Goal: Task Accomplishment & Management: Complete application form

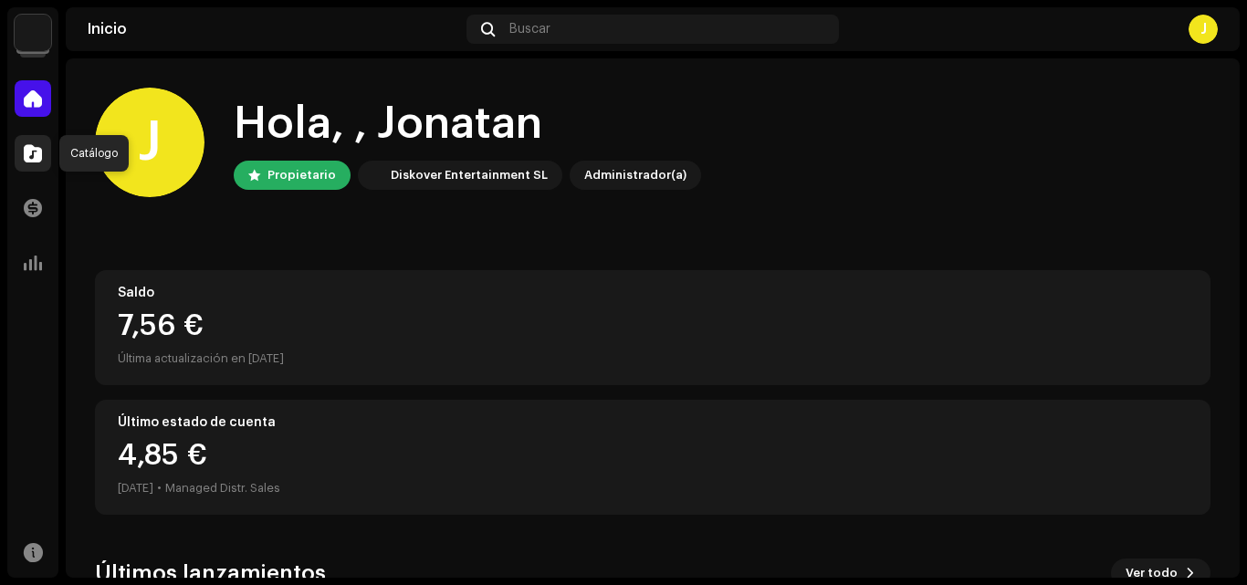
click at [38, 146] on span at bounding box center [33, 153] width 18 height 15
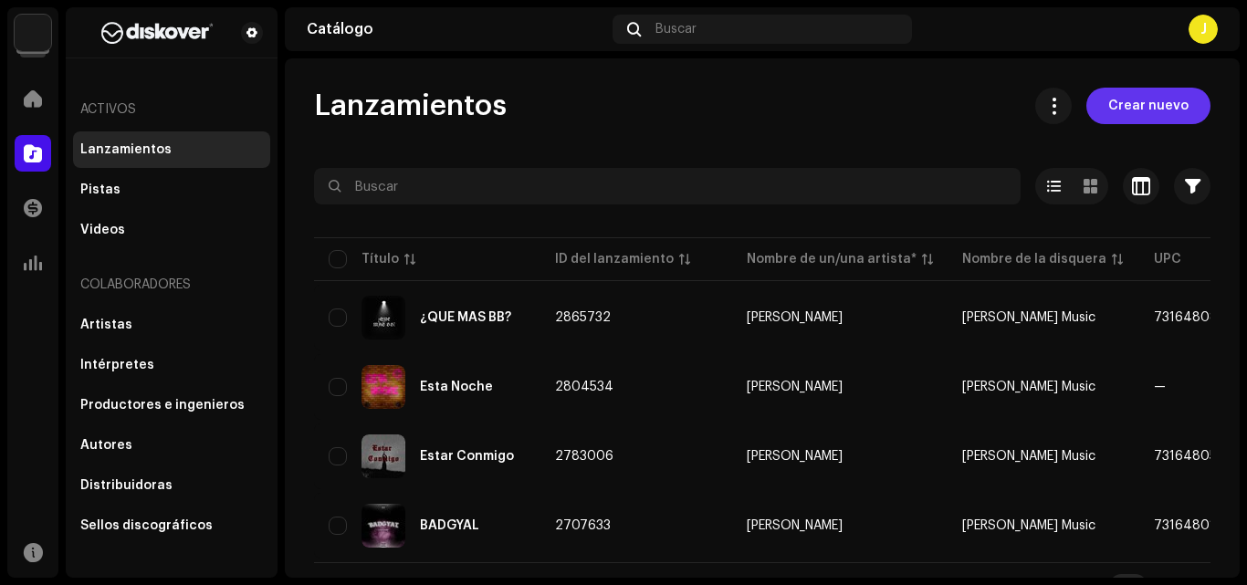
click at [1155, 106] on span "Crear nuevo" at bounding box center [1148, 106] width 80 height 37
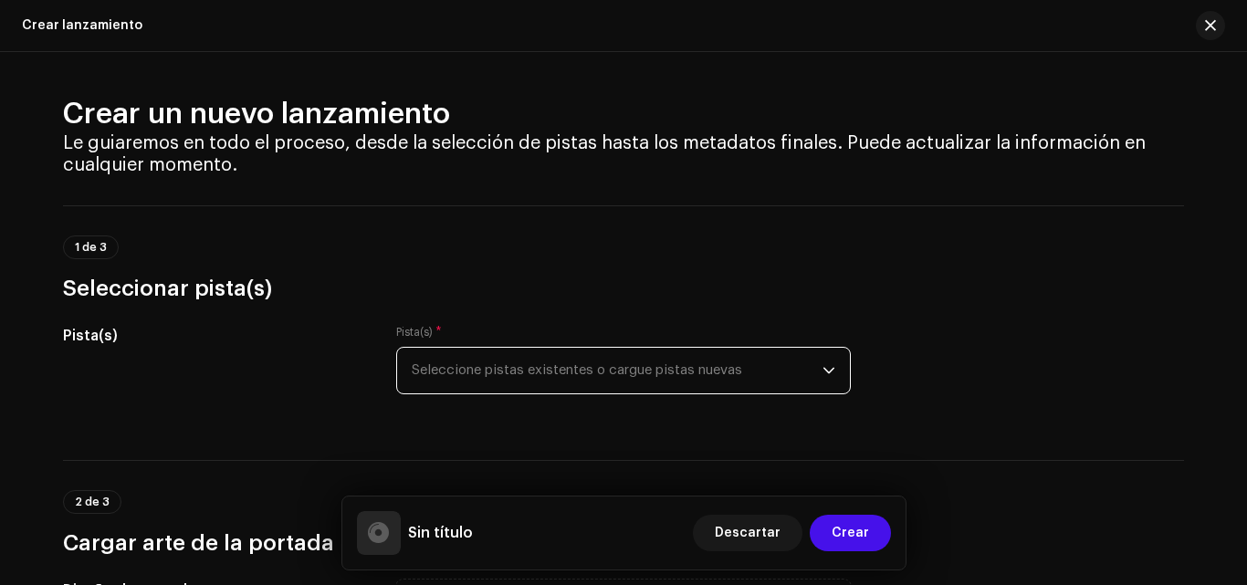
click at [691, 367] on span "Seleccione pistas existentes o cargue pistas nuevas" at bounding box center [617, 371] width 411 height 46
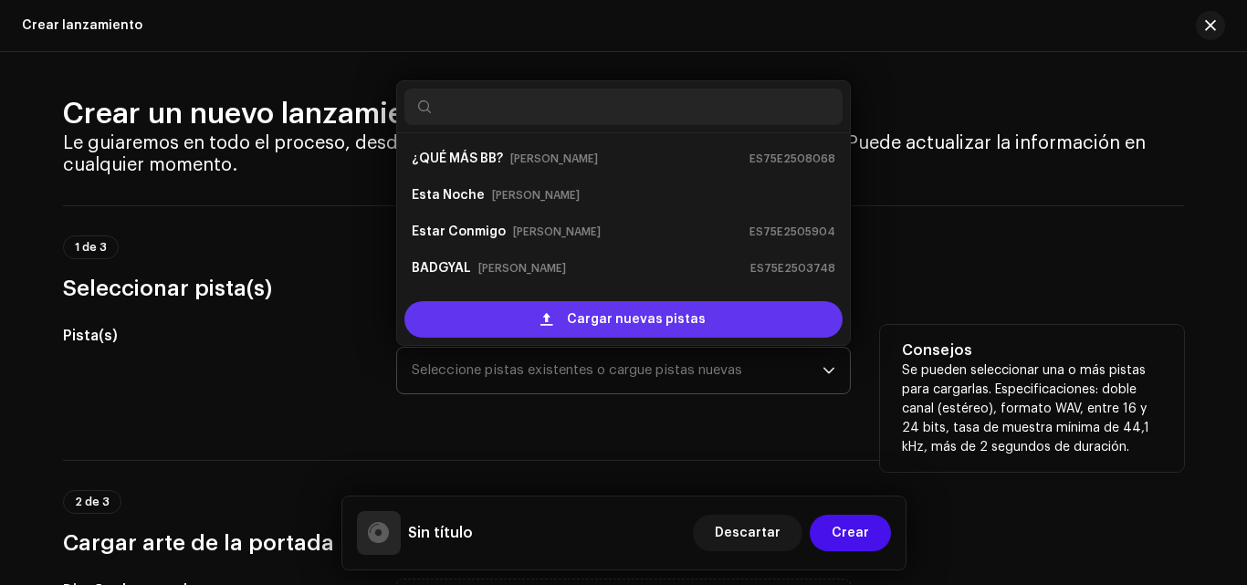
click at [511, 315] on div "Cargar nuevas pistas" at bounding box center [623, 319] width 438 height 37
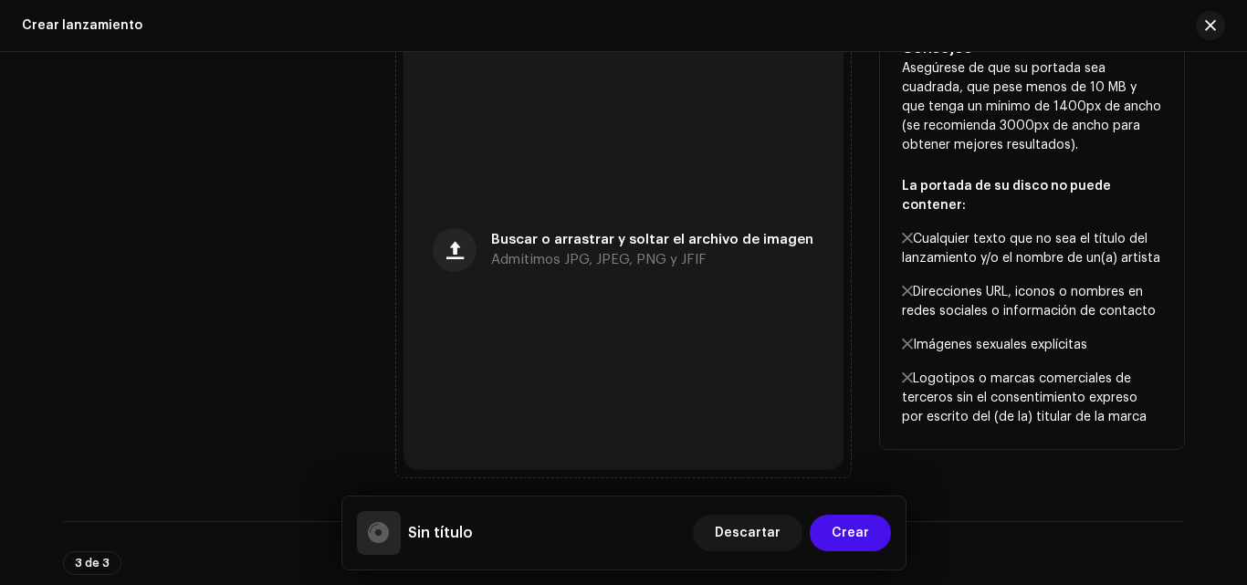
scroll to position [574, 0]
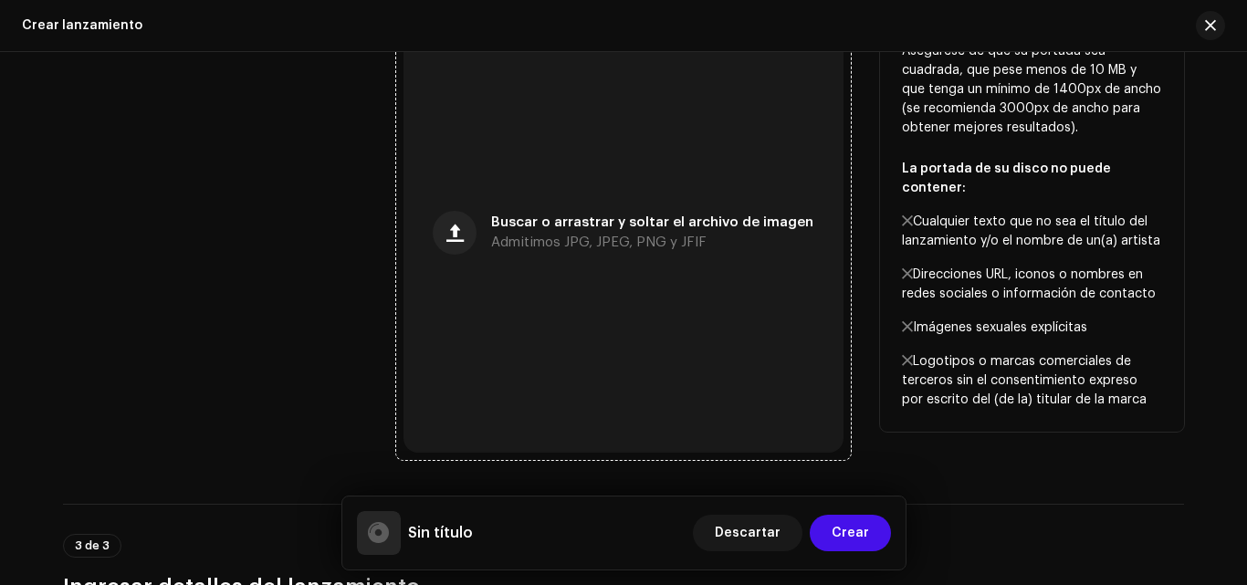
click at [666, 221] on span "Buscar o arrastrar y soltar el archivo de imagen" at bounding box center [652, 222] width 322 height 13
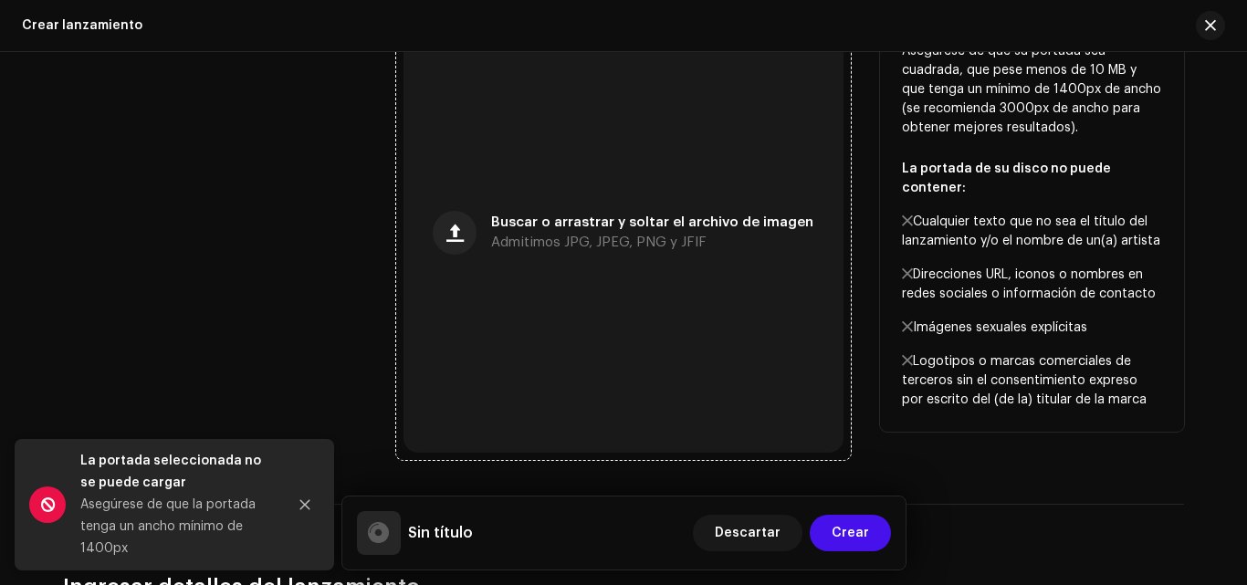
click at [521, 262] on div "Buscar o arrastrar y soltar el archivo de imagen Admitimos JPG, JPEG, PNG y JFIF" at bounding box center [623, 233] width 440 height 440
click at [518, 217] on span "Buscar o arrastrar y soltar el archivo de imagen" at bounding box center [652, 222] width 322 height 13
click at [521, 304] on div "Buscar o arrastrar y soltar el archivo de imagen Admitimos JPG, JPEG, PNG y JFIF" at bounding box center [623, 233] width 440 height 440
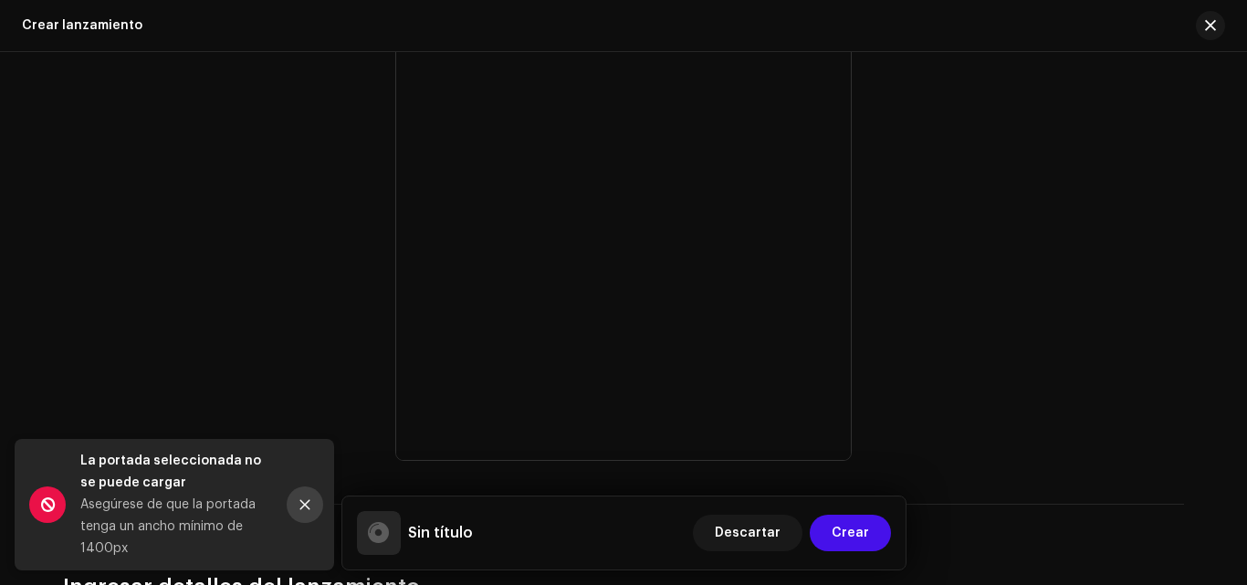
click at [309, 501] on icon "Close" at bounding box center [305, 505] width 10 height 10
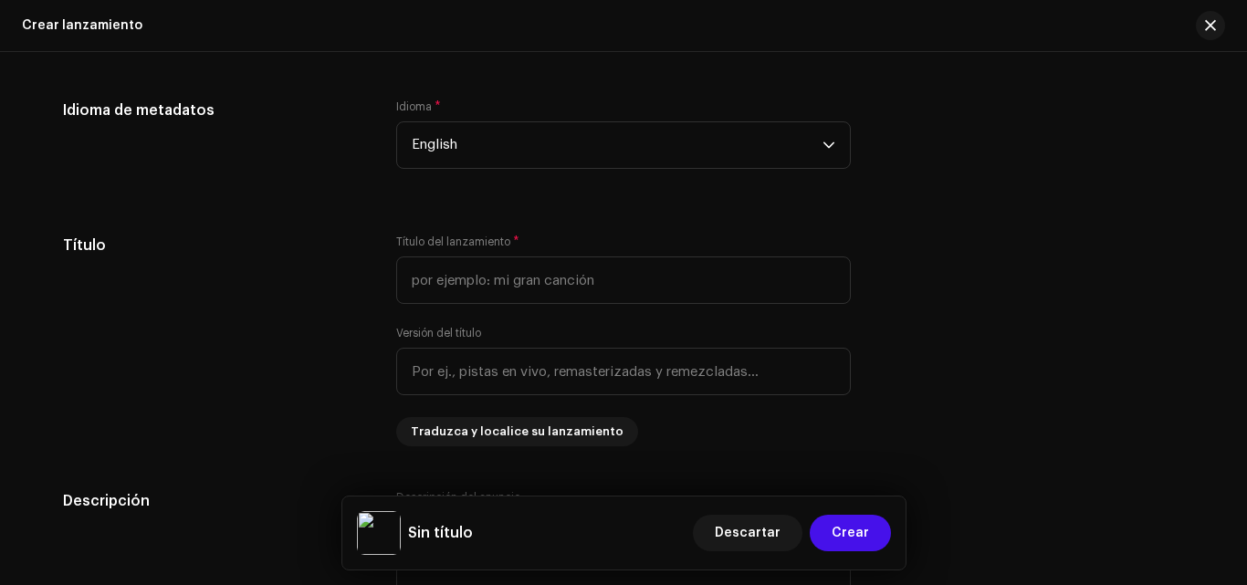
scroll to position [1382, 0]
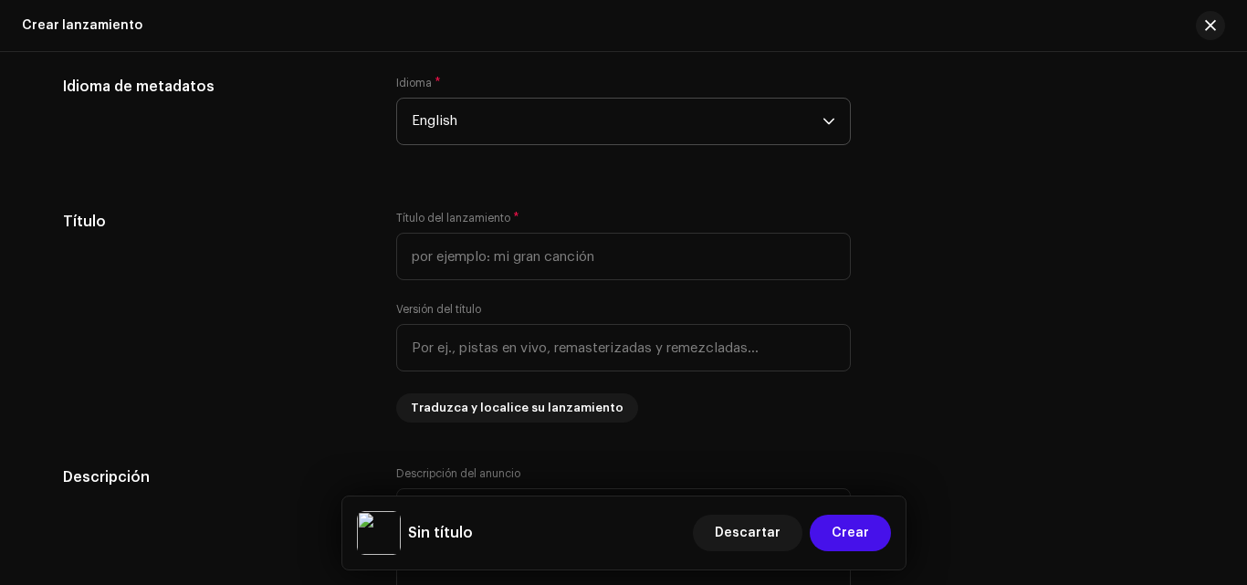
click at [734, 118] on span "English" at bounding box center [617, 122] width 411 height 46
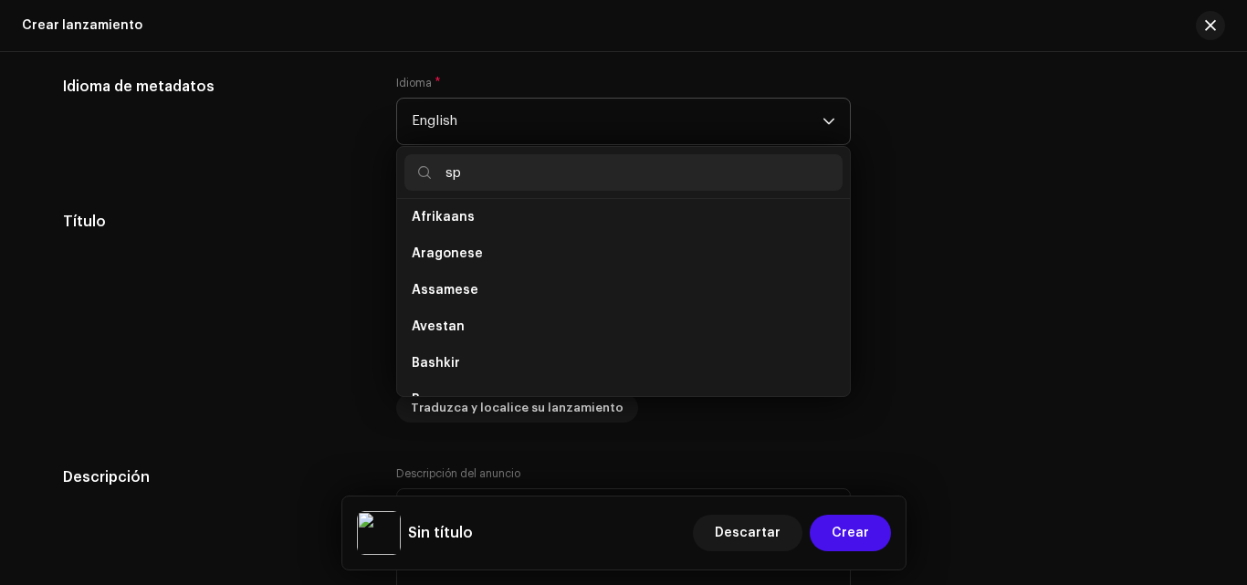
scroll to position [0, 0]
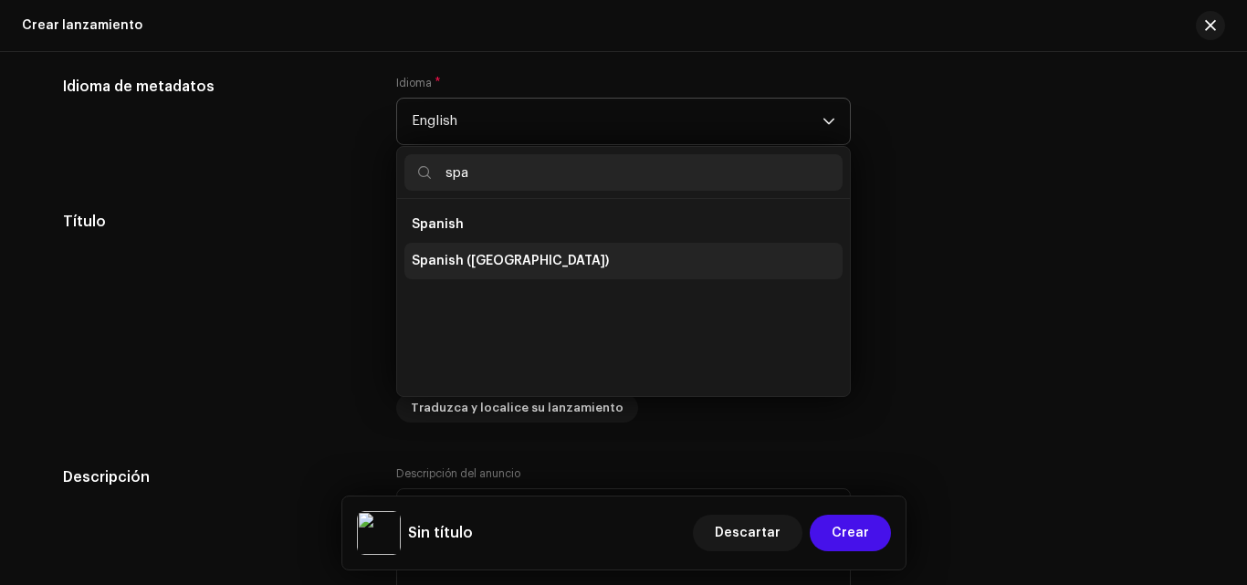
type input "spa"
click at [633, 267] on li "Spanish ([GEOGRAPHIC_DATA])" at bounding box center [623, 261] width 438 height 37
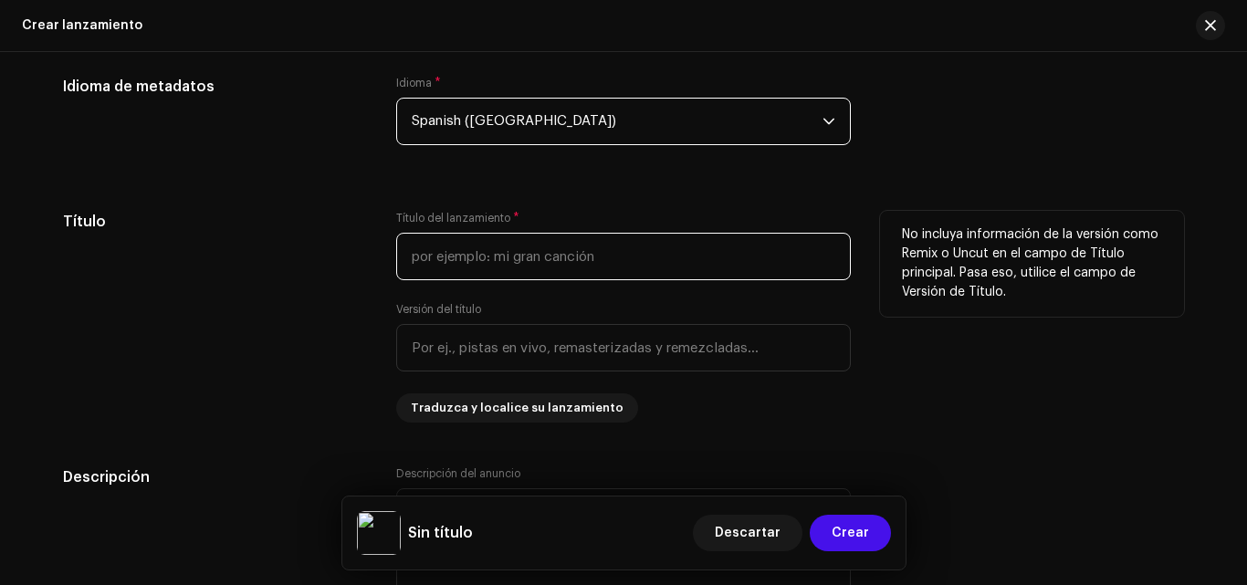
click at [625, 262] on input "text" at bounding box center [623, 256] width 455 height 47
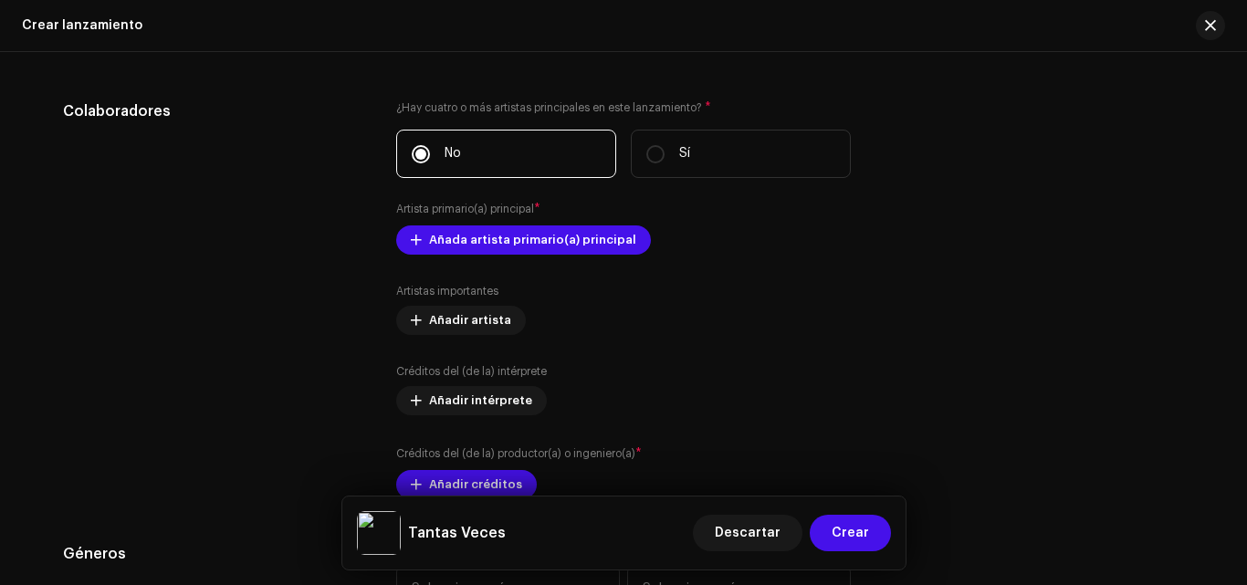
scroll to position [2022, 0]
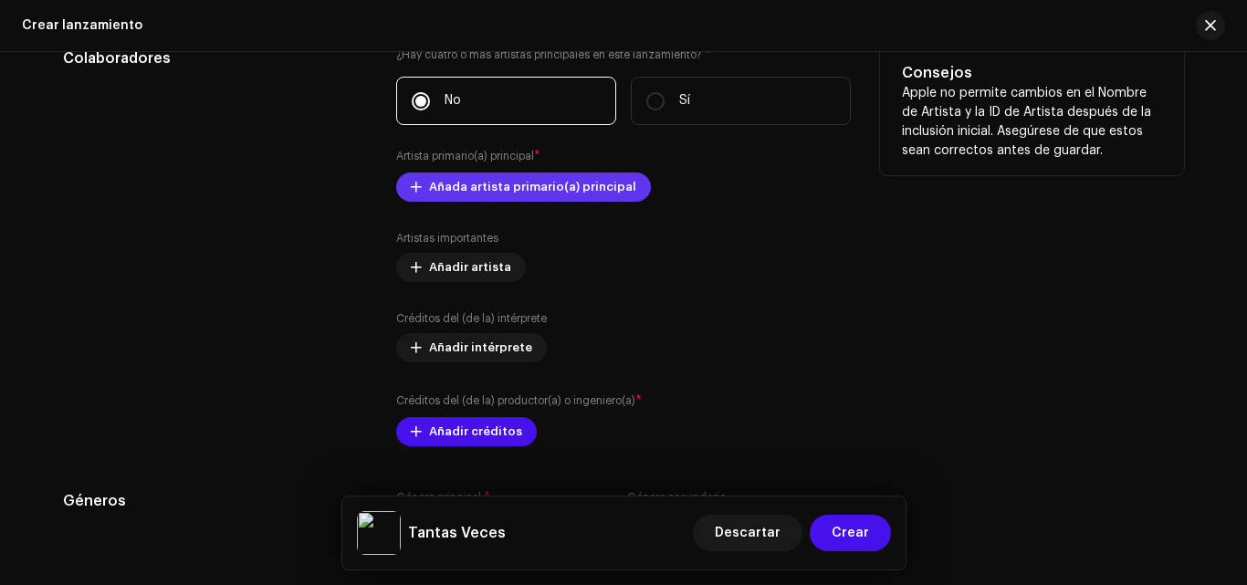
type input "Tantas Veces"
click at [599, 194] on span "Añada artista primario(a) principal" at bounding box center [532, 187] width 207 height 37
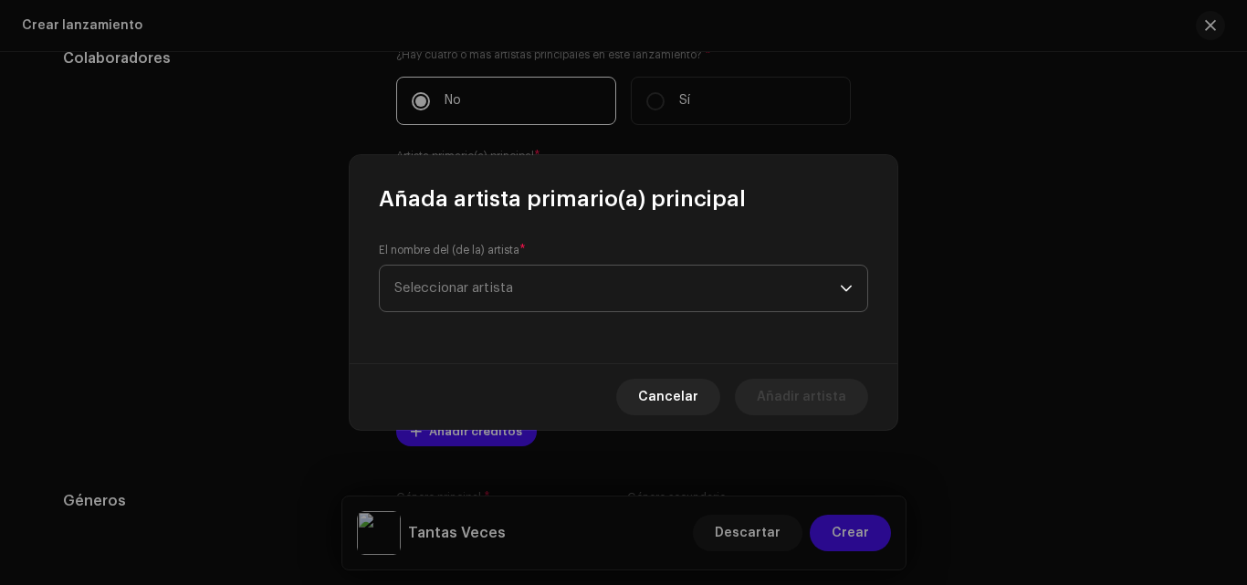
click at [592, 276] on span "Seleccionar artista" at bounding box center [616, 289] width 445 height 46
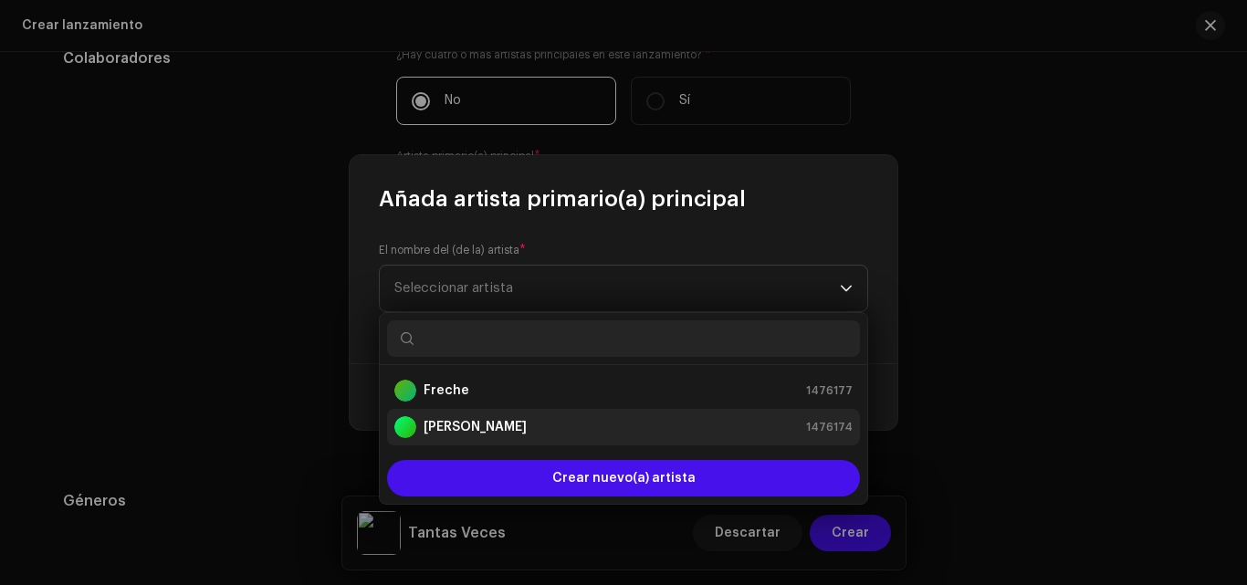
click at [539, 432] on div "[PERSON_NAME] 1476174" at bounding box center [623, 427] width 458 height 22
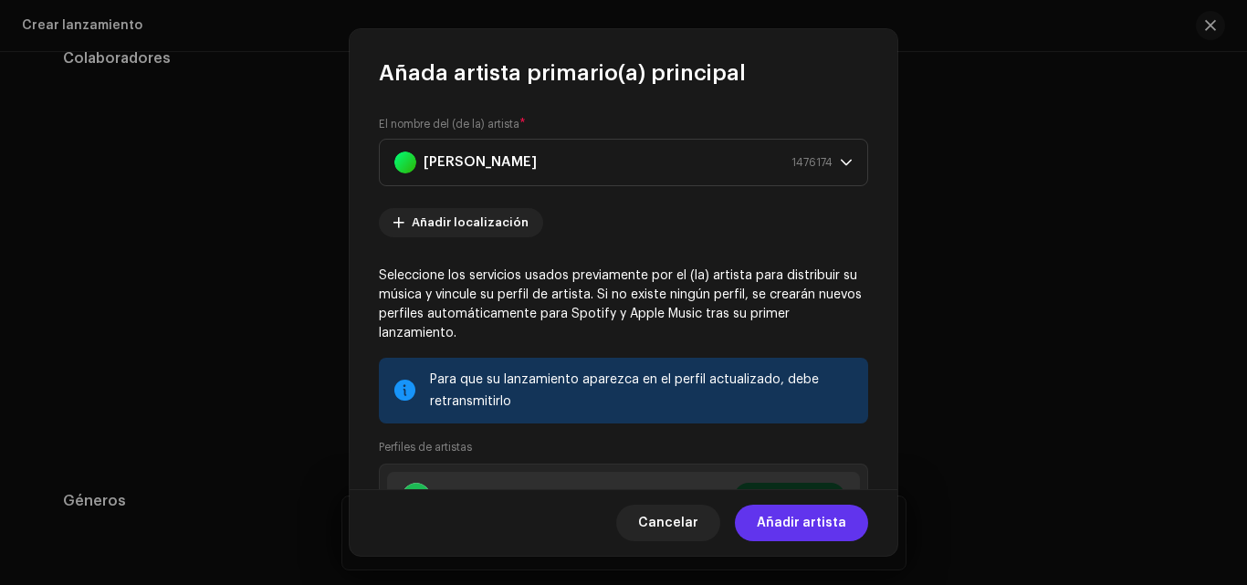
click at [809, 513] on span "Añadir artista" at bounding box center [801, 523] width 89 height 37
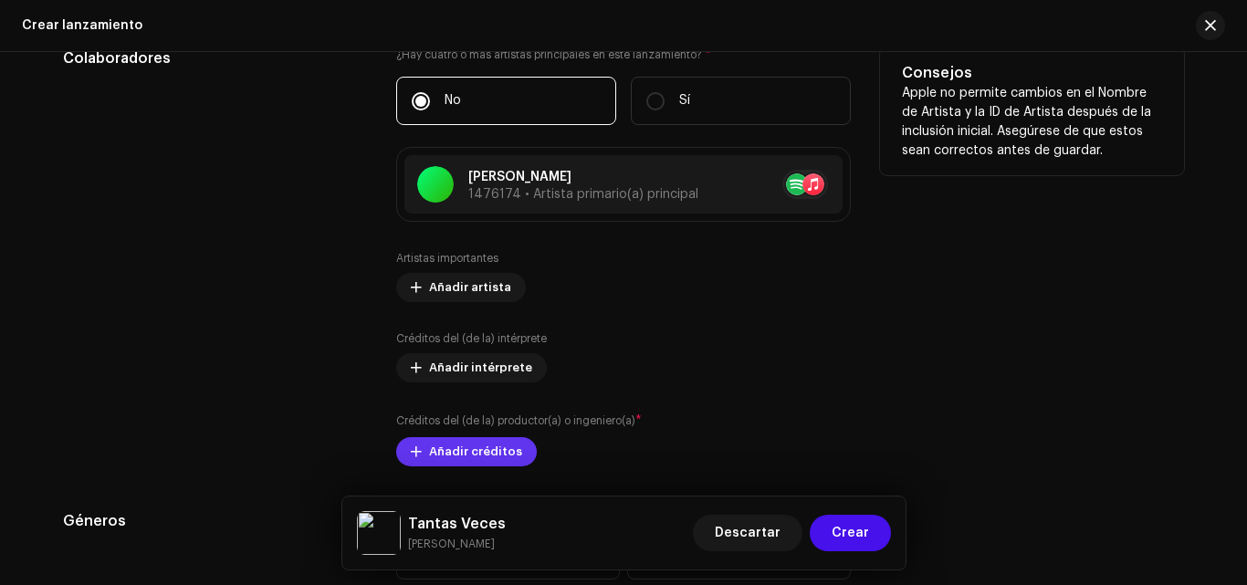
click at [482, 445] on span "Añadir créditos" at bounding box center [475, 452] width 93 height 37
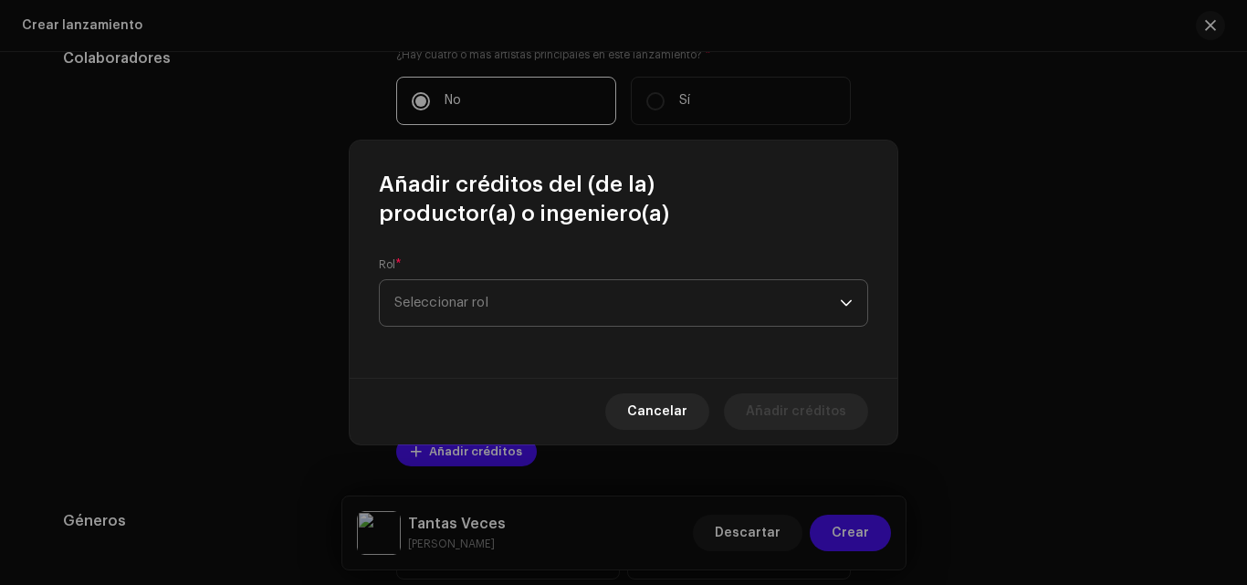
click at [555, 295] on span "Seleccionar rol" at bounding box center [616, 303] width 445 height 46
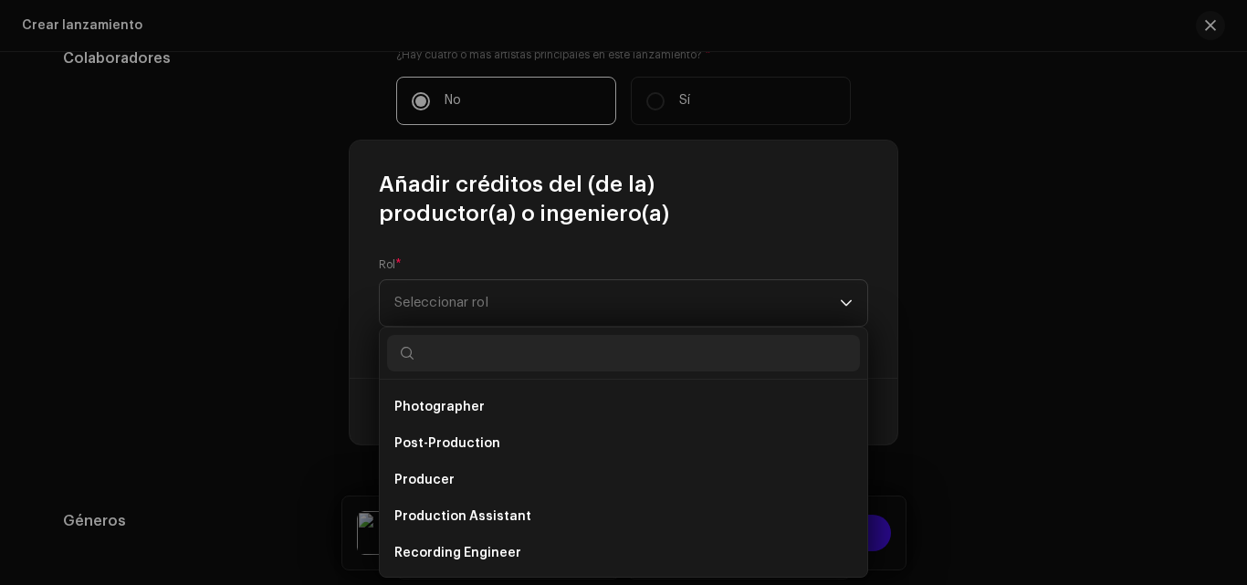
scroll to position [664, 0]
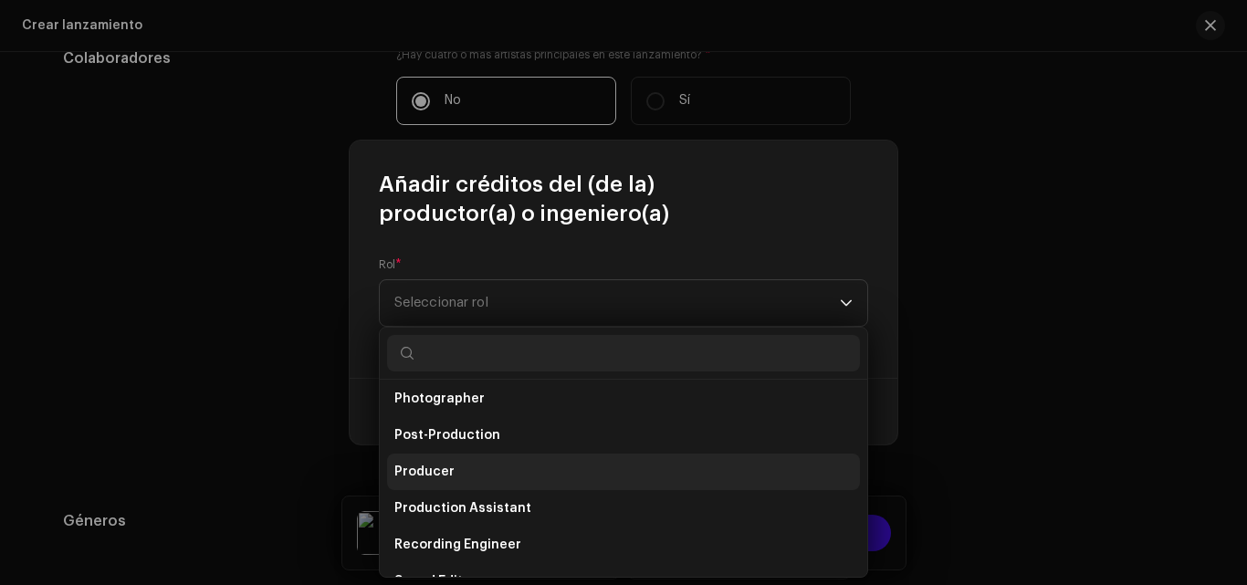
click at [734, 472] on li "Producer" at bounding box center [623, 472] width 473 height 37
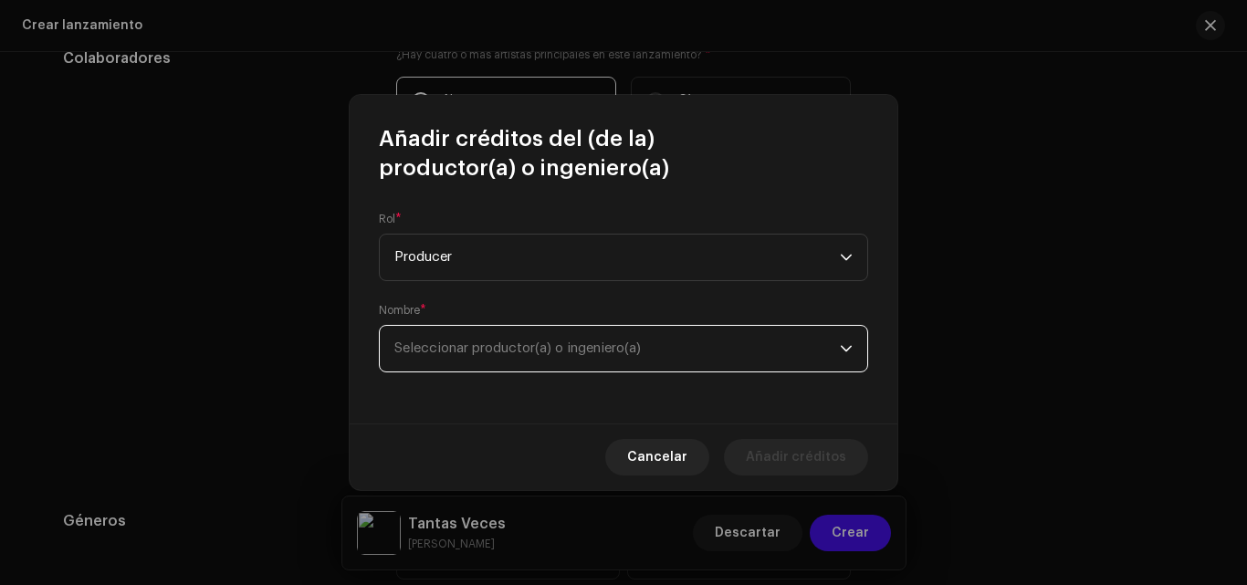
click at [649, 351] on span "Seleccionar productor(a) o ingeniero(a)" at bounding box center [616, 349] width 445 height 46
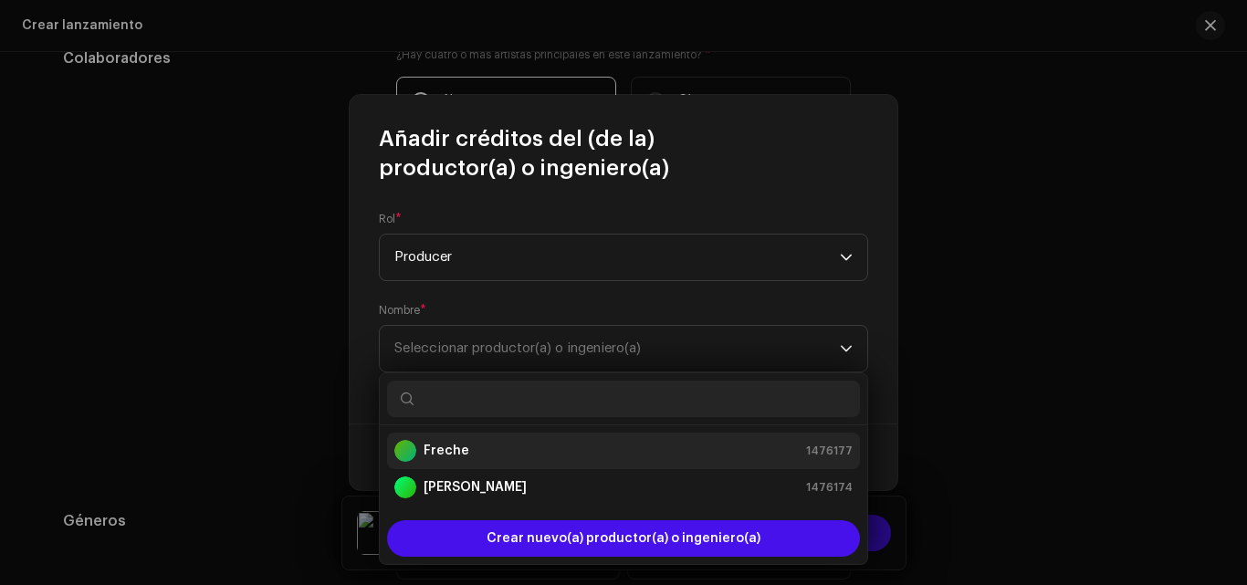
click at [601, 448] on div "Freche 1476177" at bounding box center [623, 451] width 458 height 22
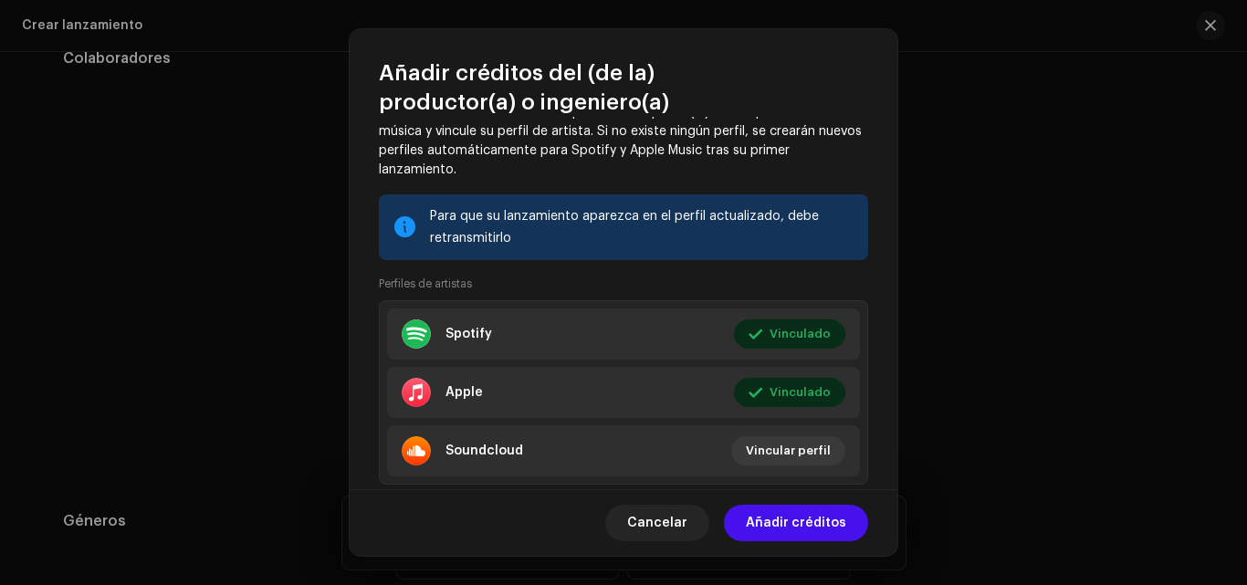
scroll to position [286, 0]
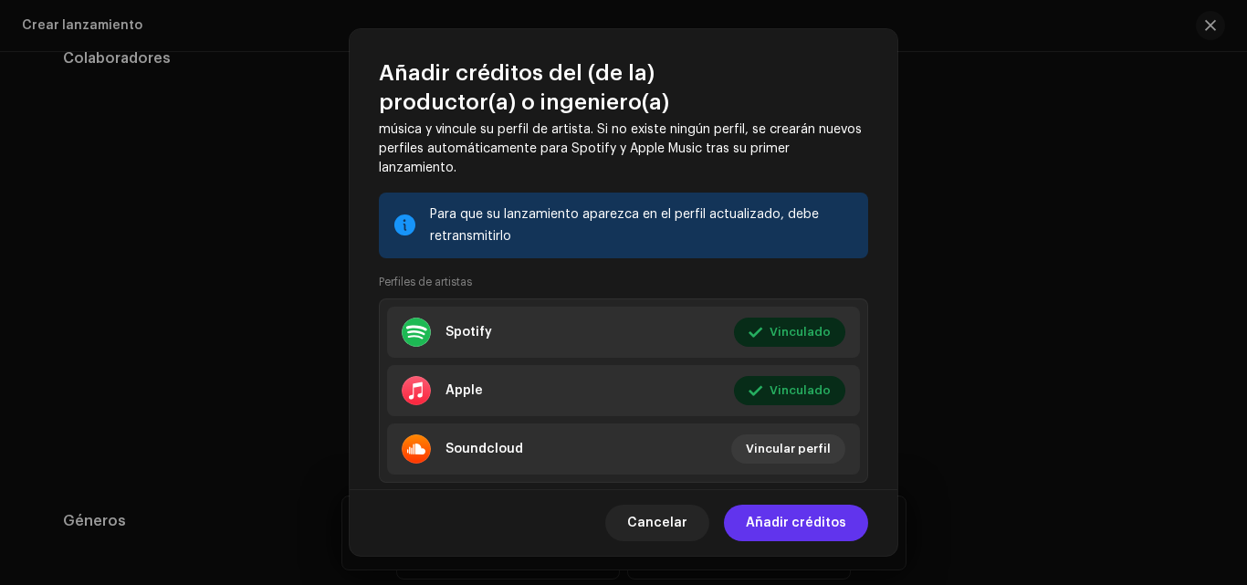
click at [828, 518] on span "Añadir créditos" at bounding box center [796, 523] width 100 height 37
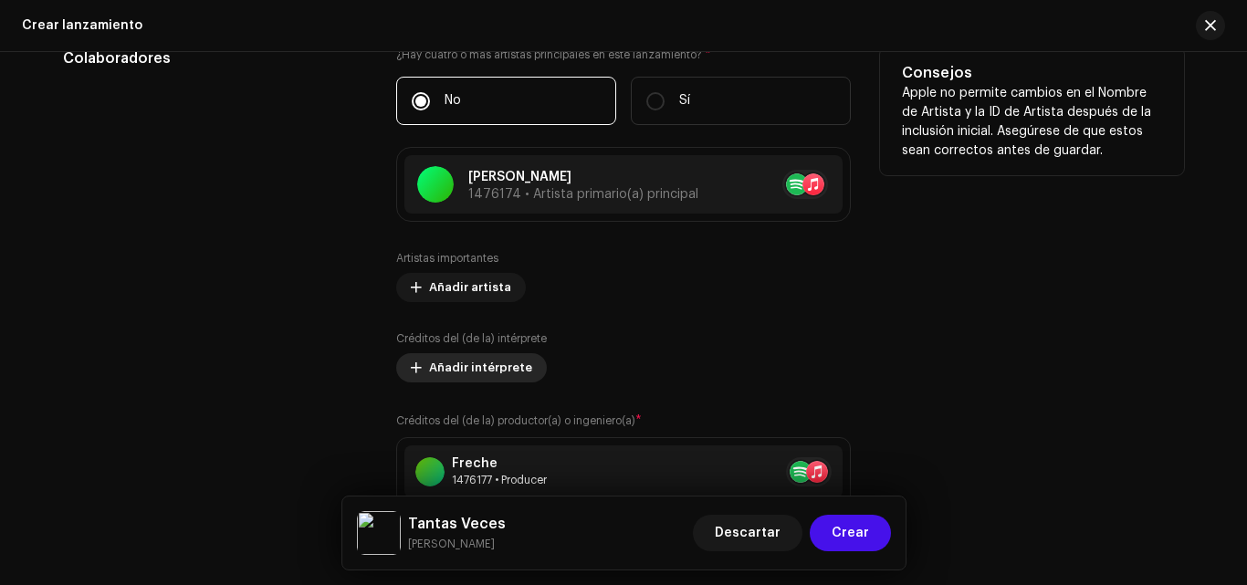
click at [491, 363] on span "Añadir intérprete" at bounding box center [480, 368] width 103 height 37
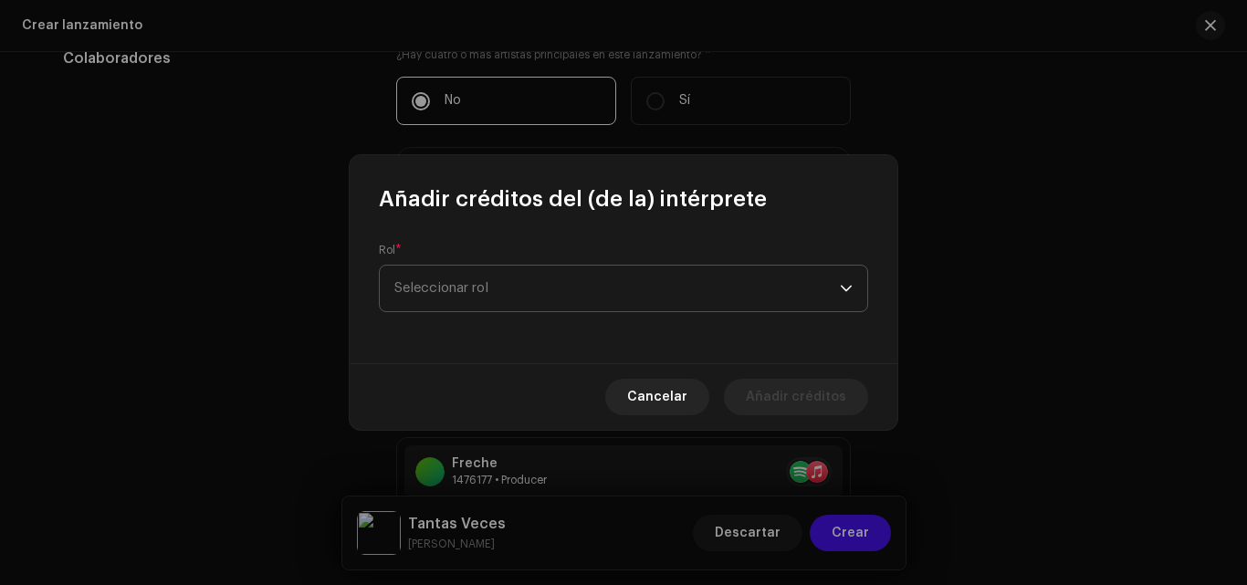
click at [518, 285] on span "Seleccionar rol" at bounding box center [616, 289] width 445 height 46
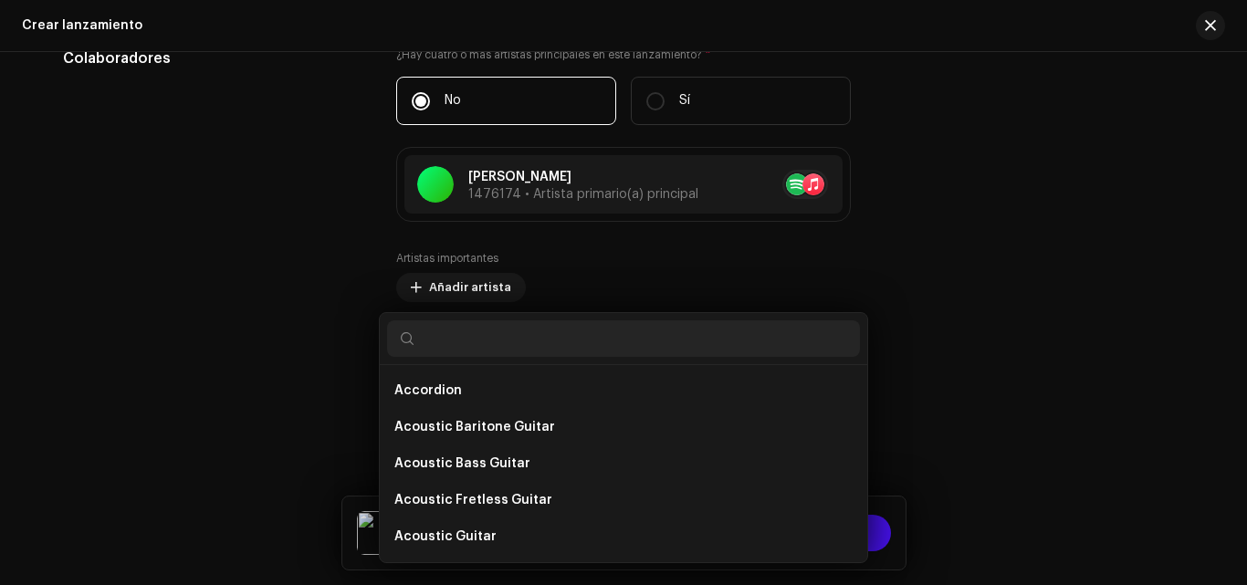
click at [959, 307] on div "Añadir créditos del (de la) intérprete Rol * Seleccionar rol Cancelar Añadir cr…" at bounding box center [623, 292] width 1247 height 585
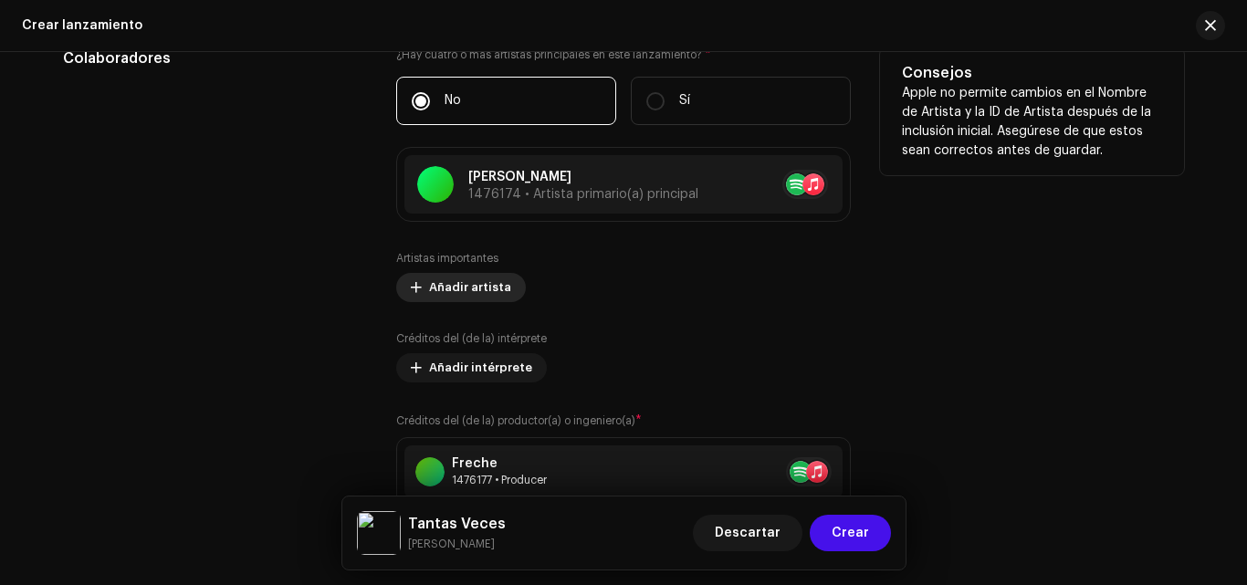
click at [470, 284] on span "Añadir artista" at bounding box center [470, 287] width 82 height 37
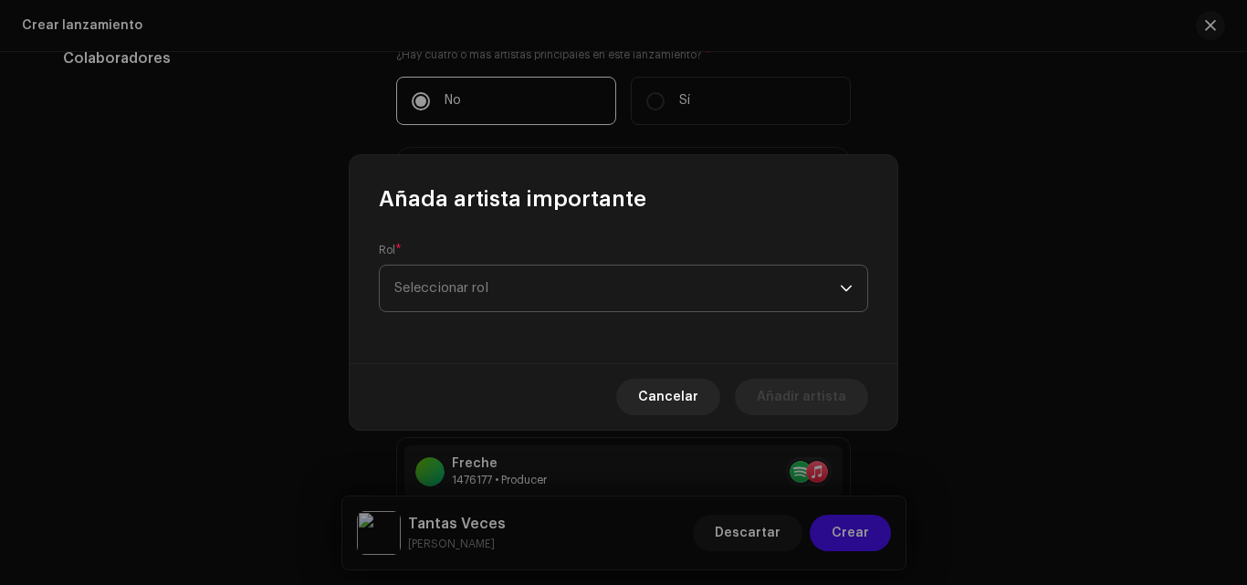
click at [501, 288] on span "Seleccionar rol" at bounding box center [616, 289] width 445 height 46
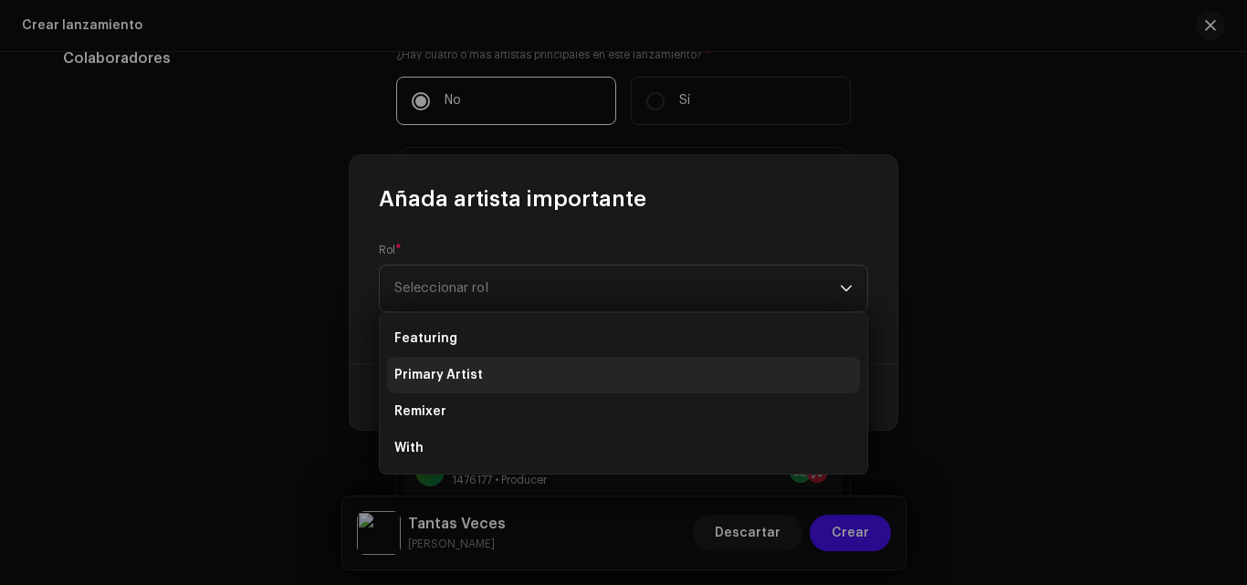
click at [494, 379] on li "Primary Artist" at bounding box center [623, 375] width 473 height 37
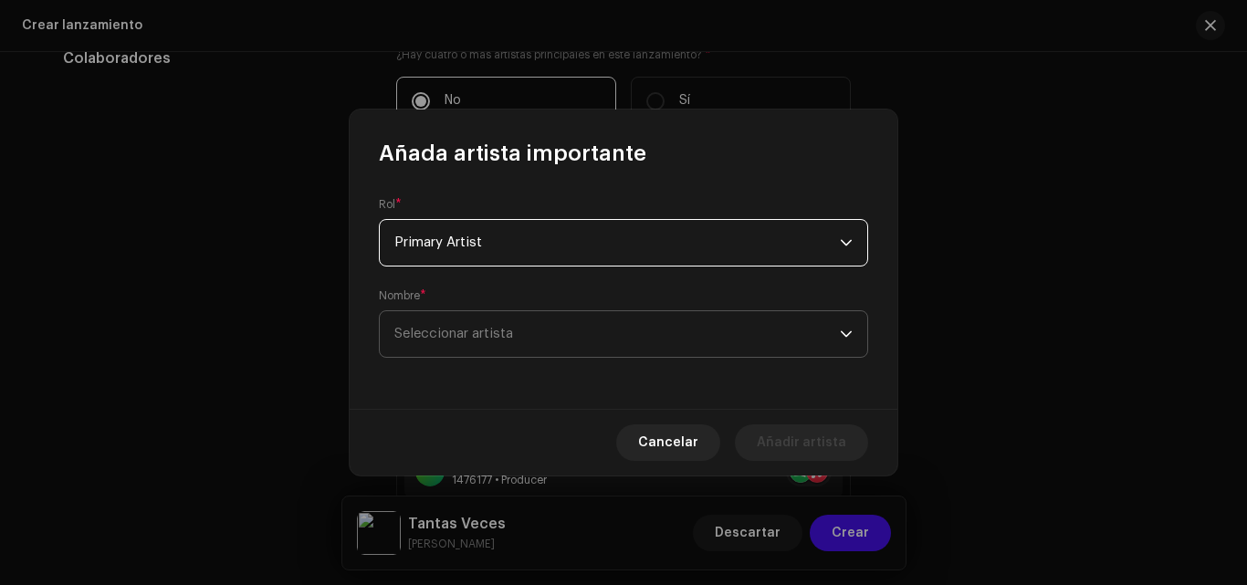
click at [515, 330] on span "Seleccionar artista" at bounding box center [616, 334] width 445 height 46
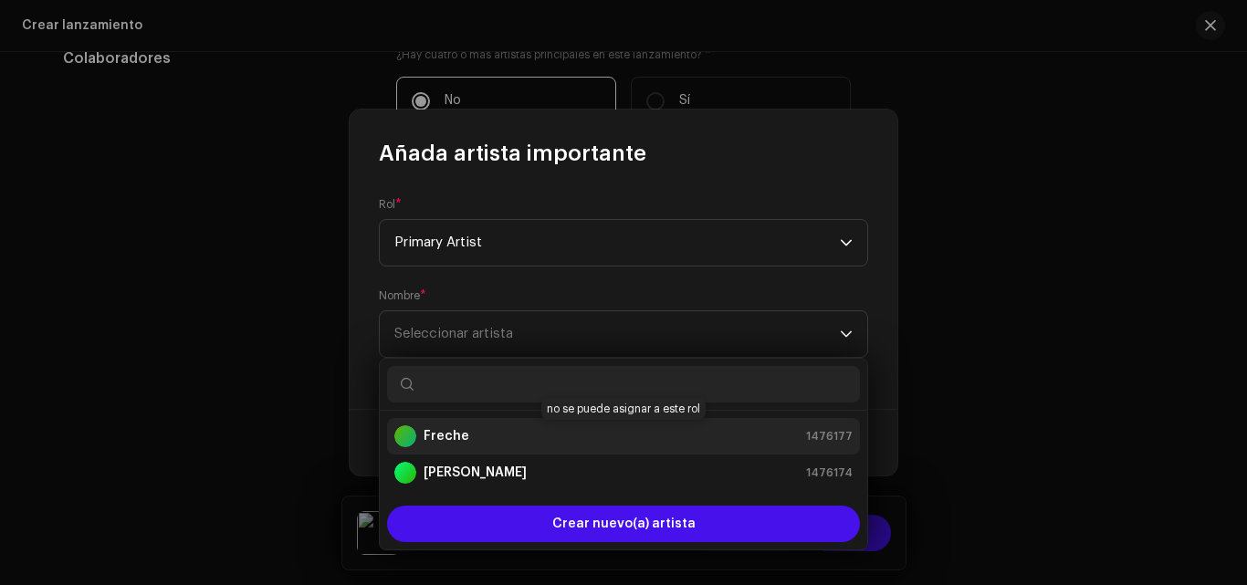
click at [509, 431] on div "Freche 1476177" at bounding box center [623, 436] width 458 height 22
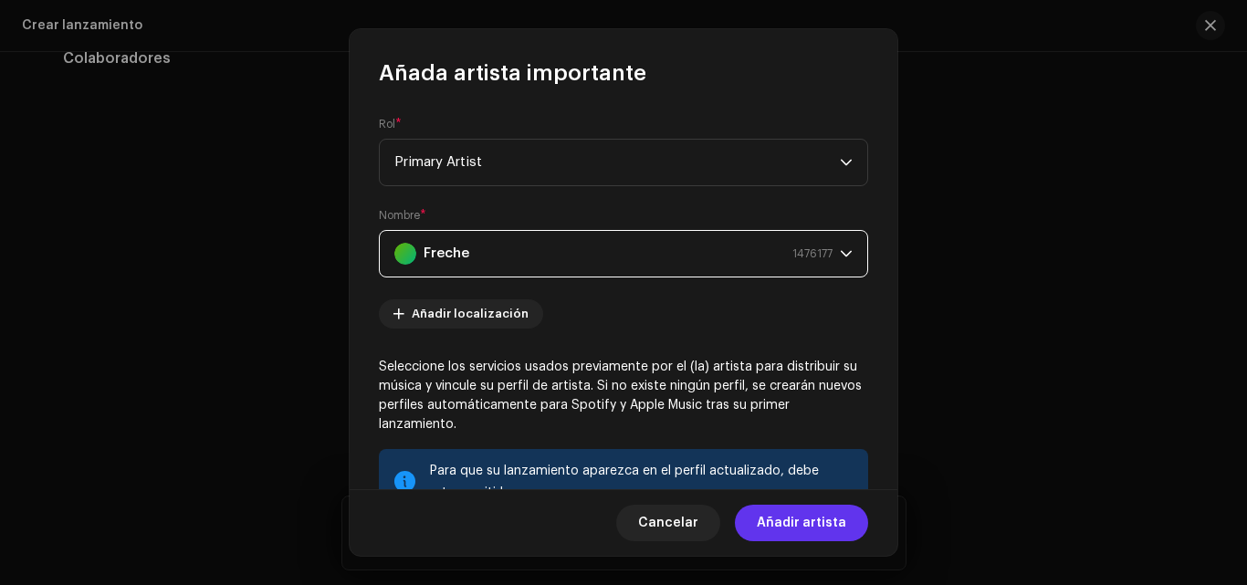
click at [800, 518] on span "Añadir artista" at bounding box center [801, 523] width 89 height 37
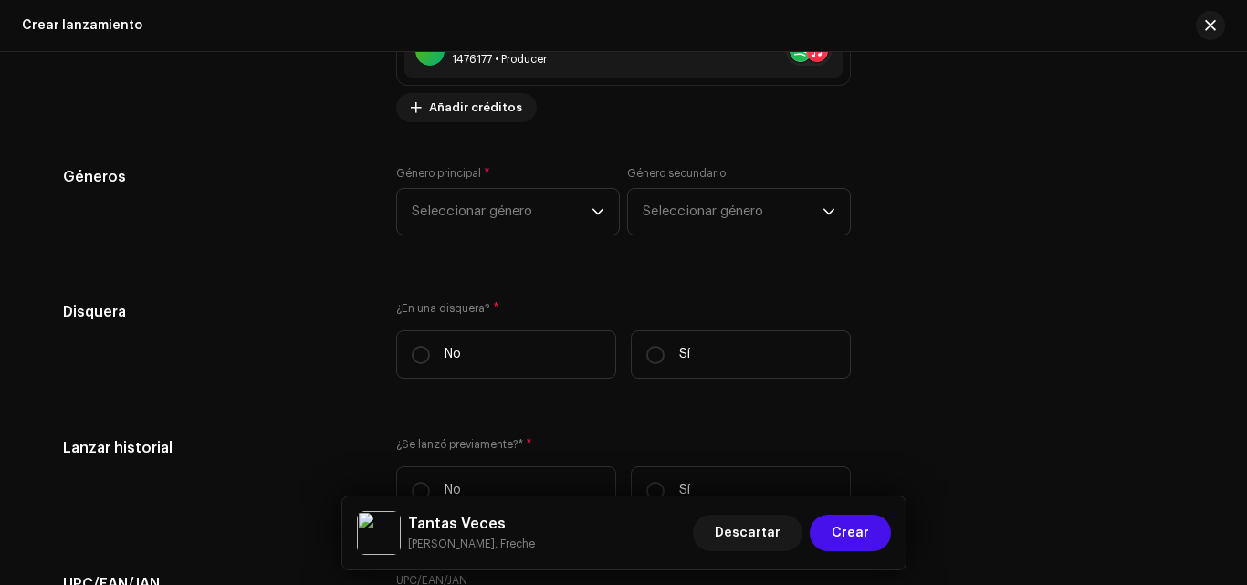
scroll to position [2526, 0]
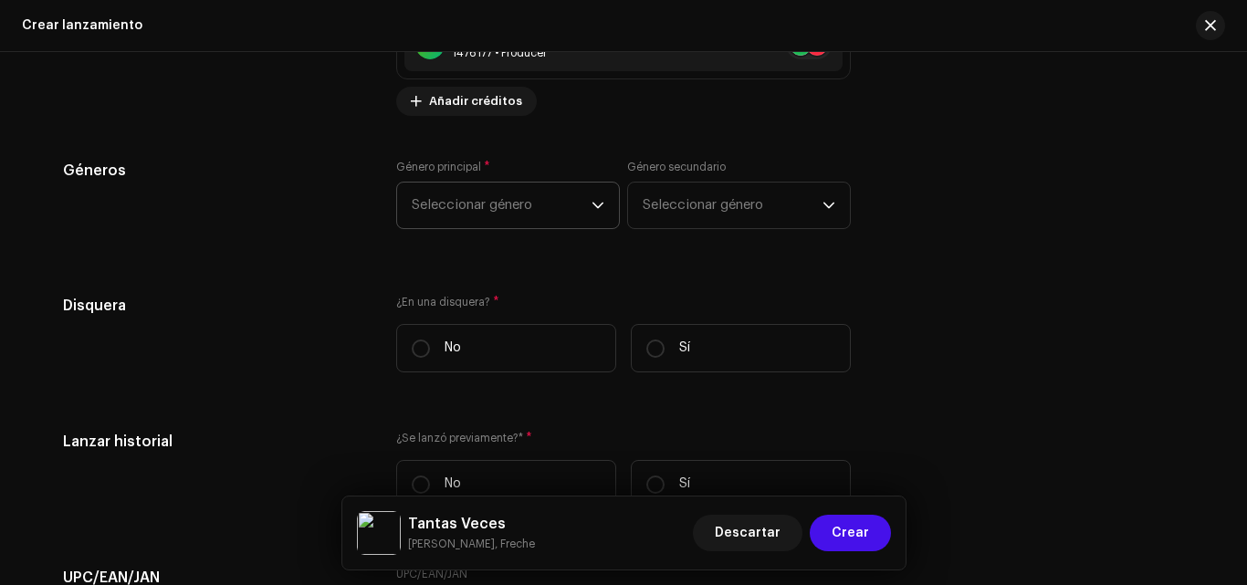
click at [549, 184] on span "Seleccionar género" at bounding box center [502, 206] width 180 height 46
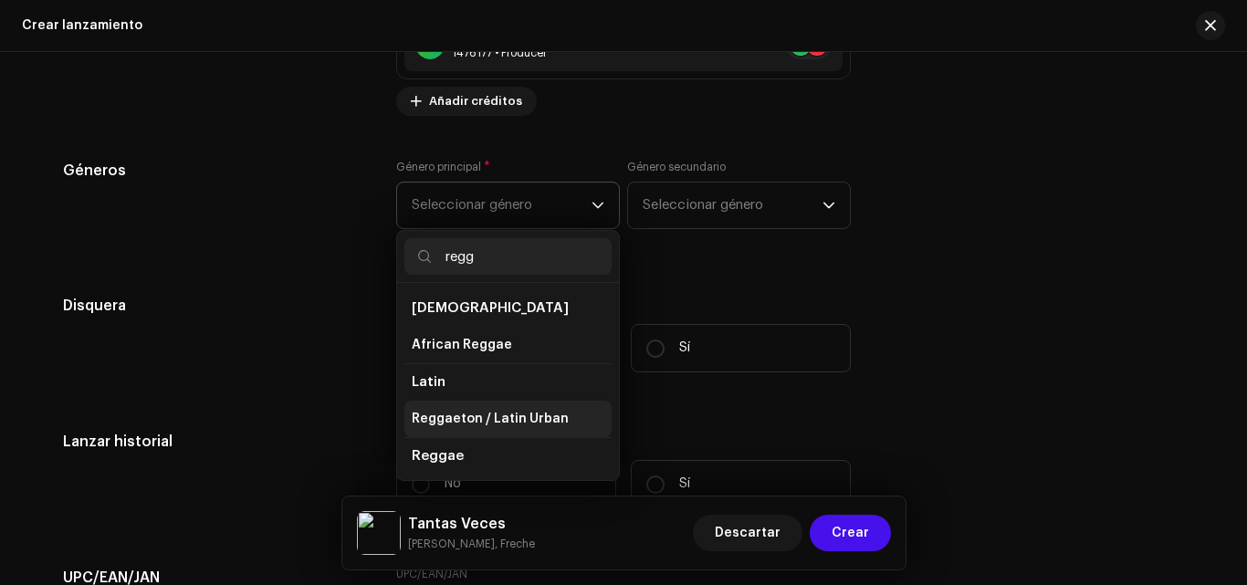
type input "regg"
click at [487, 422] on span "Reggaeton / Latin Urban" at bounding box center [490, 419] width 157 height 18
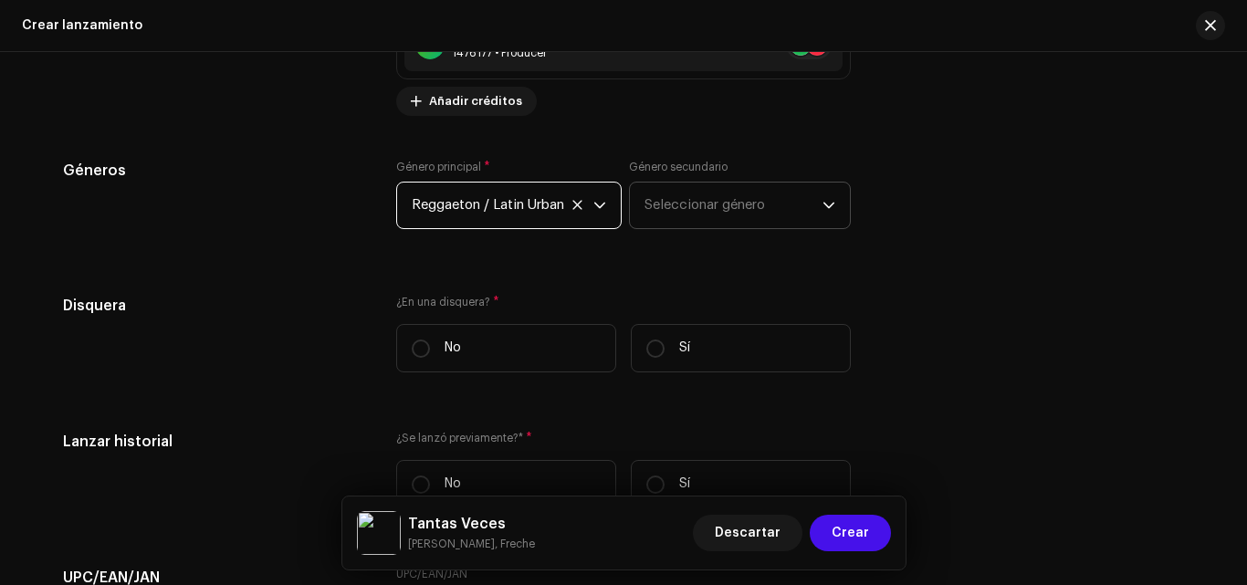
click at [708, 197] on span "Seleccionar género" at bounding box center [733, 206] width 178 height 46
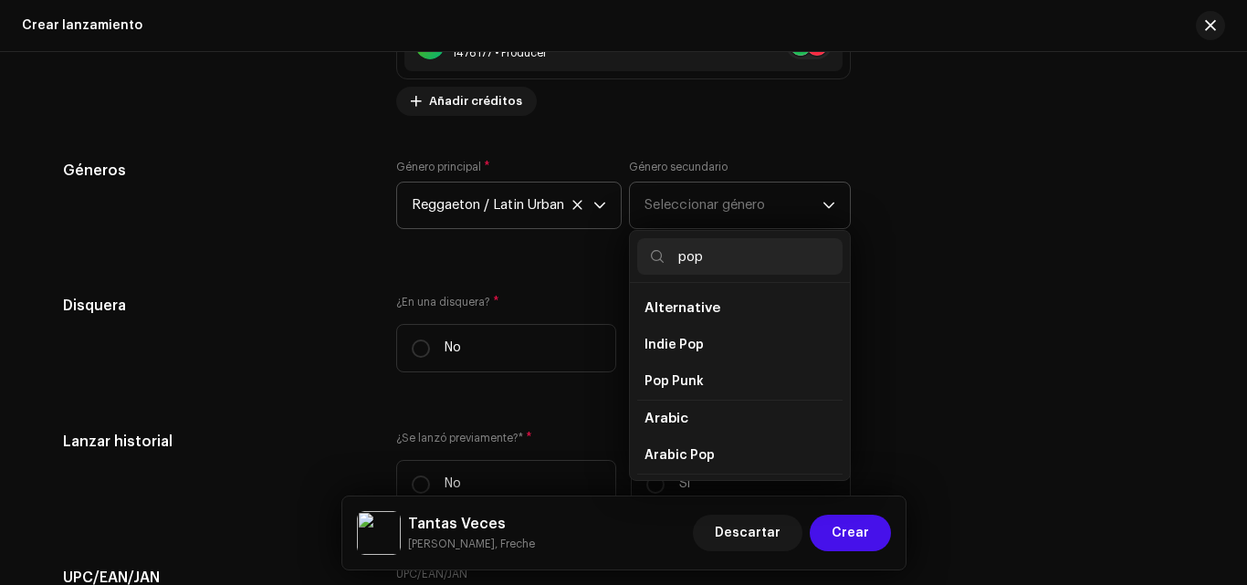
type input "pop"
drag, startPoint x: 840, startPoint y: 292, endPoint x: 843, endPoint y: 309, distance: 17.6
click at [843, 309] on div "Alternative Indie Pop Pop Punk Arabic Arabic Pop Chinese Cantopop [DEMOGRAPHIC_…" at bounding box center [740, 381] width 220 height 197
click at [729, 434] on li "Pop" at bounding box center [739, 452] width 205 height 37
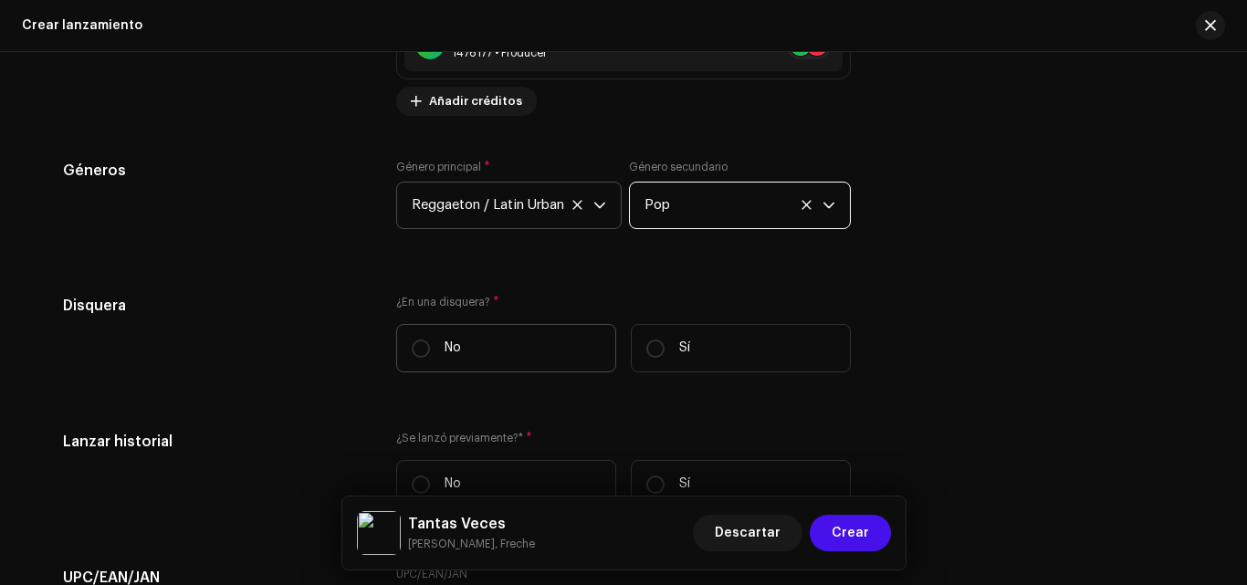
click at [474, 351] on label "No" at bounding box center [506, 348] width 220 height 48
click at [430, 351] on input "No" at bounding box center [421, 349] width 18 height 18
radio input "true"
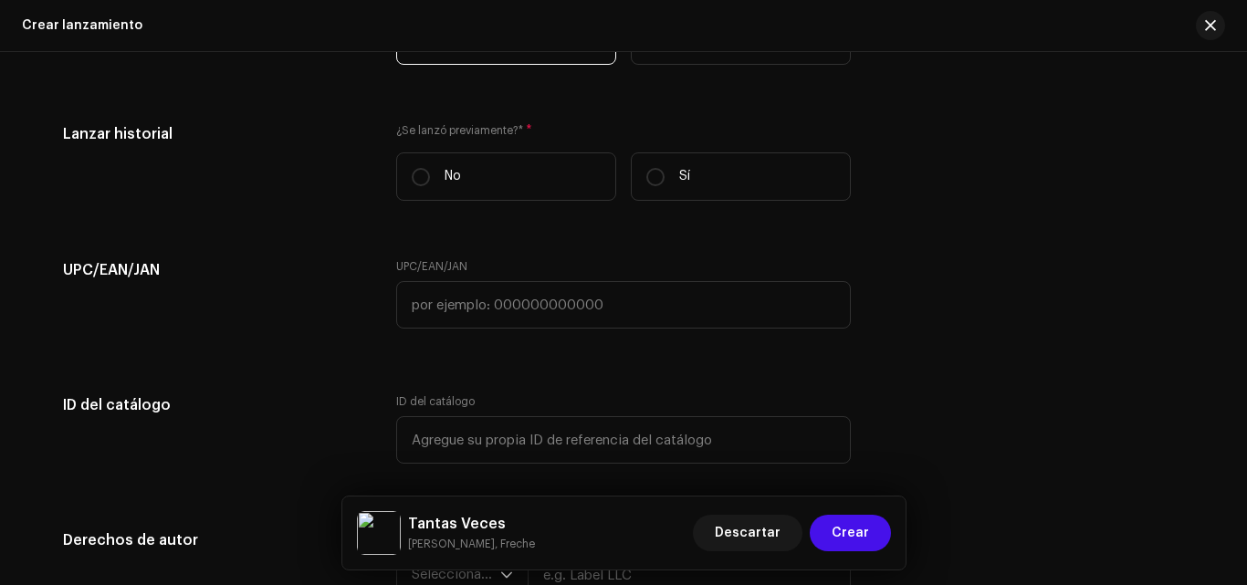
scroll to position [2853, 0]
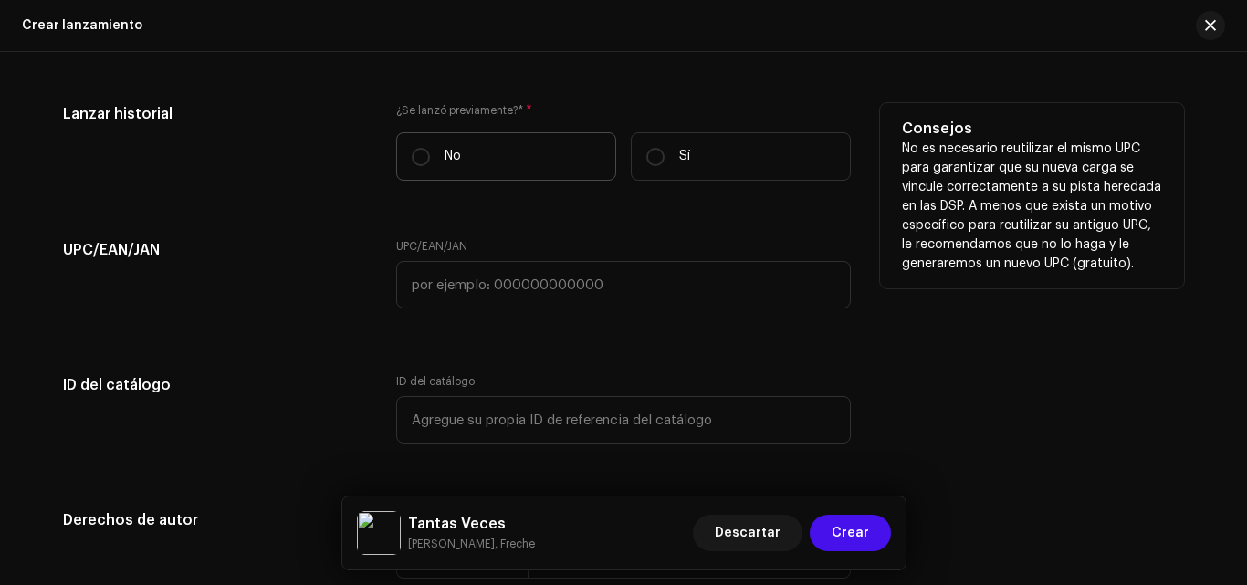
click at [578, 162] on label "No" at bounding box center [506, 156] width 220 height 48
click at [430, 162] on input "No" at bounding box center [421, 157] width 18 height 18
radio input "true"
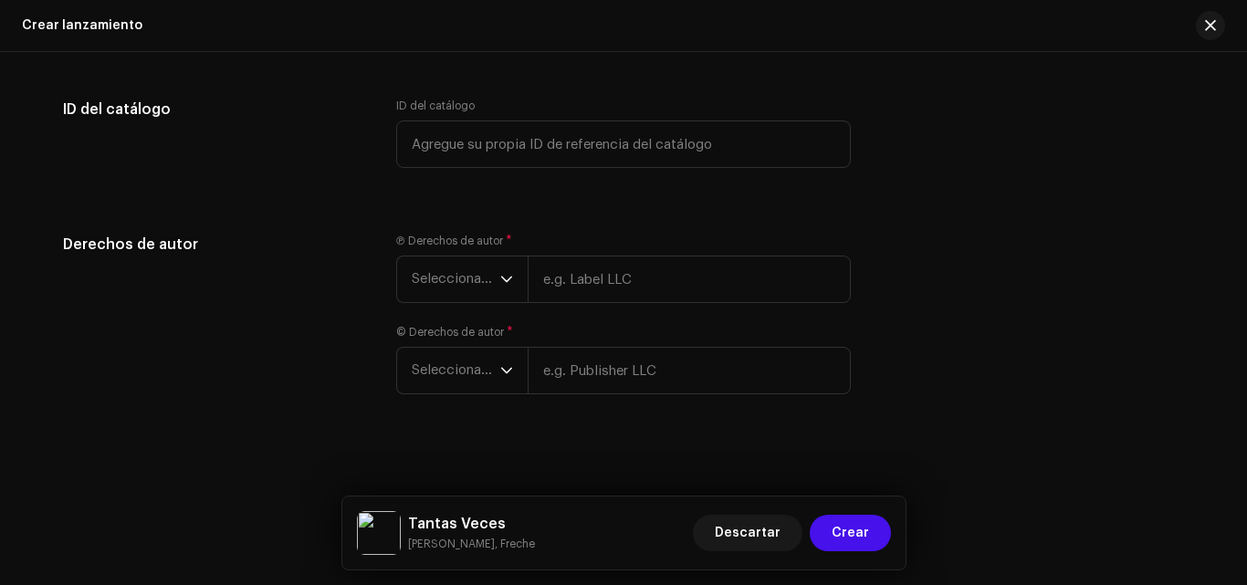
scroll to position [3135, 0]
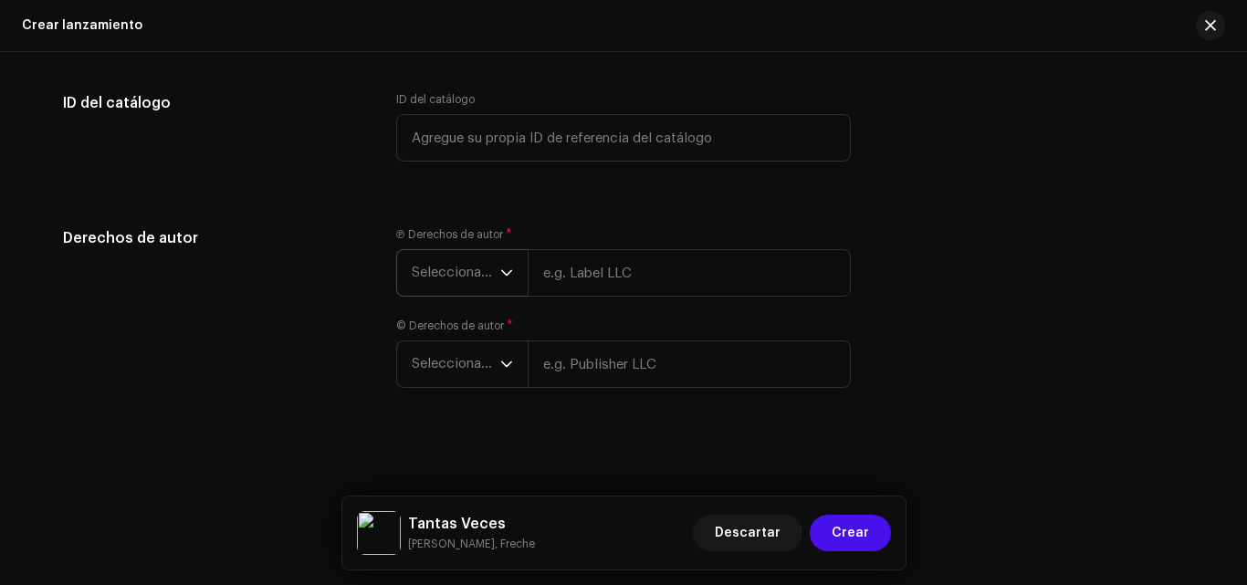
click at [501, 273] on icon "dropdown trigger" at bounding box center [506, 273] width 11 height 6
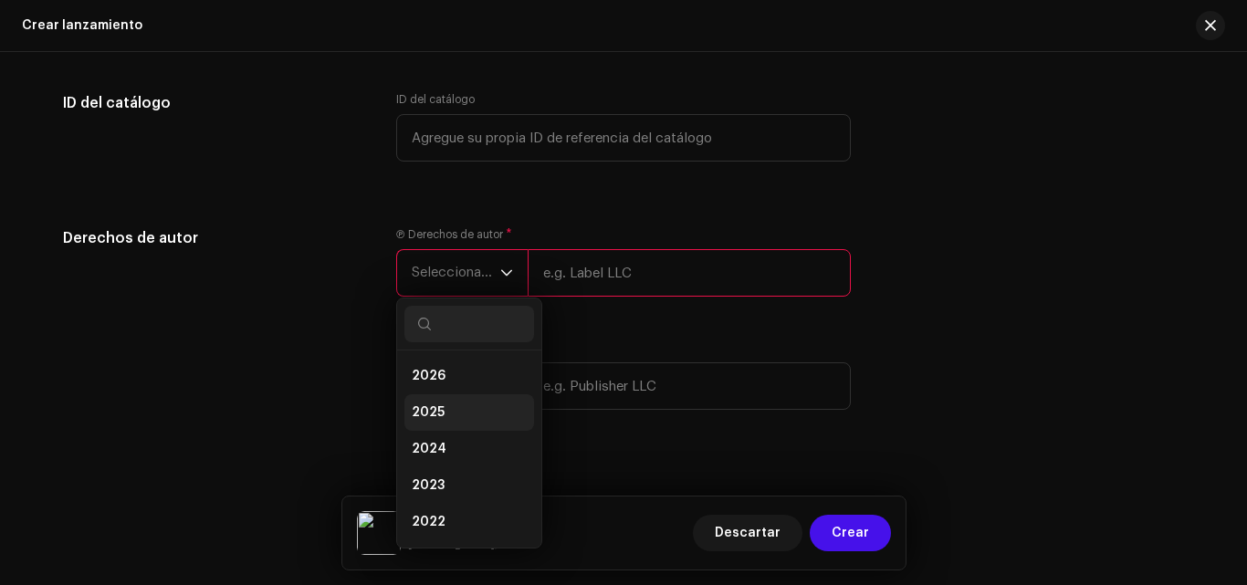
click at [466, 398] on li "2025" at bounding box center [469, 412] width 130 height 37
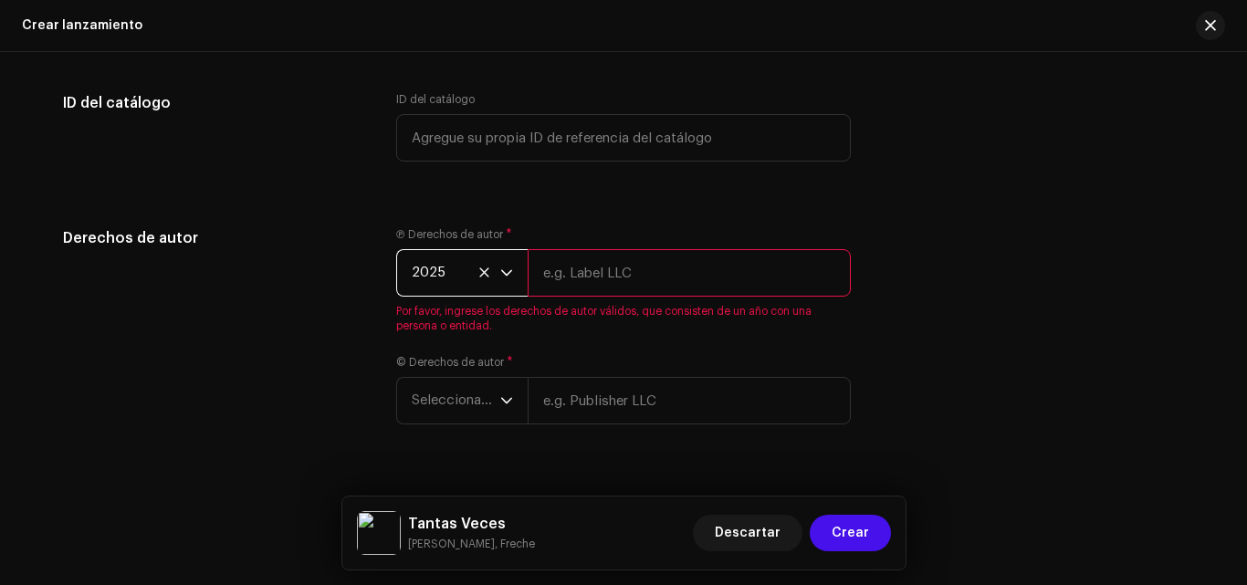
click at [604, 267] on input "text" at bounding box center [689, 272] width 323 height 47
click at [538, 367] on div "© Derechos de autor * Seleccionar año" at bounding box center [623, 389] width 455 height 69
click at [506, 396] on icon "dropdown trigger" at bounding box center [506, 400] width 13 height 13
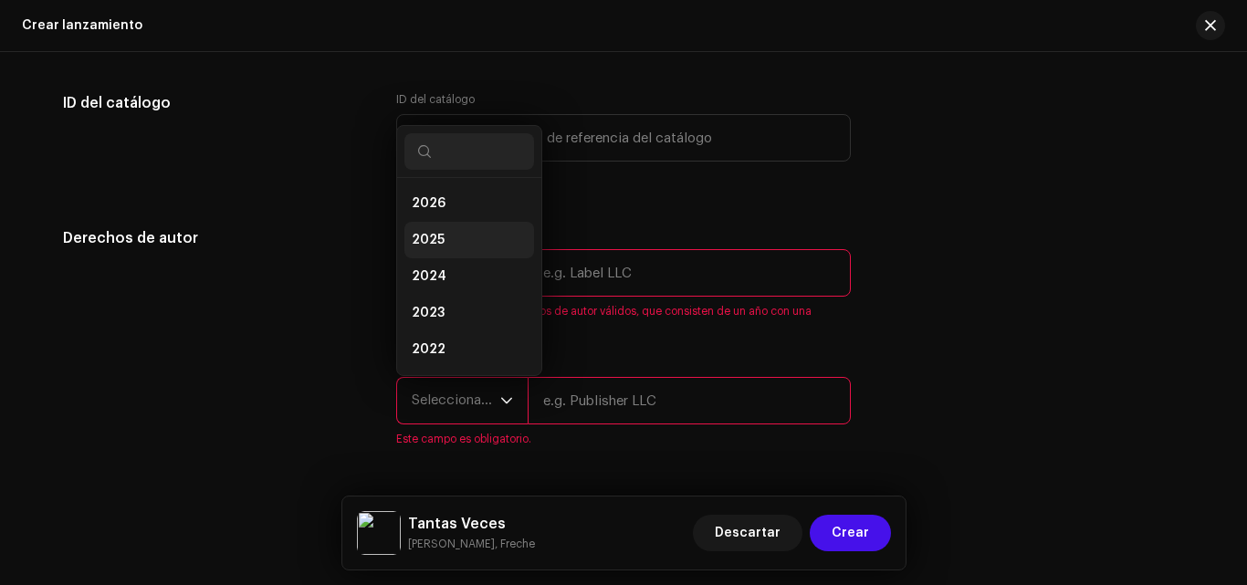
click at [468, 232] on li "2025" at bounding box center [469, 240] width 130 height 37
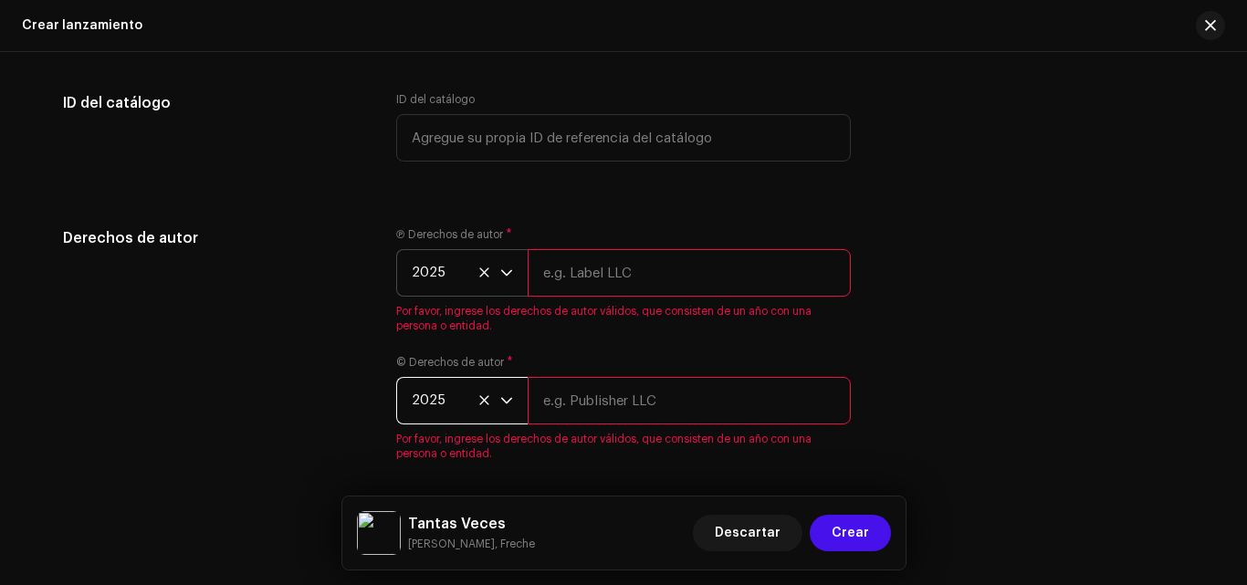
click at [617, 280] on input "text" at bounding box center [689, 272] width 323 height 47
type input "[PERSON_NAME] Music | Distributed by Diskover Co."
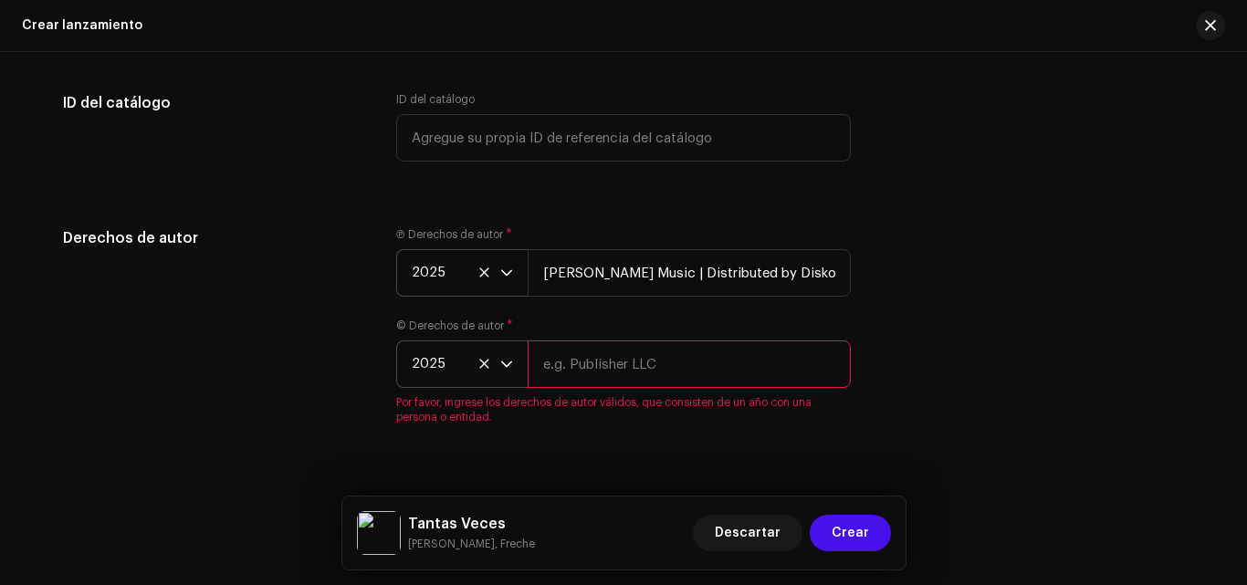
click at [601, 376] on input "text" at bounding box center [689, 363] width 323 height 47
type input "[PERSON_NAME] Music | Distributed by Diskover Co."
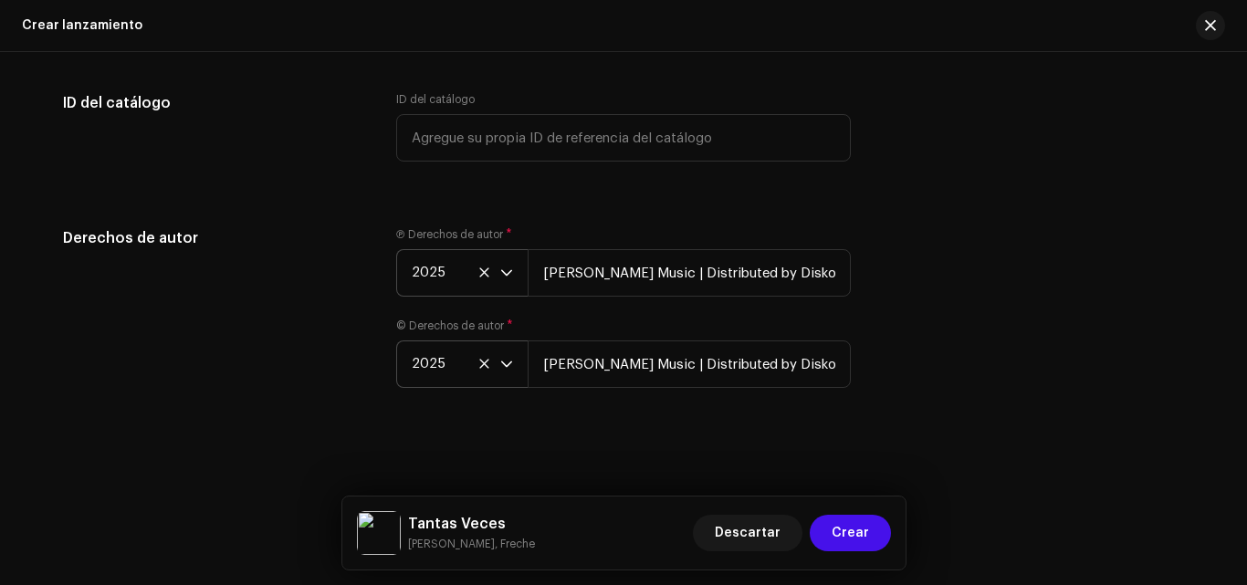
click at [978, 434] on div "Crear un nuevo lanzamiento Le guiaremos en todo el proceso, desde la selección …" at bounding box center [623, 318] width 1247 height 533
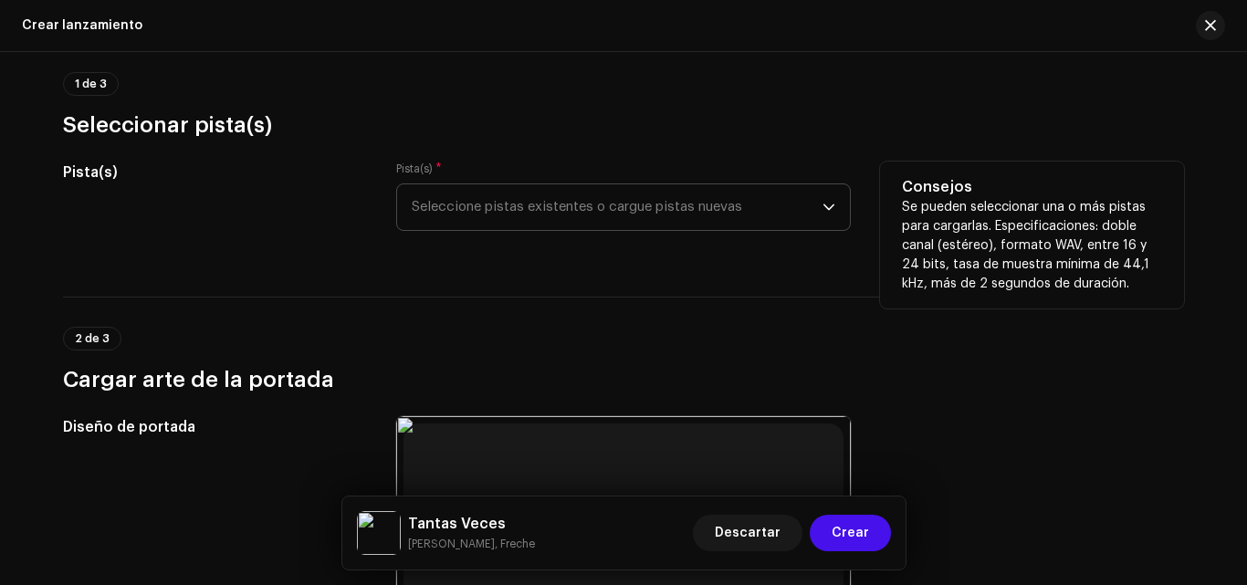
scroll to position [0, 0]
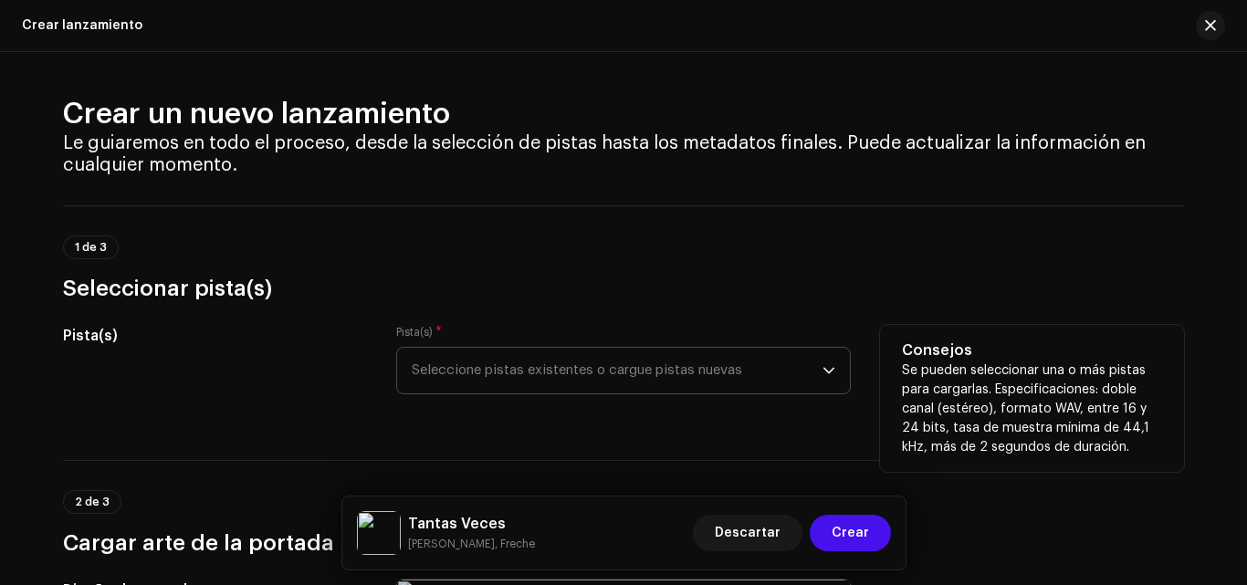
click at [658, 361] on span "Seleccione pistas existentes o cargue pistas nuevas" at bounding box center [617, 371] width 411 height 46
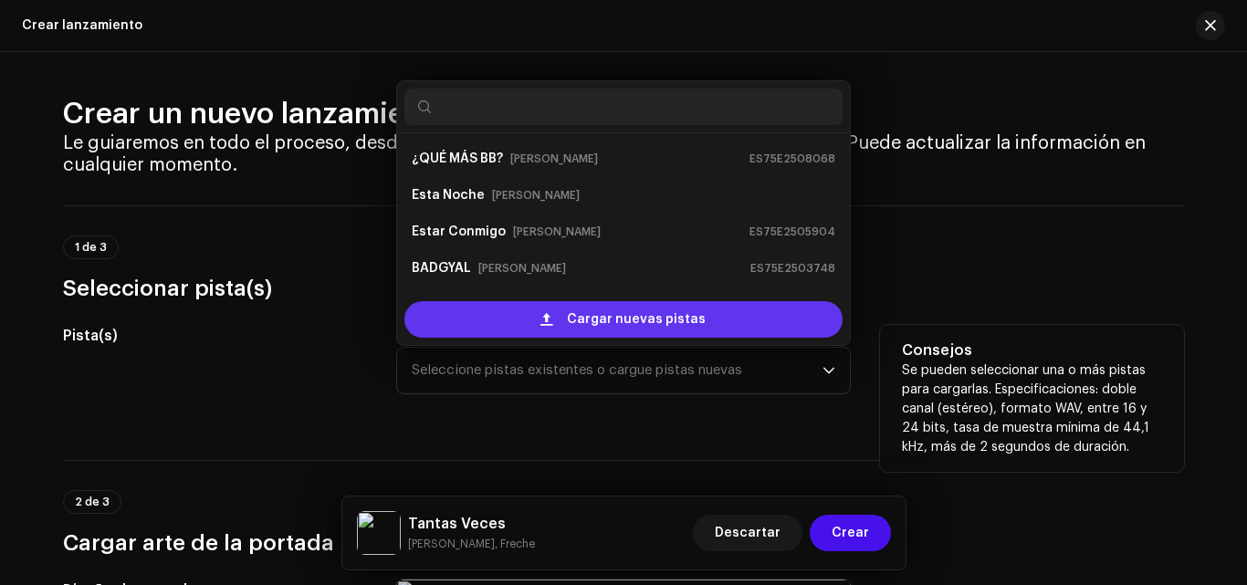
click at [434, 320] on div "Cargar nuevas pistas" at bounding box center [623, 319] width 438 height 37
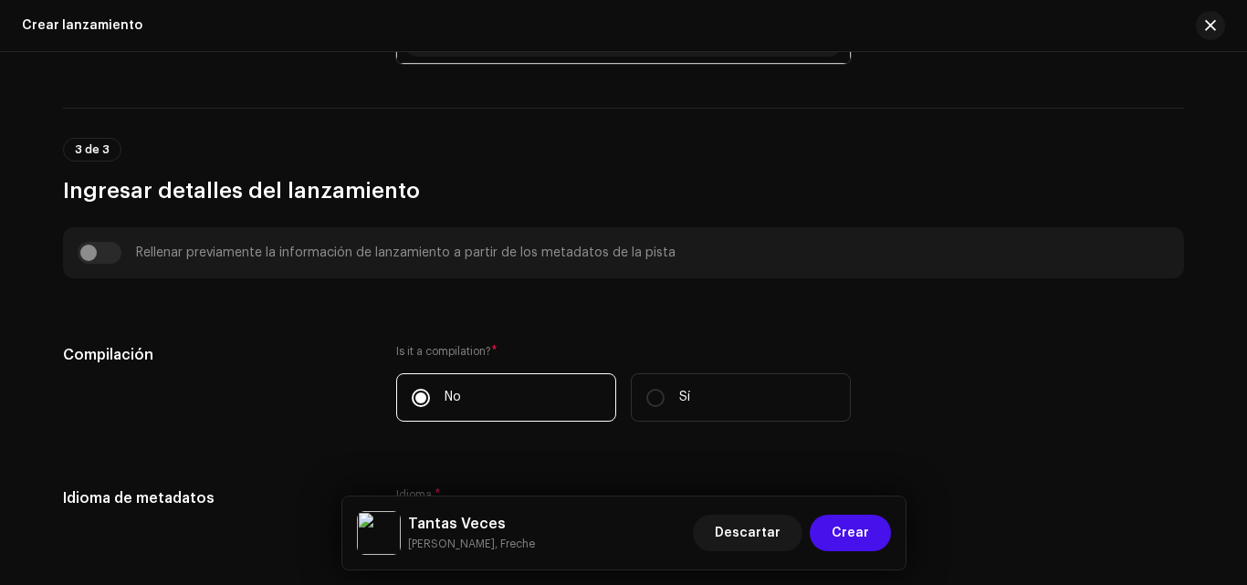
scroll to position [1142, 0]
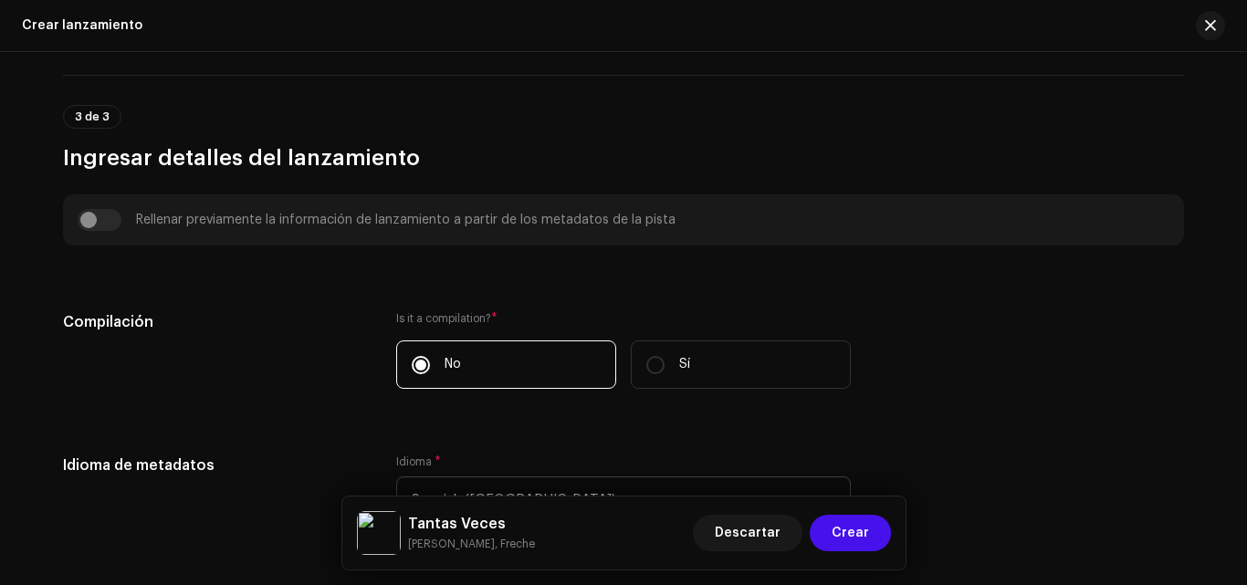
click at [92, 220] on div "Rellenar previamente la información de lanzamiento a partir de los metadatos de…" at bounding box center [624, 220] width 1092 height 22
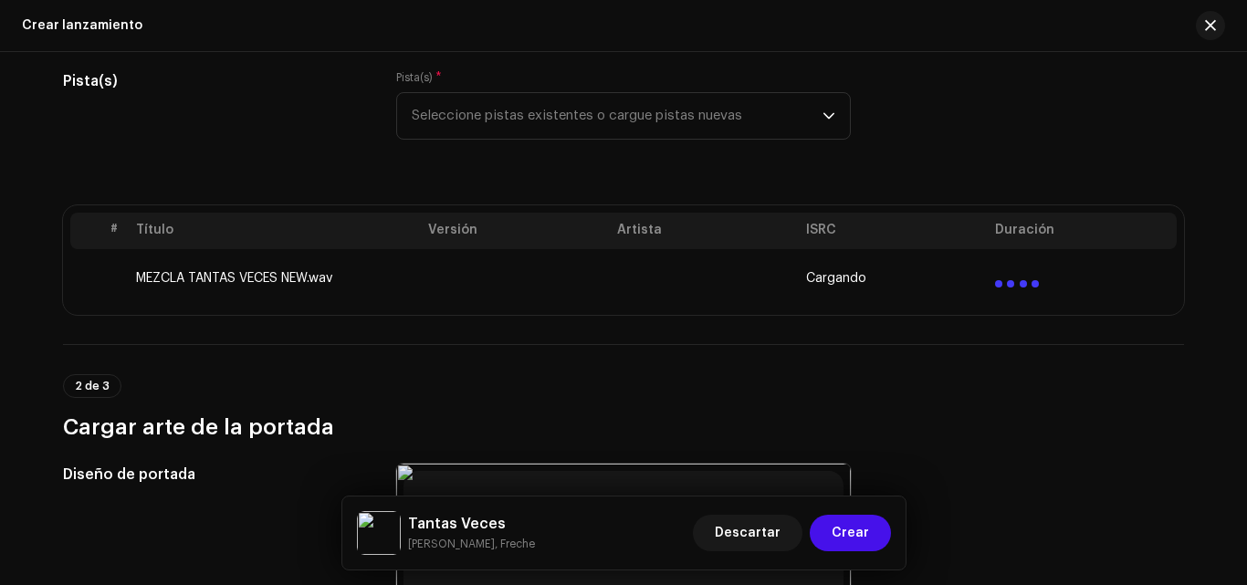
scroll to position [294, 0]
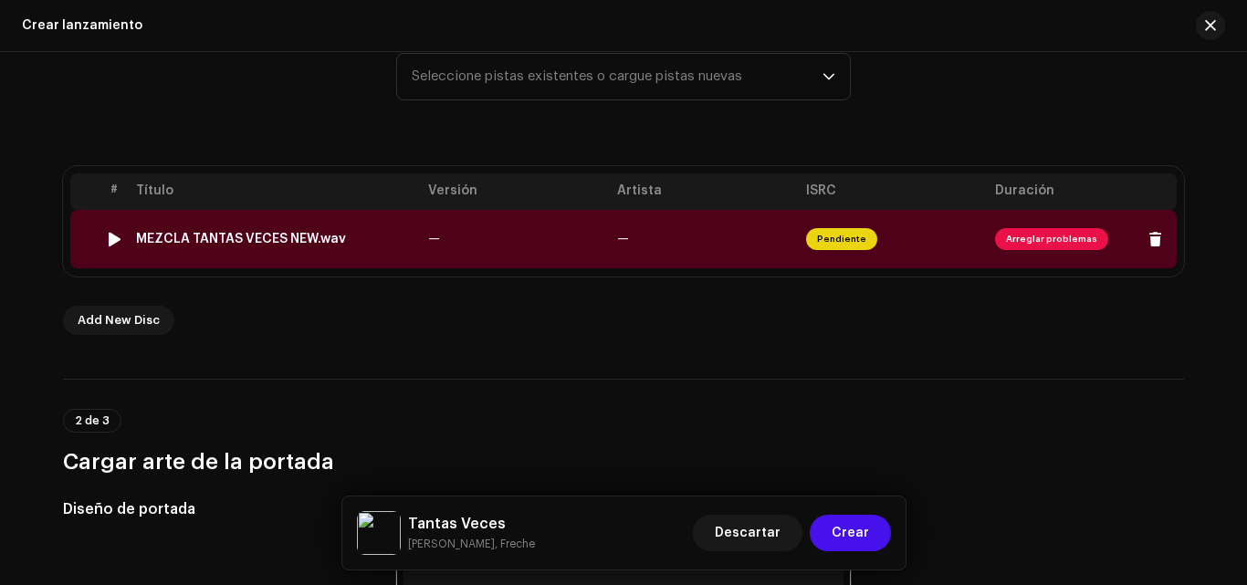
click at [1057, 249] on span "Arreglar problemas" at bounding box center [1051, 239] width 113 height 22
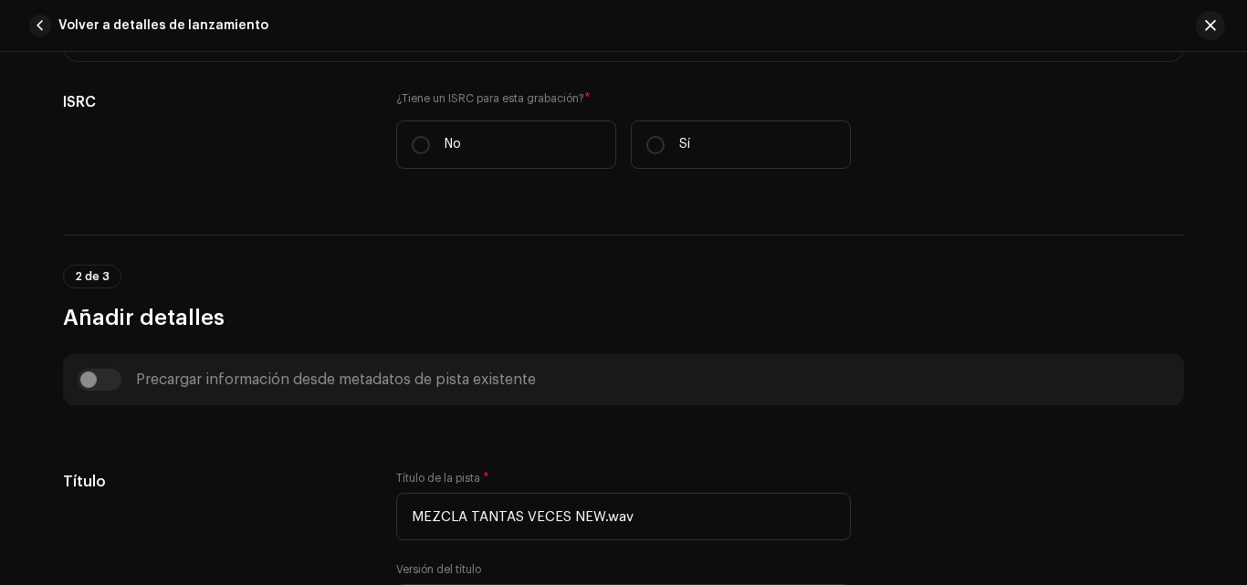
scroll to position [393, 0]
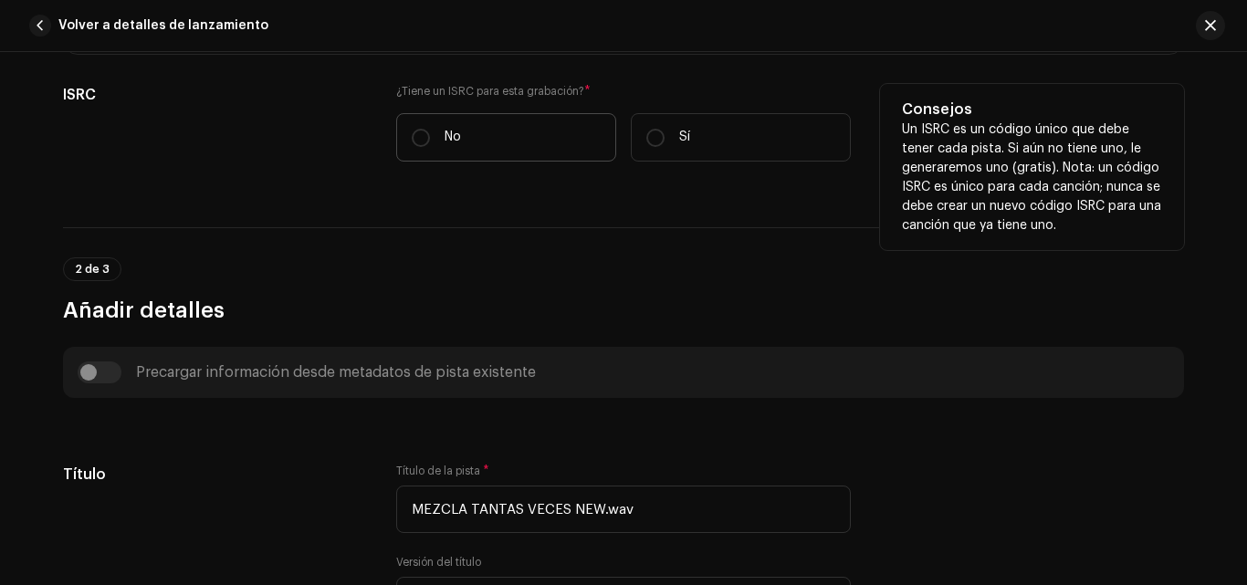
click at [485, 131] on label "No" at bounding box center [506, 137] width 220 height 48
click at [430, 131] on input "No" at bounding box center [421, 138] width 18 height 18
radio input "true"
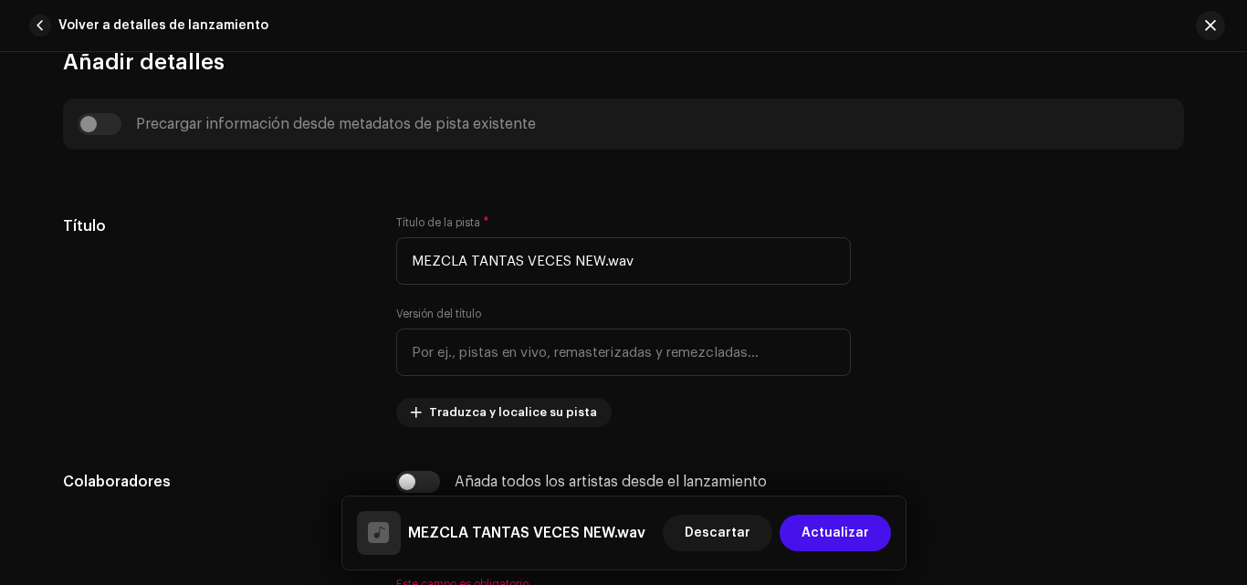
scroll to position [724, 0]
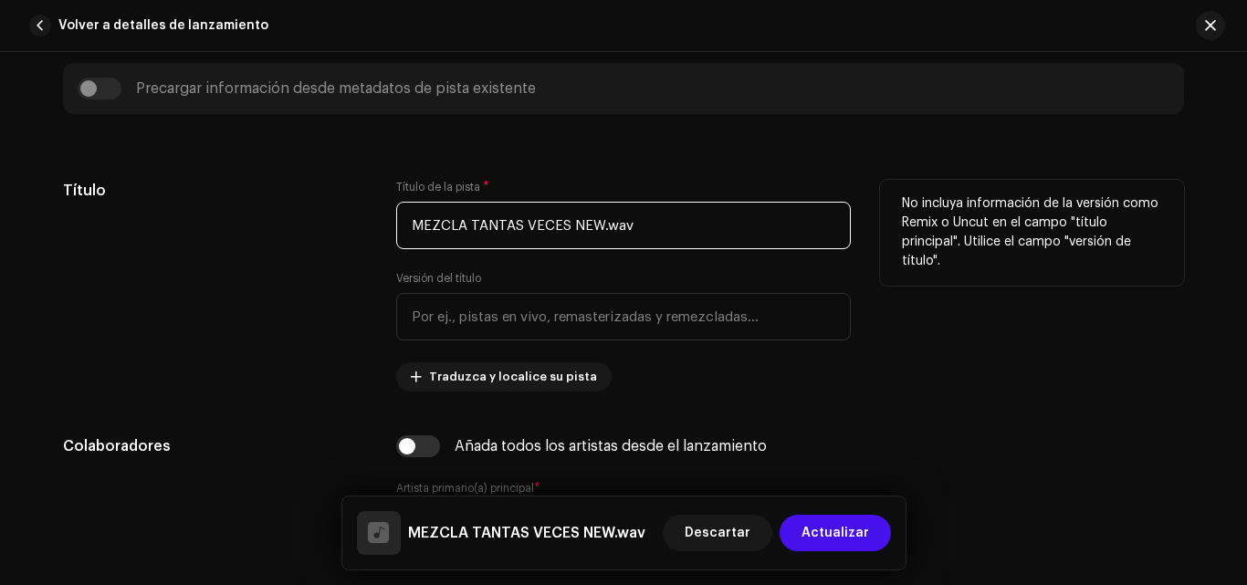
click at [464, 230] on input "MEZCLA TANTAS VECES NEW.wav" at bounding box center [623, 225] width 455 height 47
click at [623, 225] on input "TANTAS VECES NEW.wav" at bounding box center [623, 225] width 455 height 47
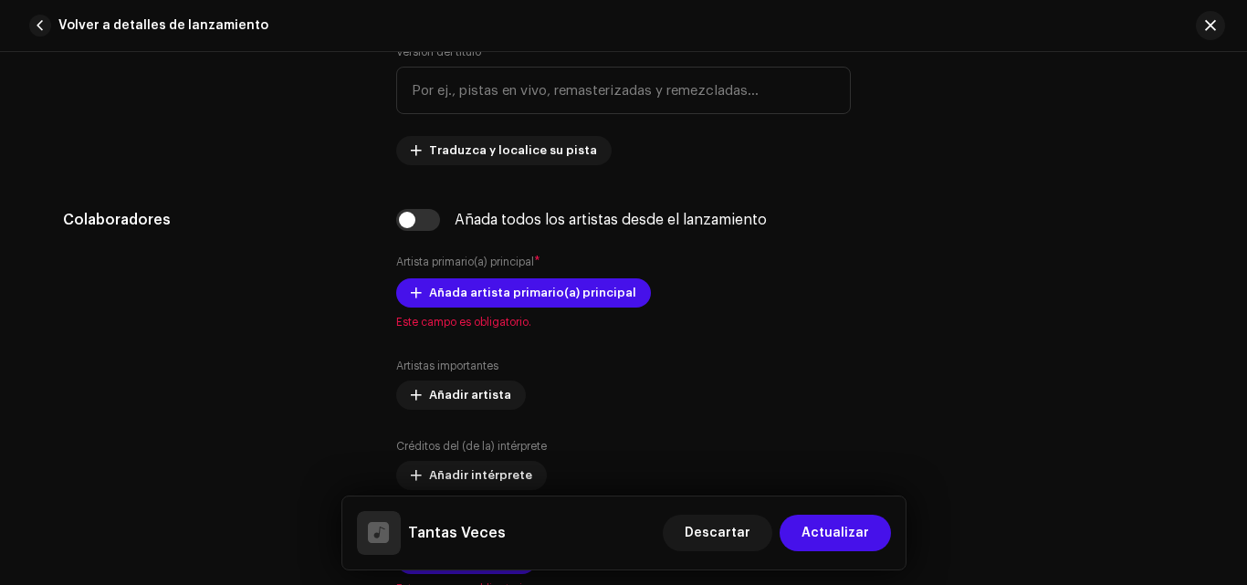
scroll to position [979, 0]
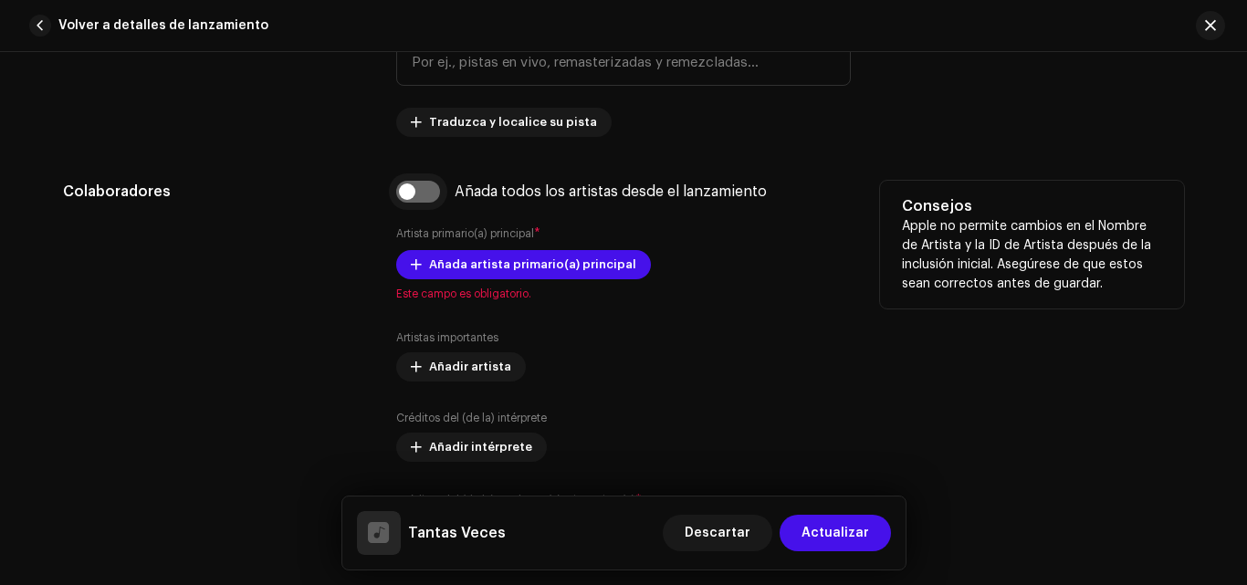
type input "Tantas Veces"
click at [403, 187] on input "checkbox" at bounding box center [418, 192] width 44 height 22
checkbox input "true"
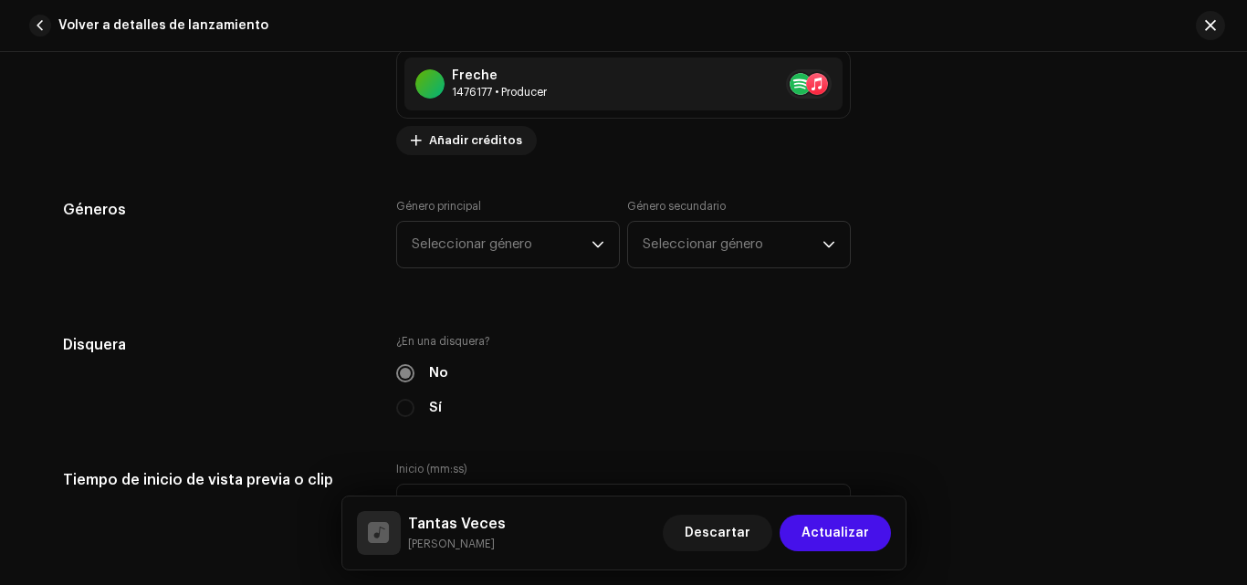
scroll to position [1595, 0]
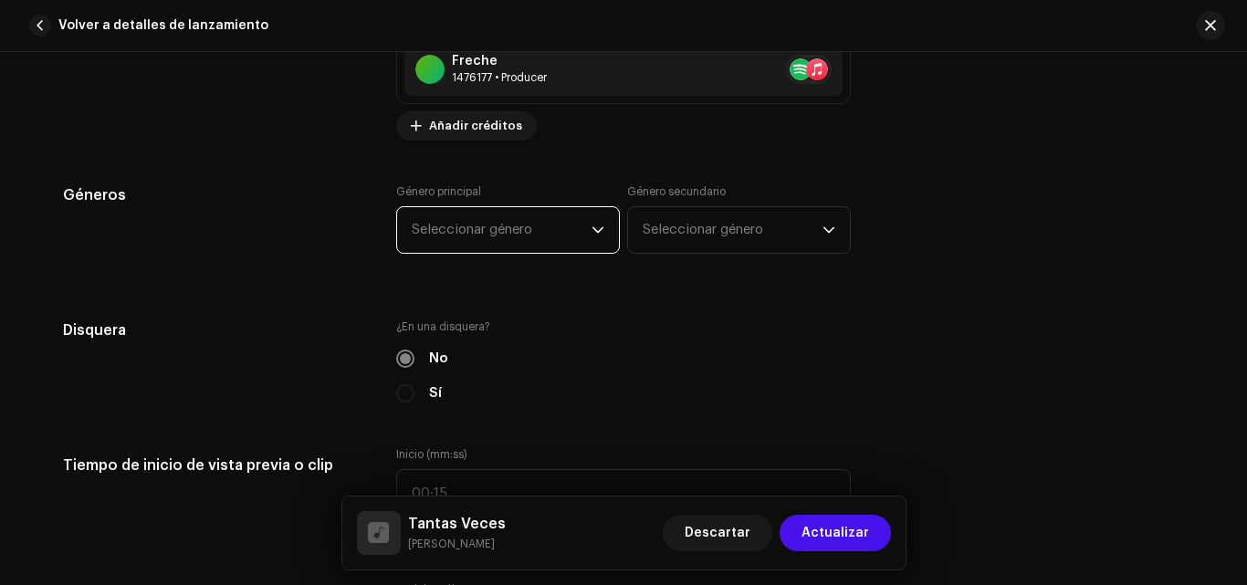
click at [556, 230] on span "Seleccionar género" at bounding box center [502, 230] width 180 height 46
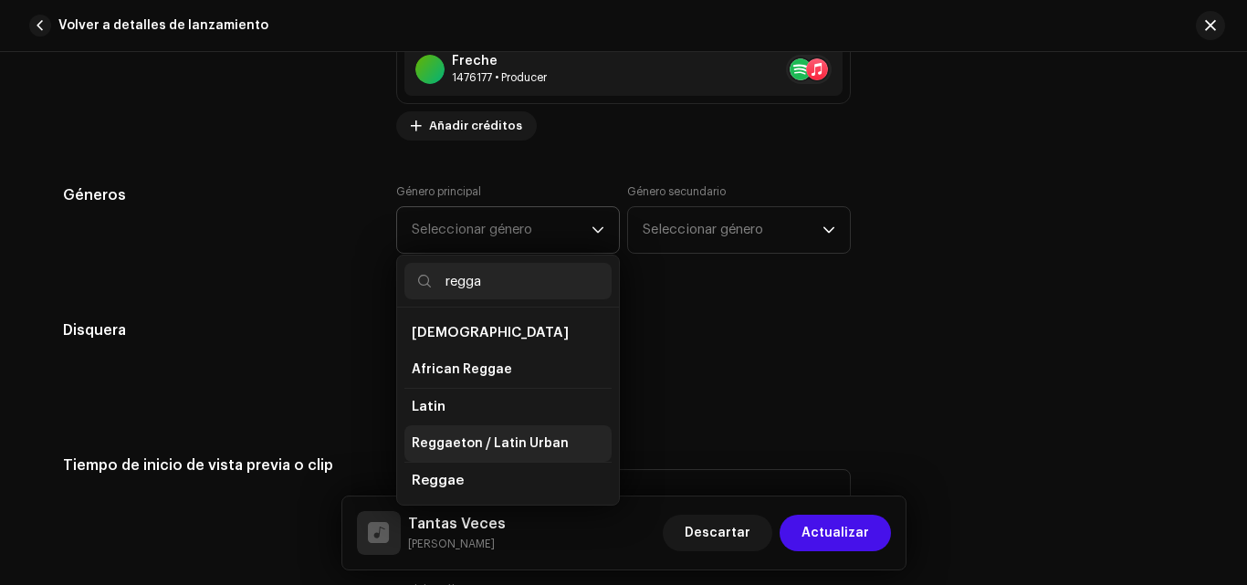
type input "regga"
click at [512, 431] on li "Reggaeton / Latin Urban" at bounding box center [507, 443] width 207 height 37
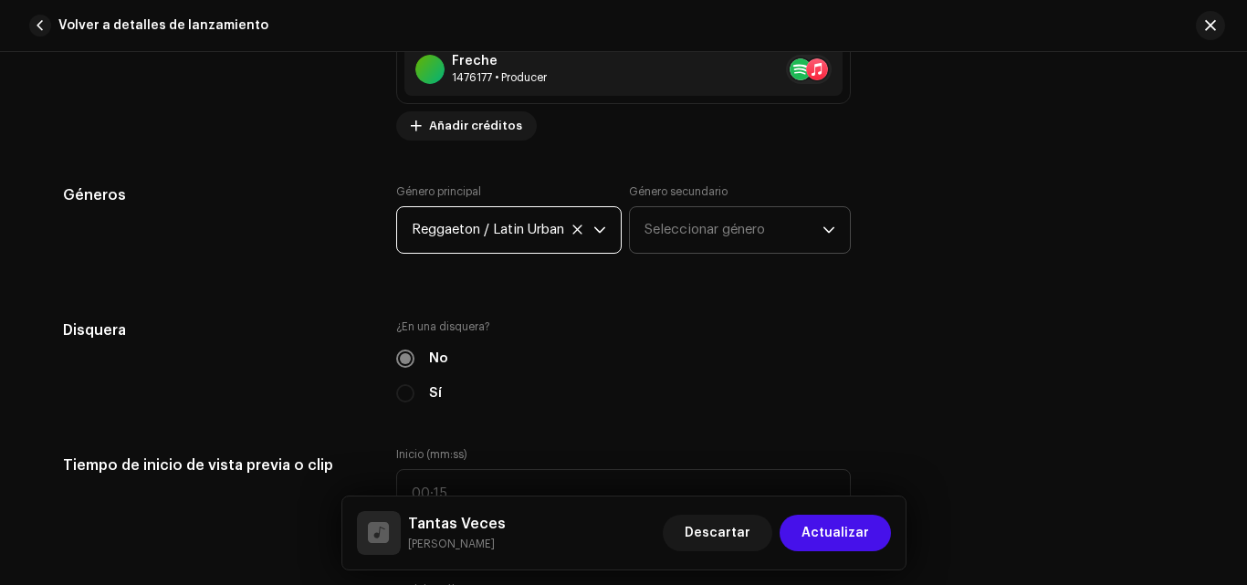
click at [707, 239] on span "Seleccionar género" at bounding box center [733, 230] width 178 height 46
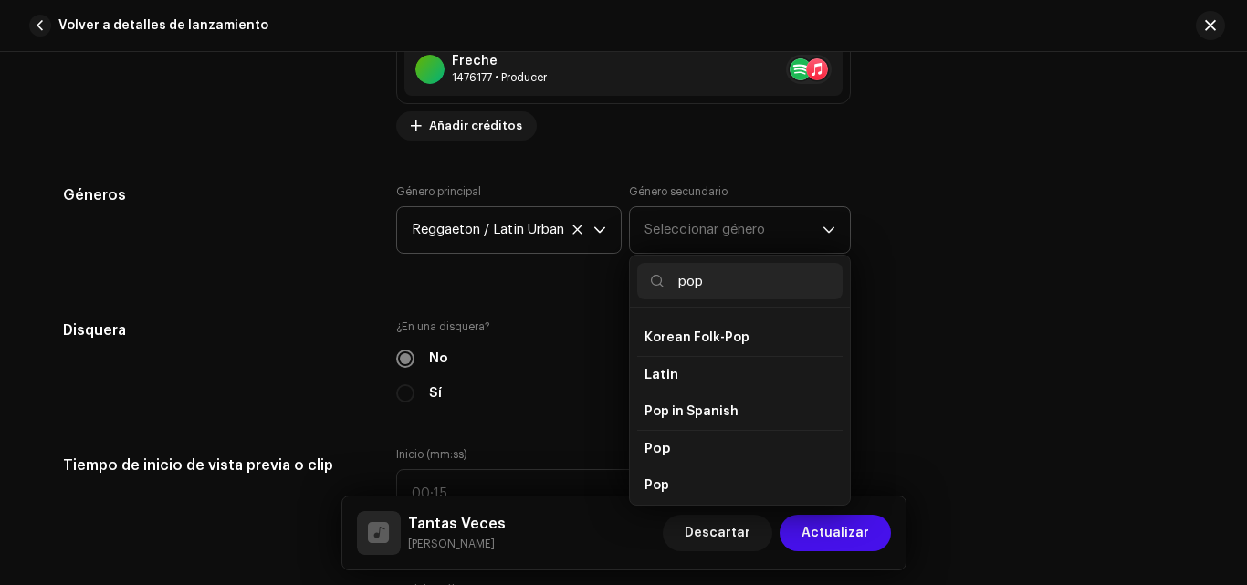
scroll to position [595, 0]
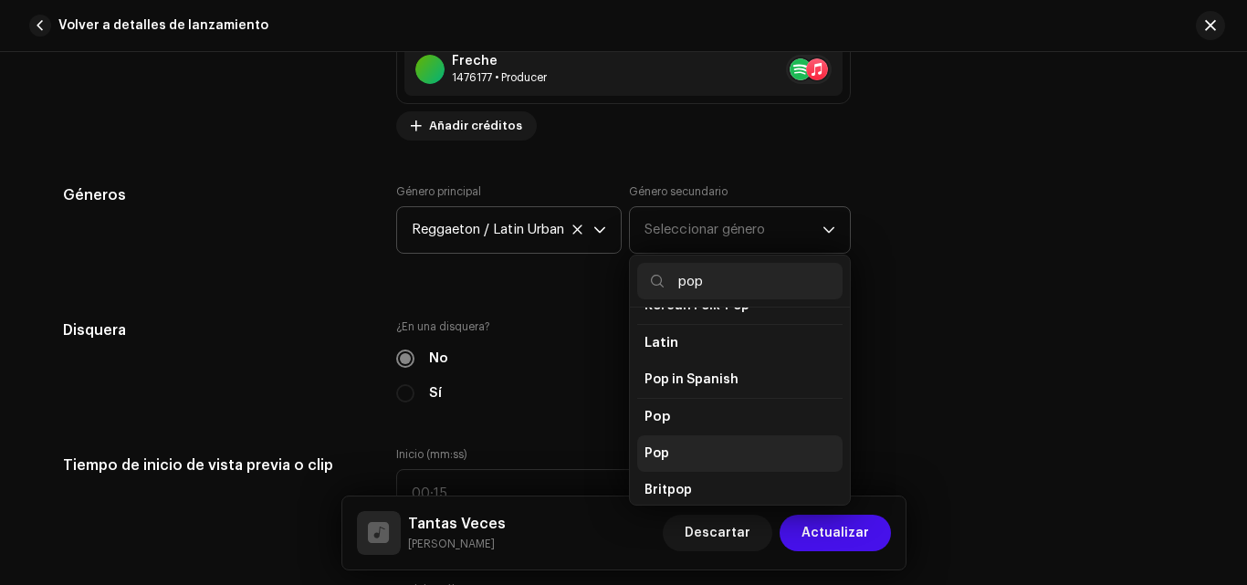
type input "pop"
click at [748, 443] on li "Pop" at bounding box center [739, 453] width 205 height 37
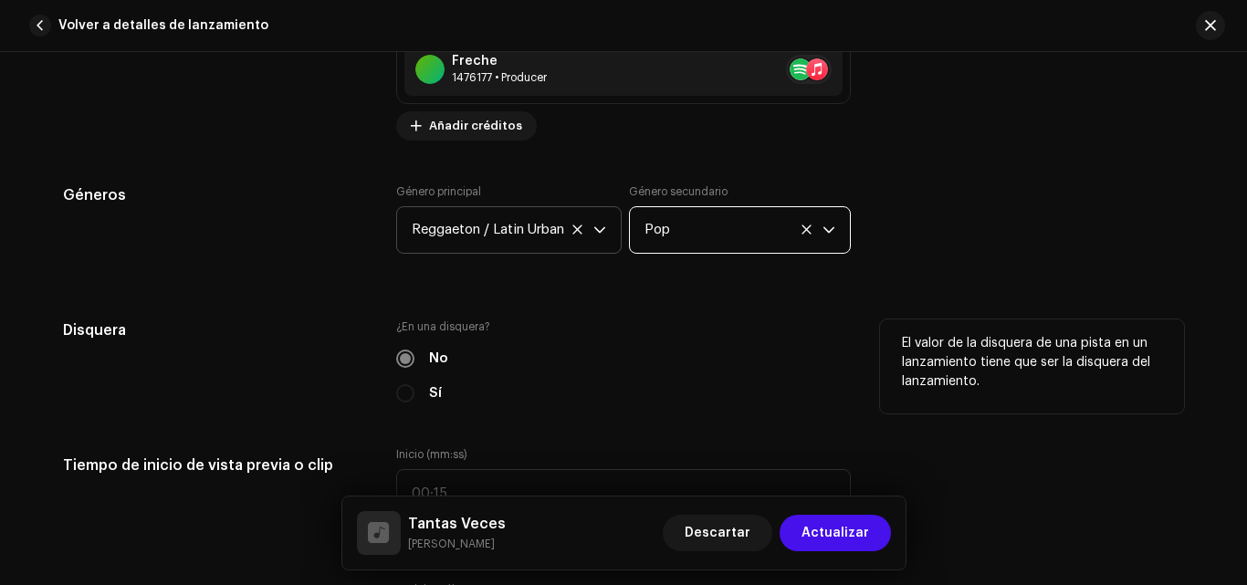
click at [972, 382] on p "El valor de la disquera de una pista en un lanzamiento tiene que ser la disquer…" at bounding box center [1032, 363] width 260 height 58
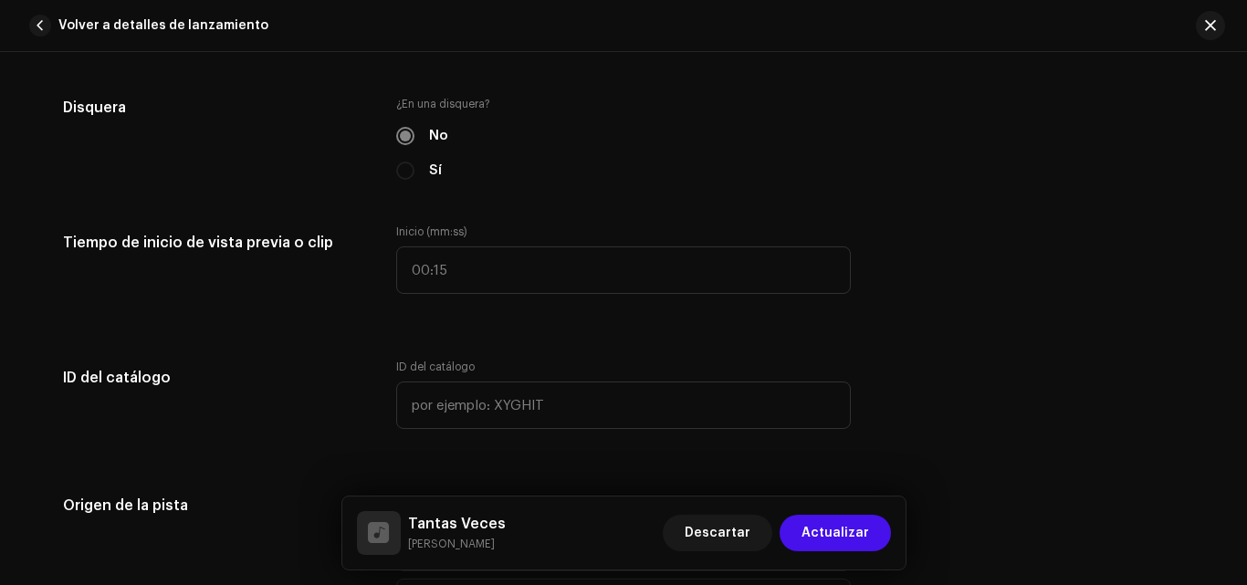
scroll to position [1826, 0]
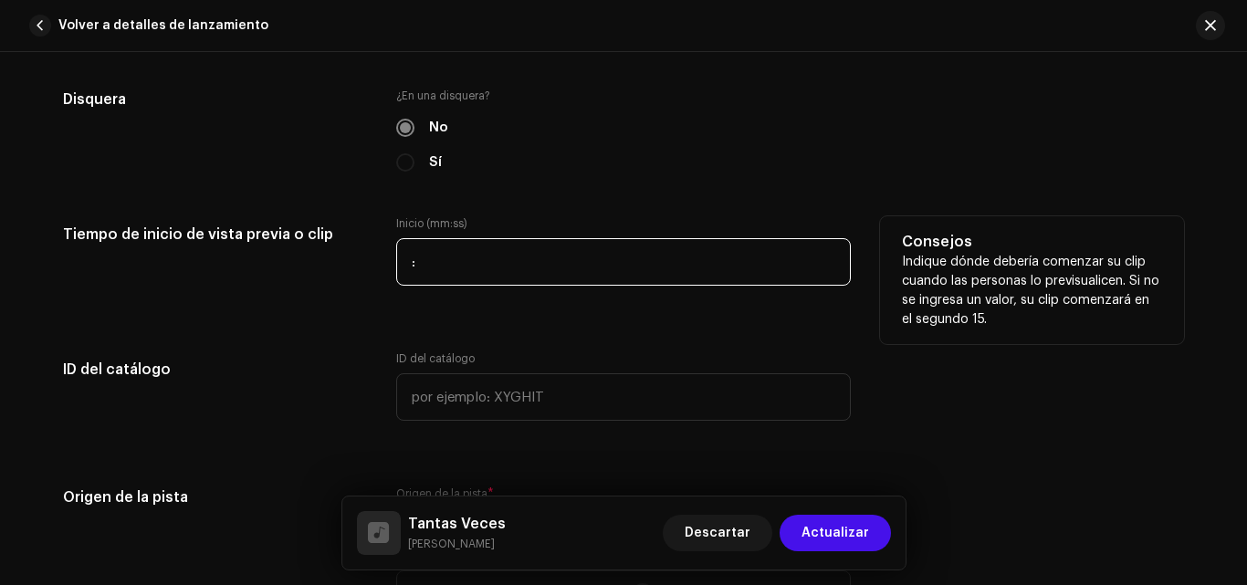
click at [445, 264] on input ":" at bounding box center [623, 261] width 455 height 47
type input "00:30"
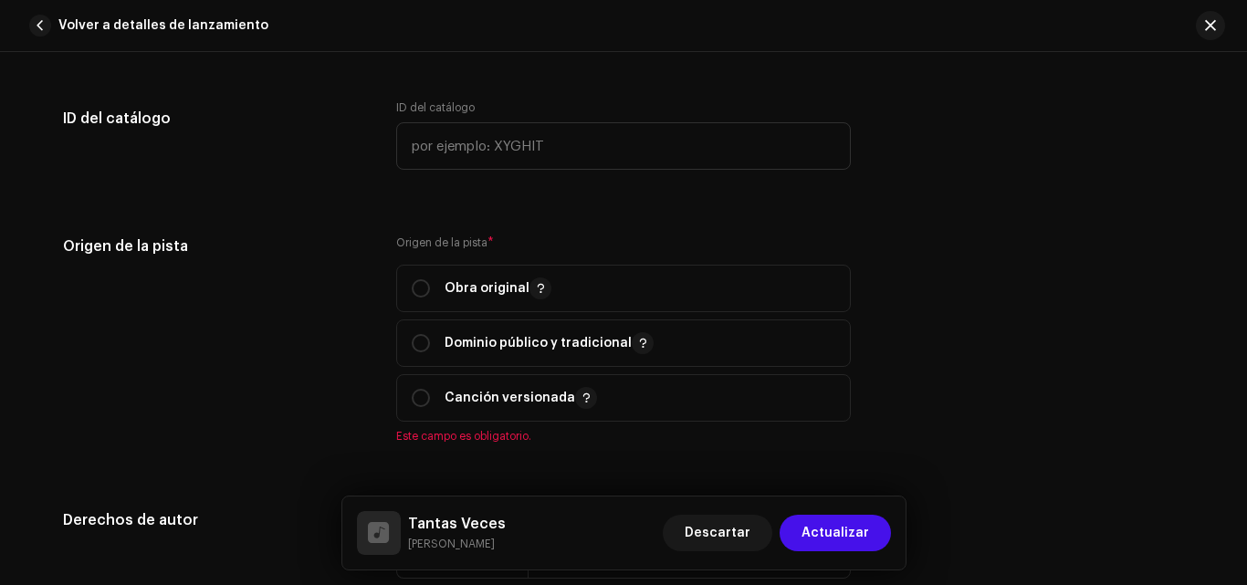
scroll to position [2189, 0]
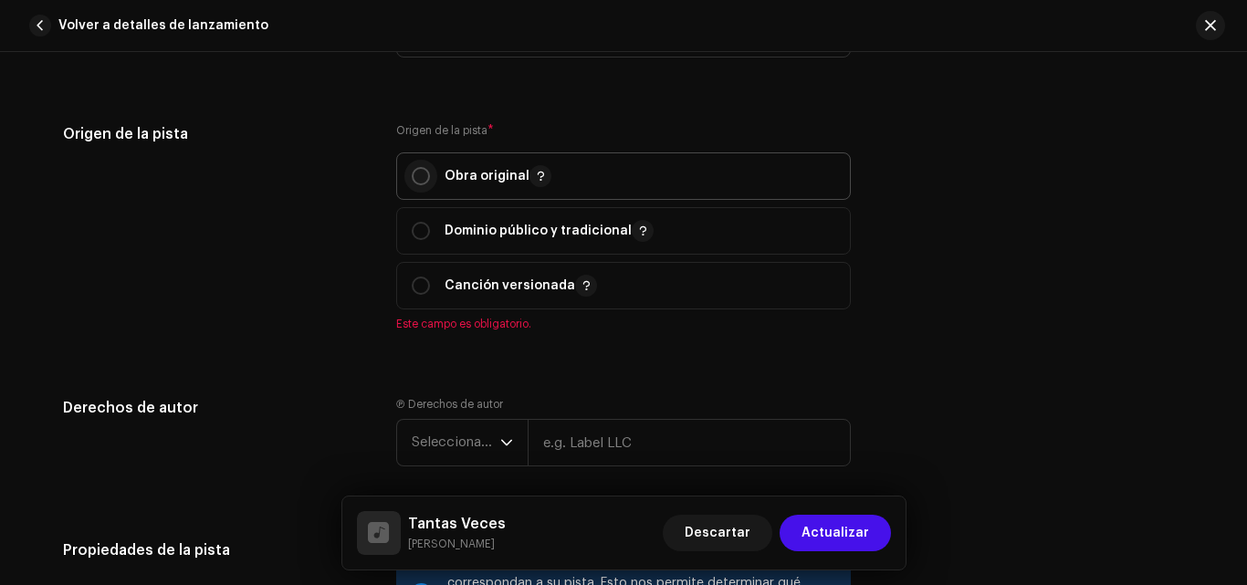
click at [417, 171] on input "radio" at bounding box center [421, 176] width 18 height 18
radio input "true"
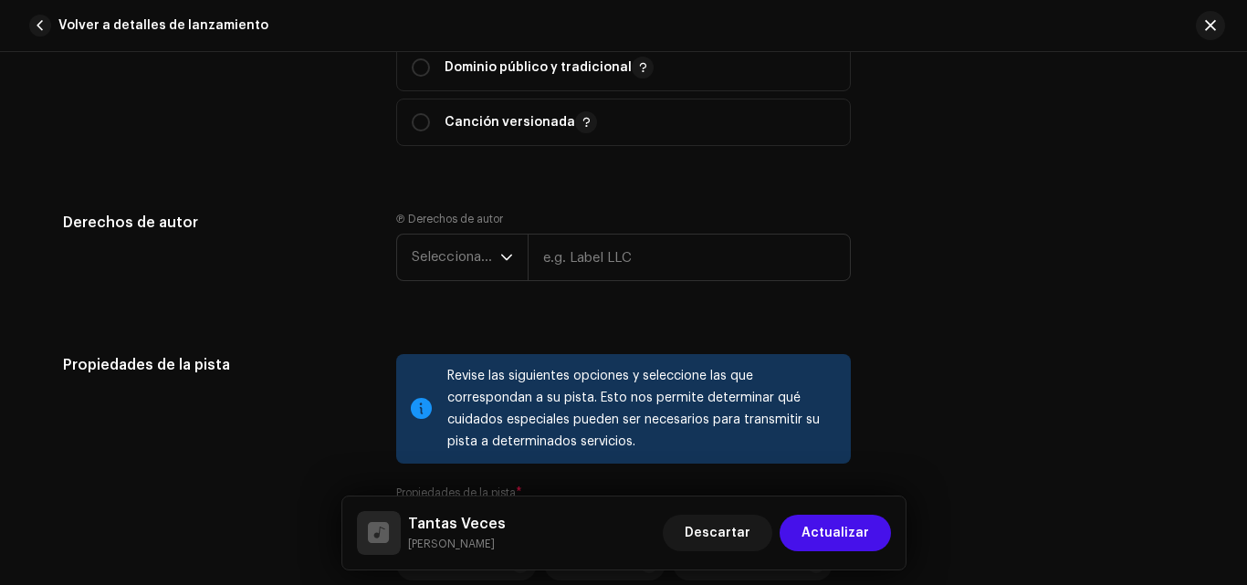
scroll to position [2368, 0]
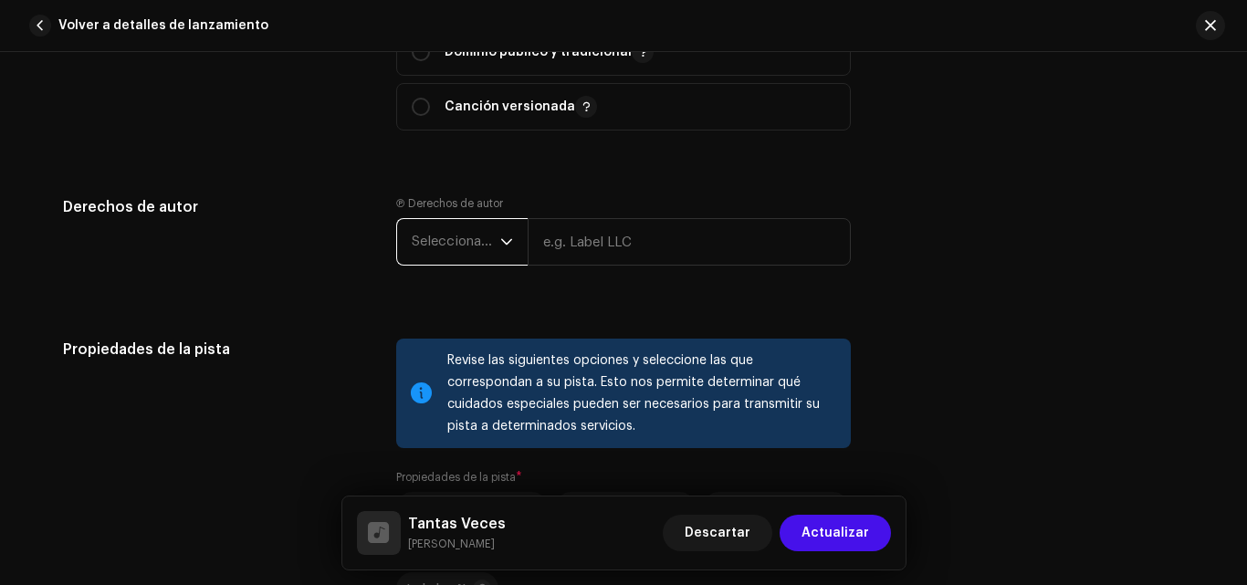
click at [466, 238] on span "Seleccionar año" at bounding box center [456, 242] width 89 height 46
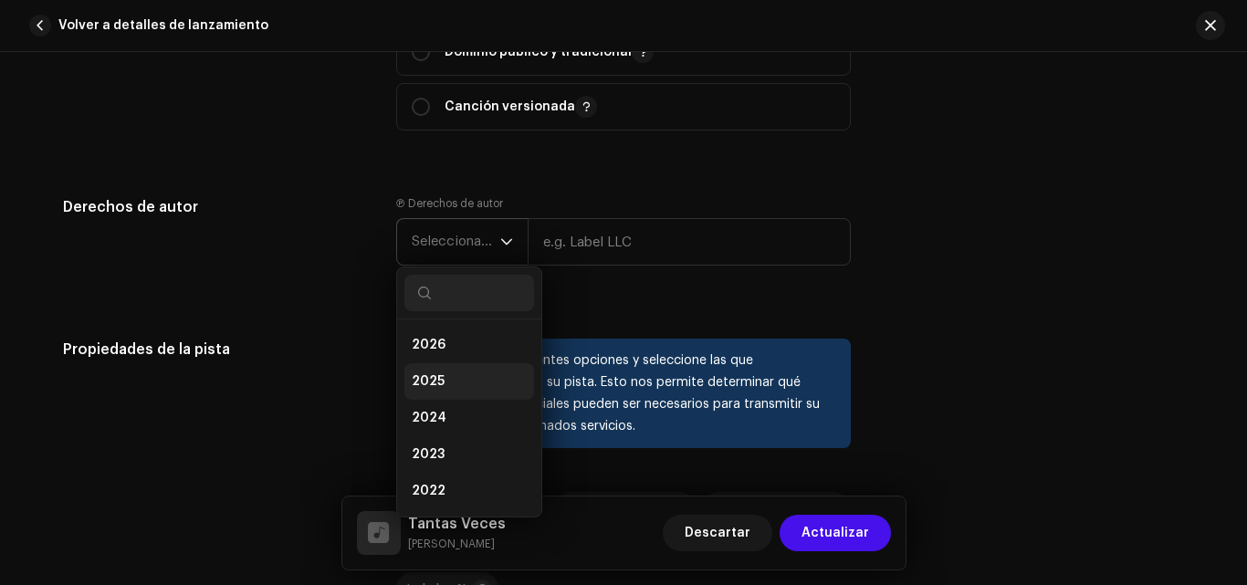
click at [449, 378] on li "2025" at bounding box center [469, 381] width 130 height 37
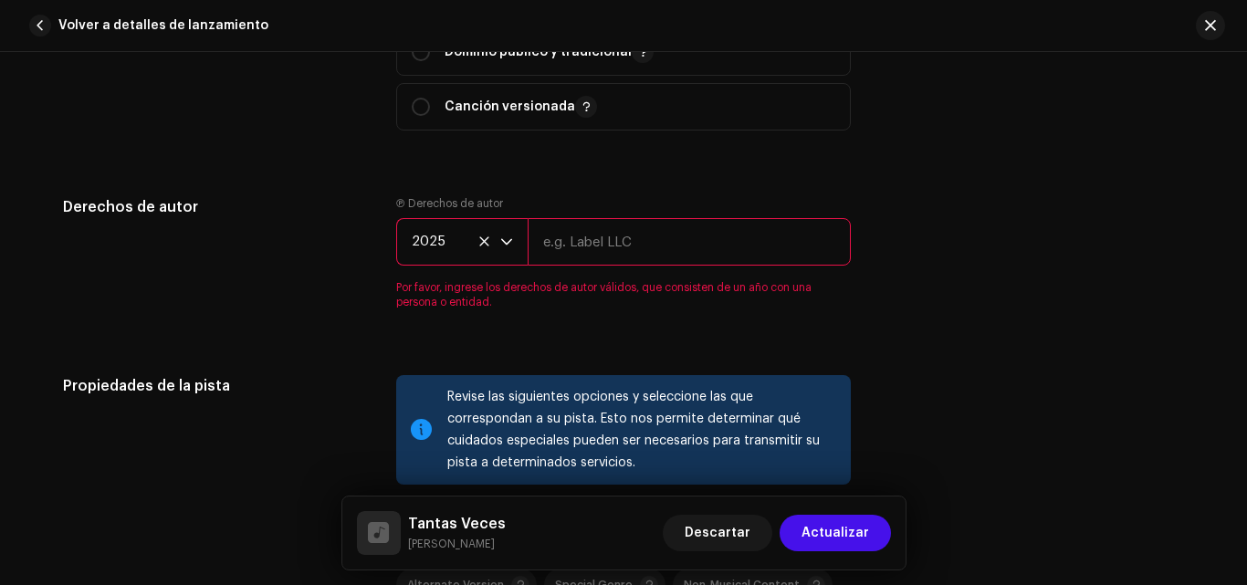
click at [581, 255] on input "text" at bounding box center [689, 241] width 323 height 47
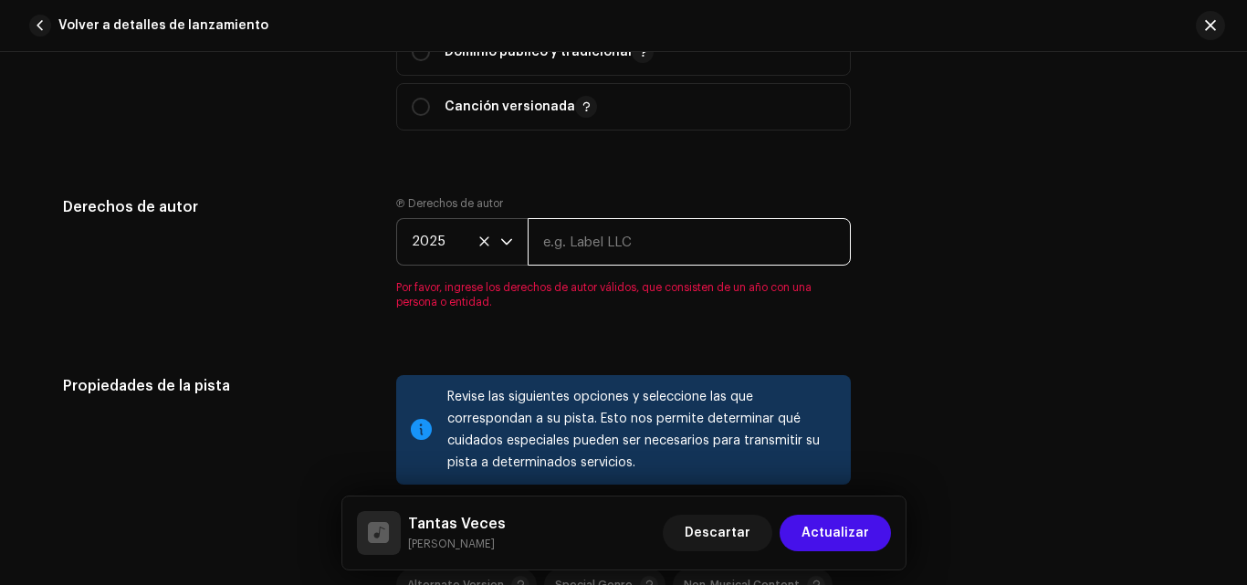
type input "[PERSON_NAME] Music | Distributed by Diskover Co."
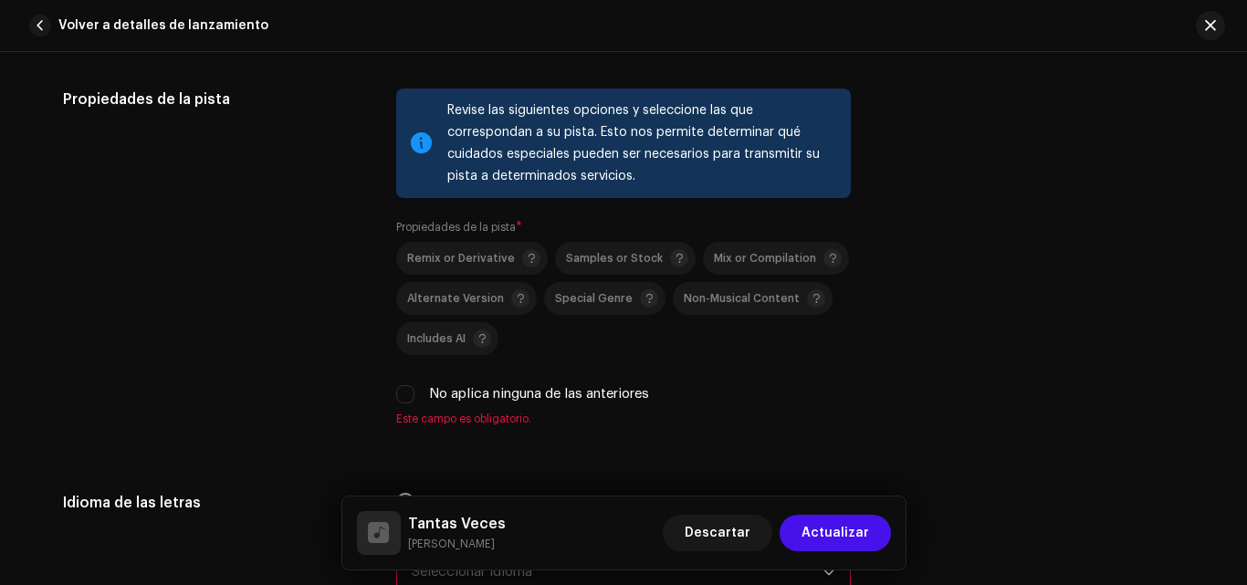
scroll to position [2633, 0]
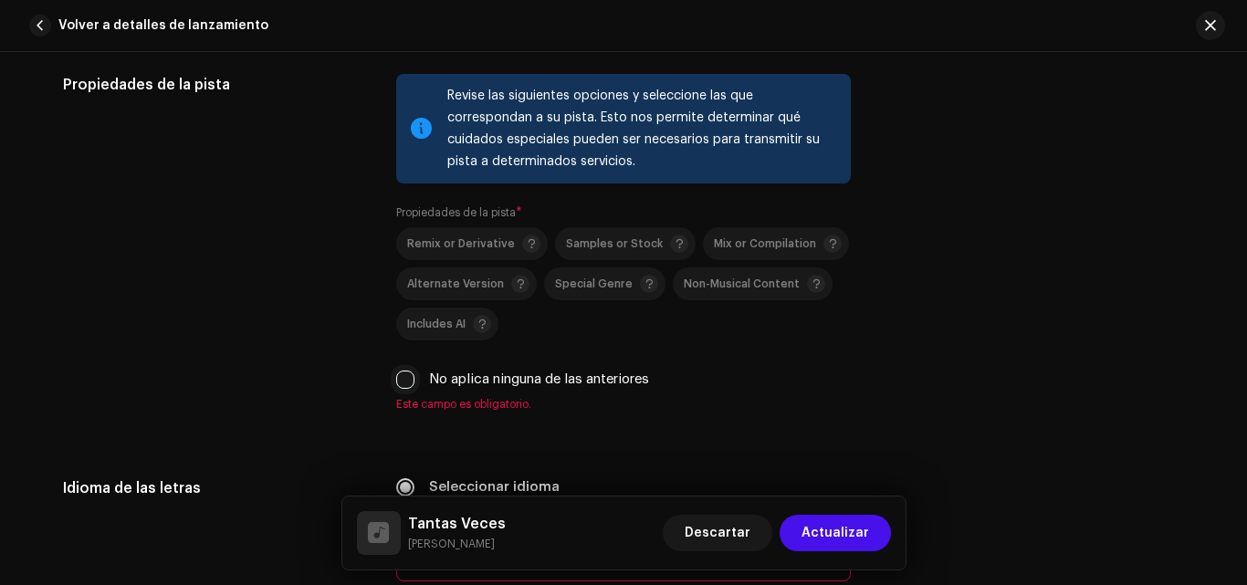
click at [399, 380] on input "No aplica ninguna de las anteriores" at bounding box center [405, 380] width 18 height 18
checkbox input "true"
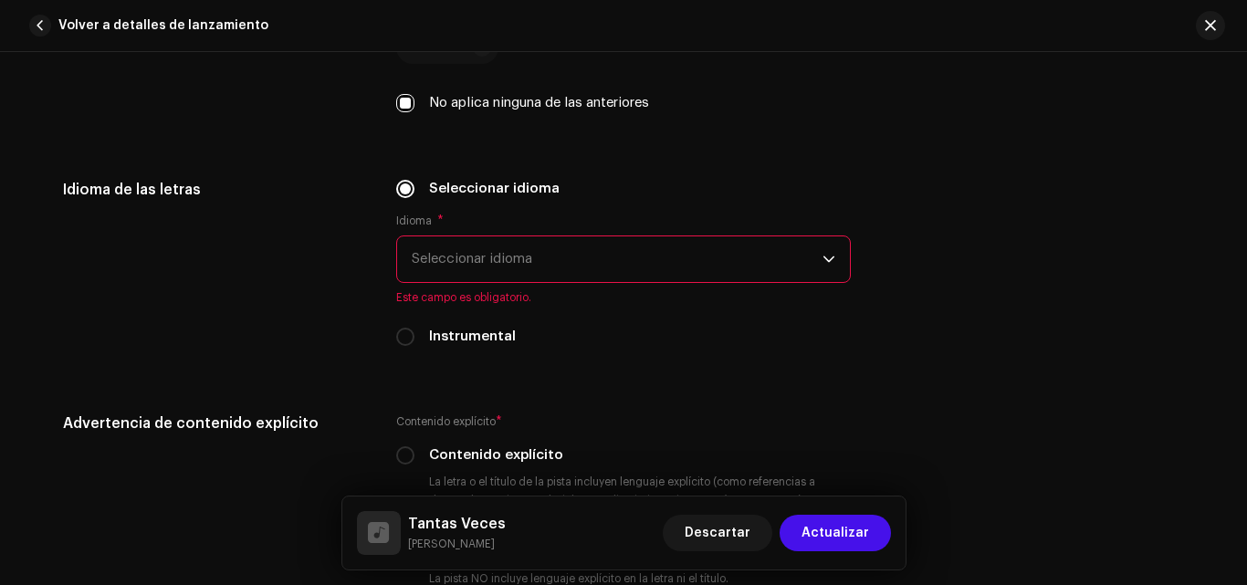
scroll to position [2968, 0]
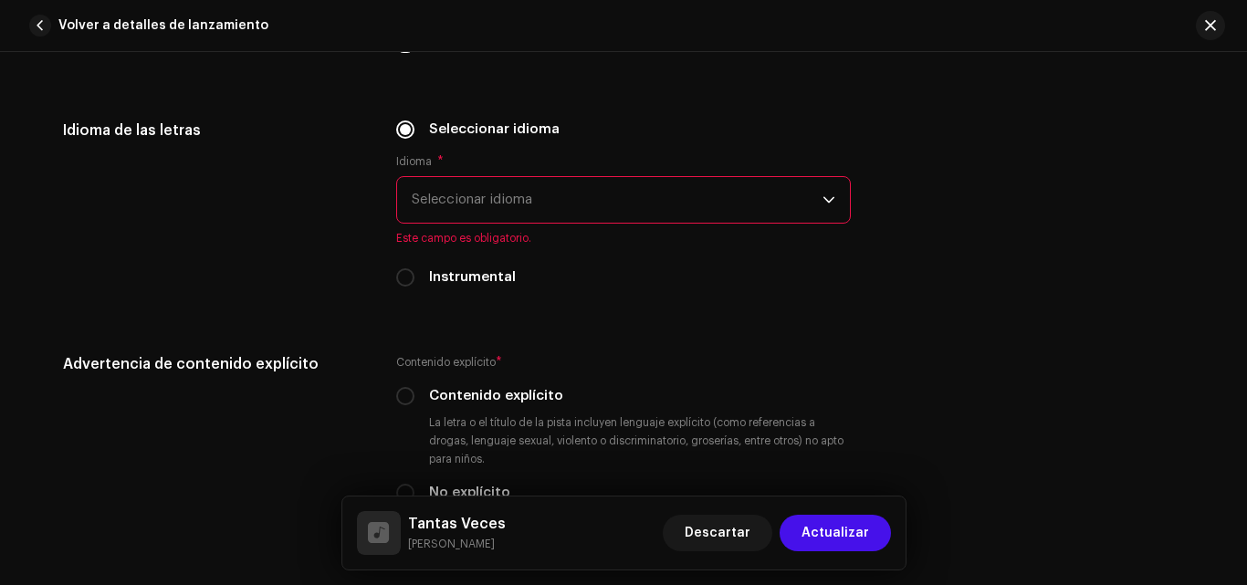
click at [759, 202] on span "Seleccionar idioma" at bounding box center [617, 200] width 411 height 46
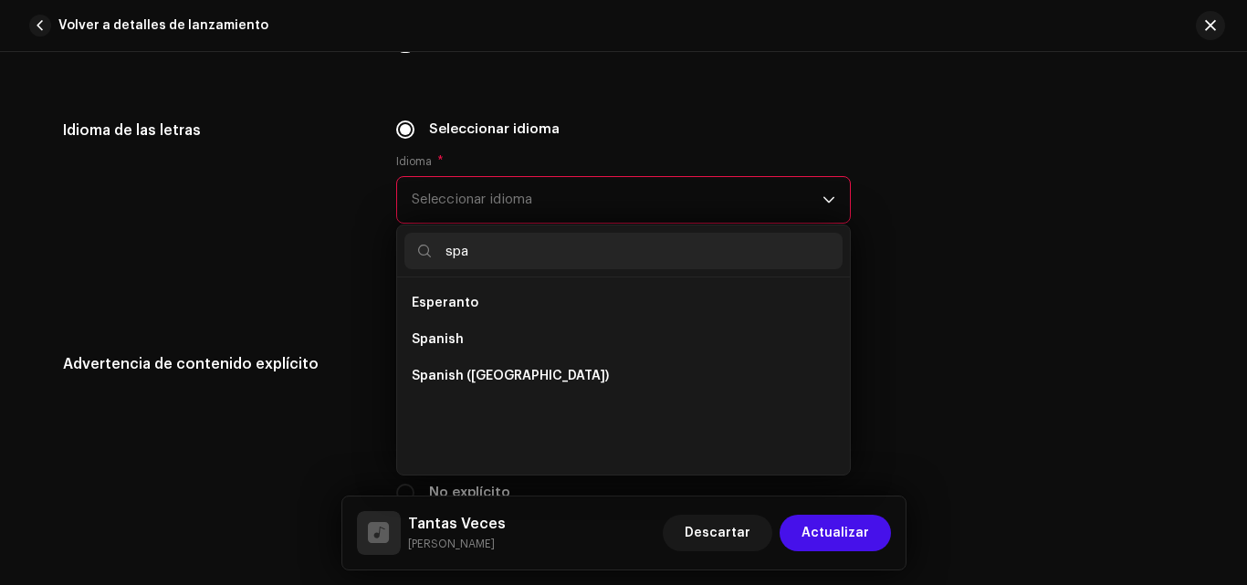
scroll to position [0, 0]
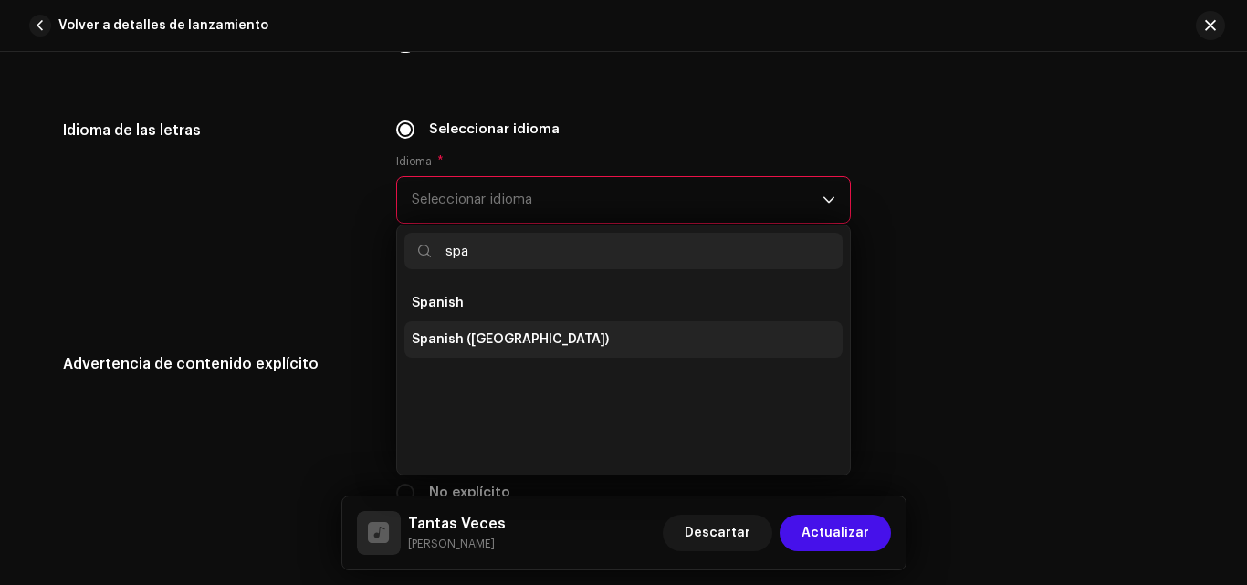
type input "spa"
click at [607, 332] on li "Spanish ([GEOGRAPHIC_DATA])" at bounding box center [623, 339] width 438 height 37
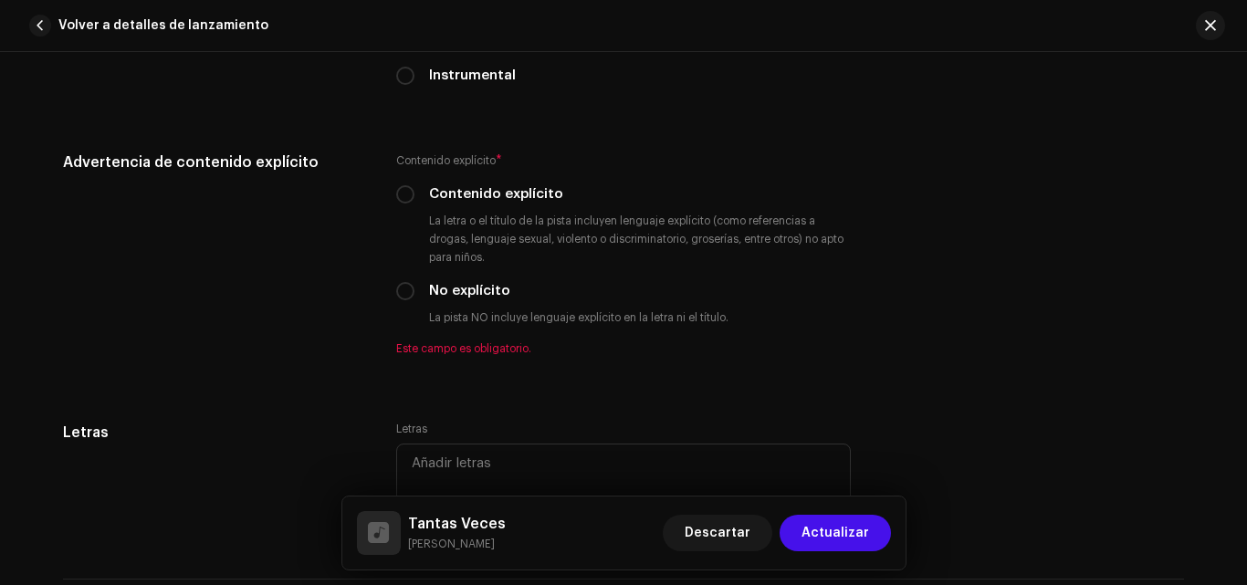
scroll to position [3221, 0]
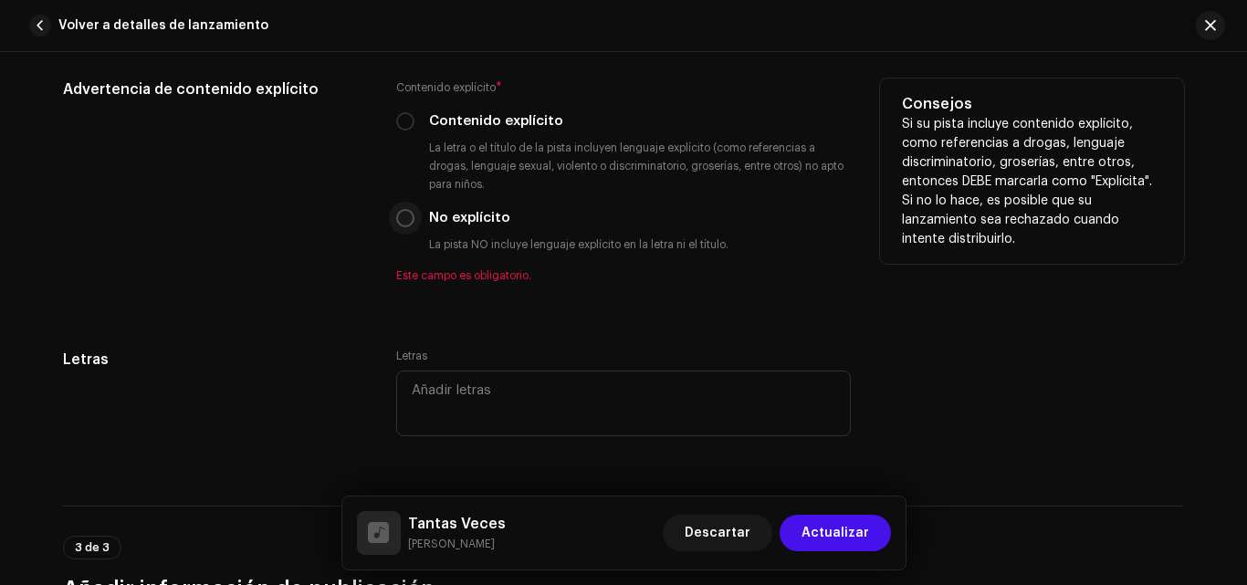
click at [398, 213] on input "No explícito" at bounding box center [405, 218] width 18 height 18
radio input "true"
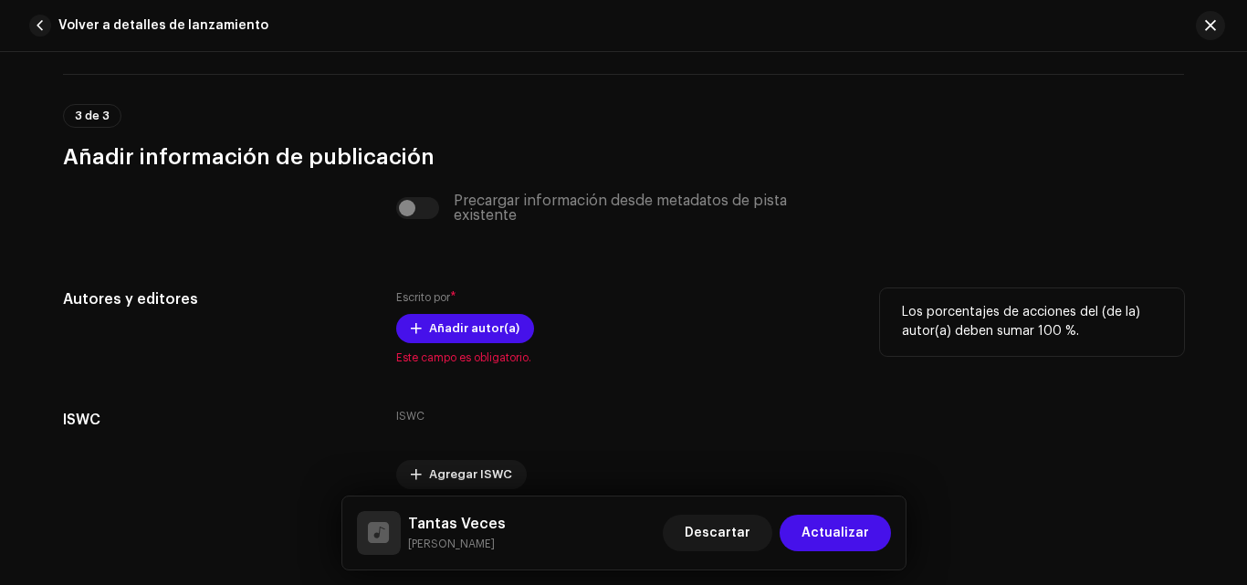
scroll to position [3637, 0]
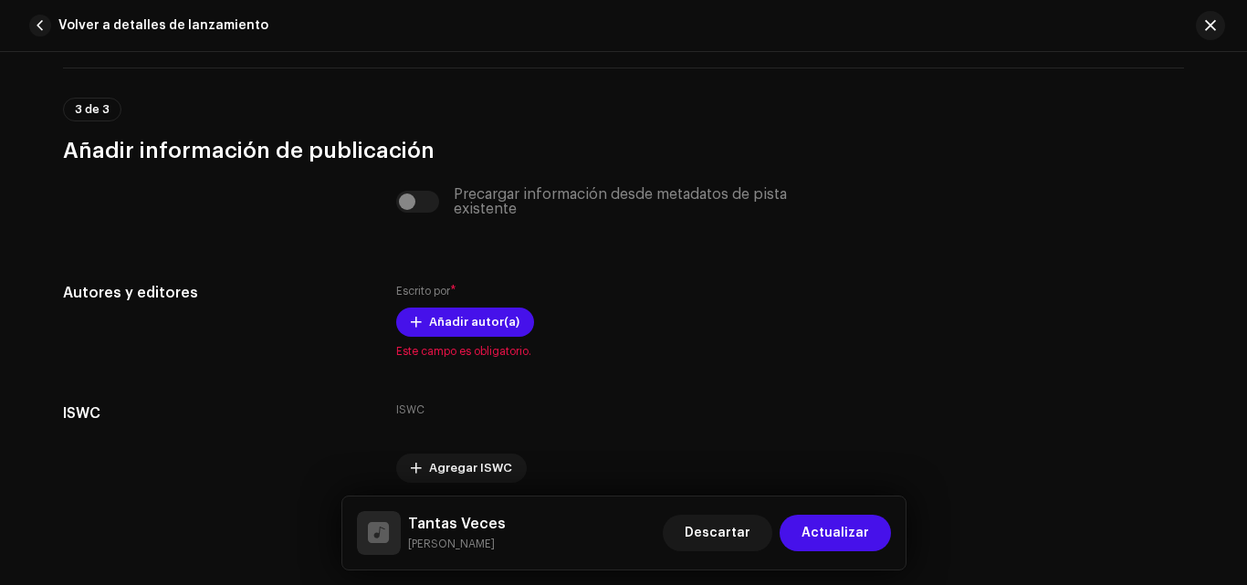
click at [407, 204] on div "Precargar información desde metadatos de pista existente" at bounding box center [623, 201] width 455 height 29
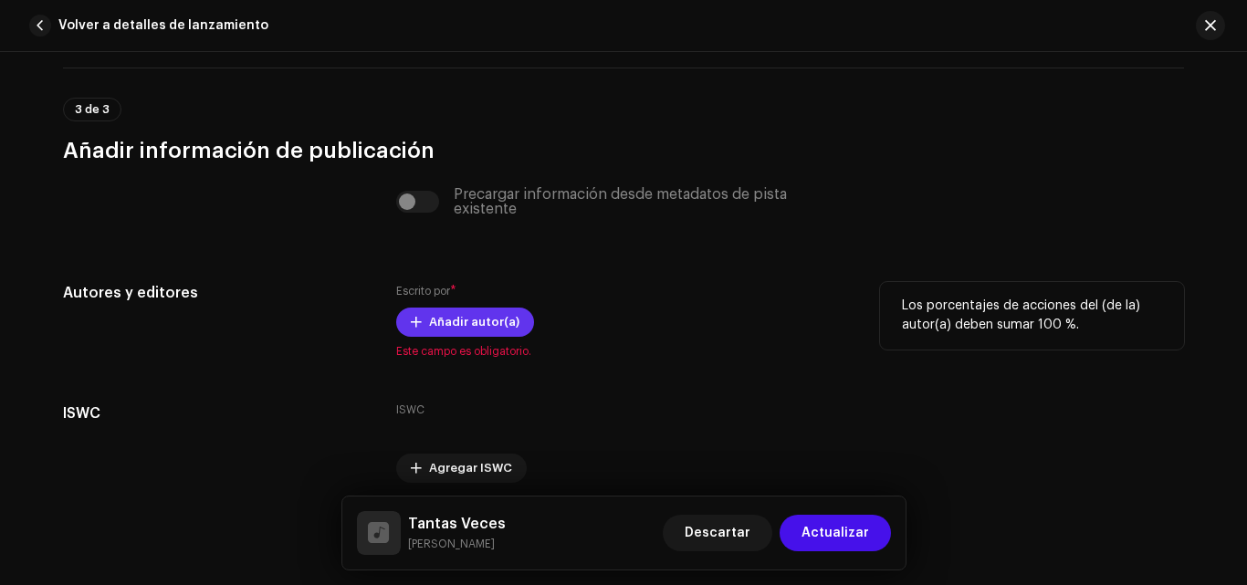
click at [463, 323] on span "Añadir autor(a)" at bounding box center [474, 322] width 90 height 37
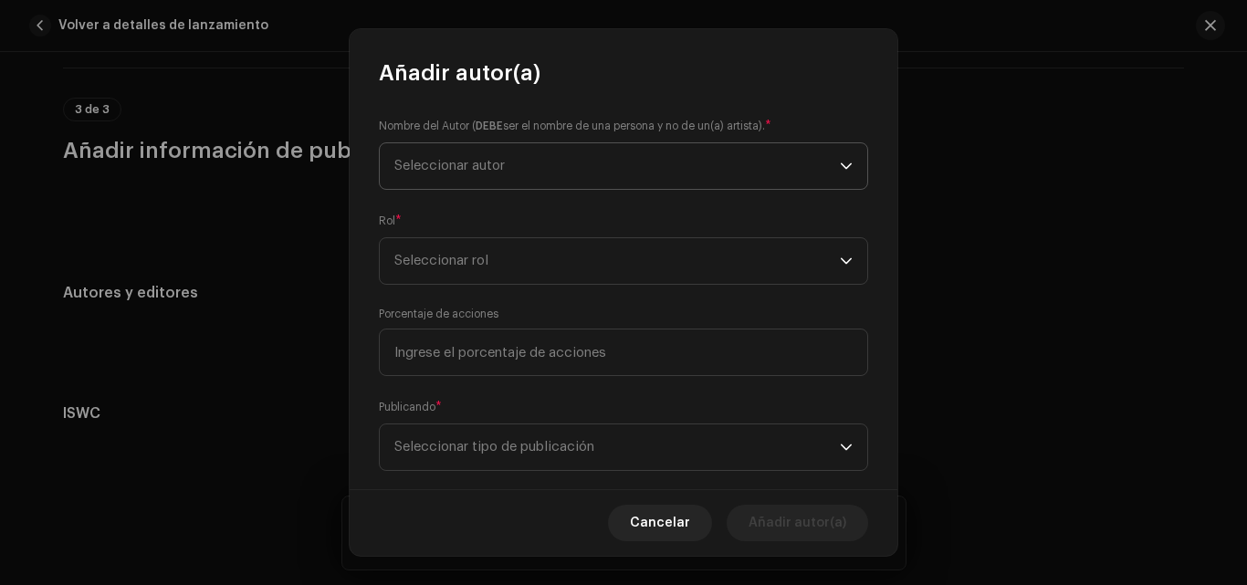
click at [495, 176] on span "Seleccionar autor" at bounding box center [616, 166] width 445 height 46
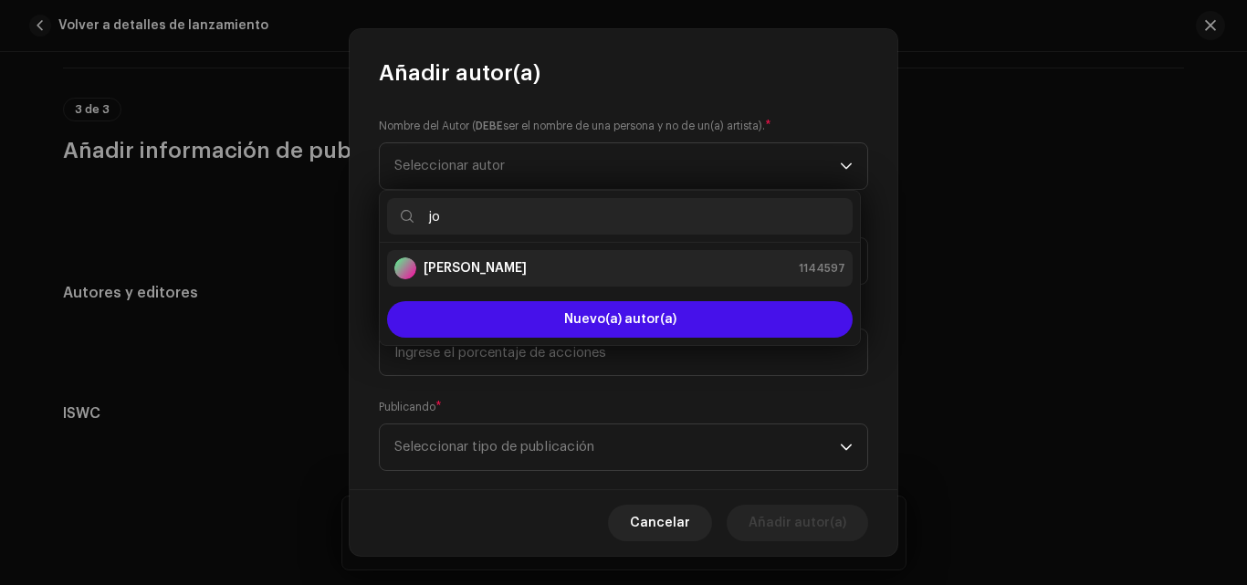
type input "jo"
click at [581, 284] on li "[PERSON_NAME] 1144597" at bounding box center [620, 268] width 466 height 37
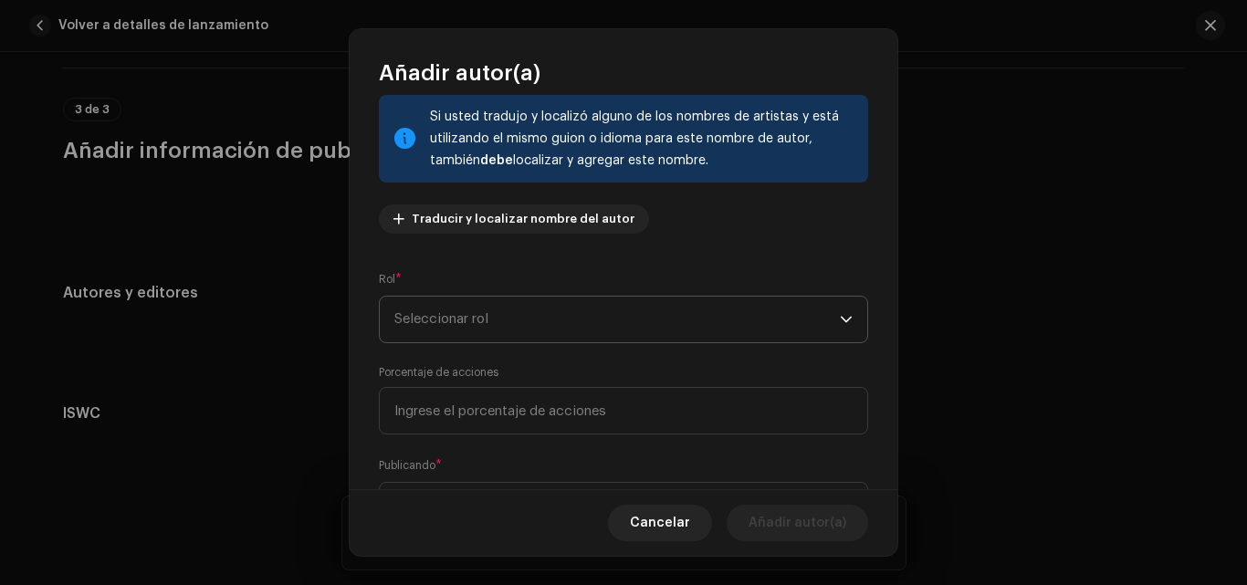
scroll to position [128, 0]
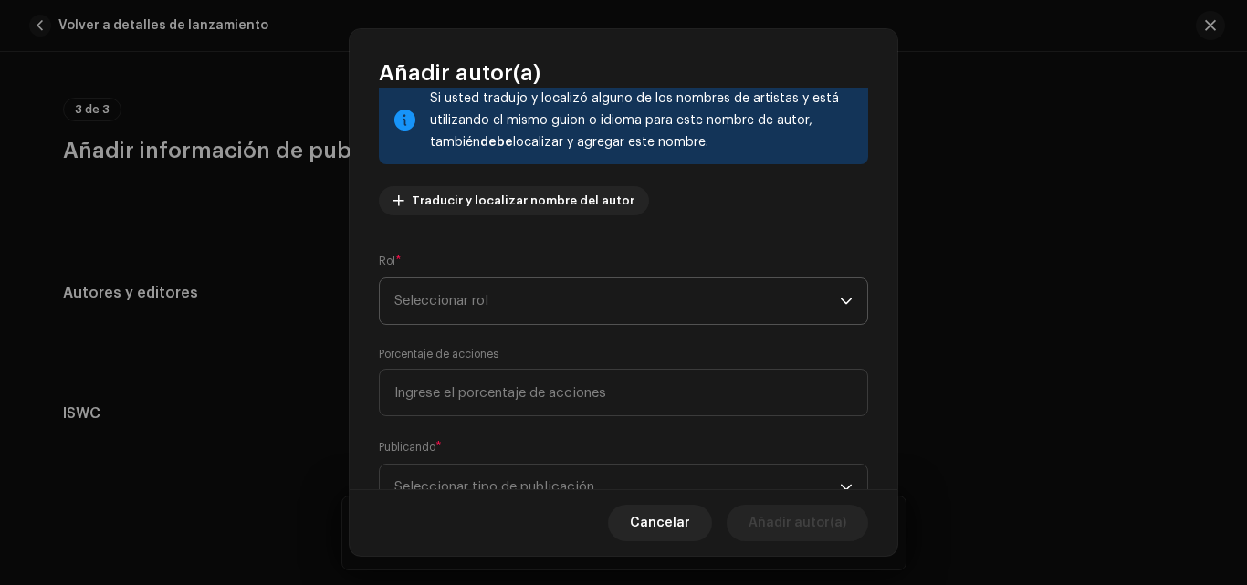
click at [766, 317] on span "Seleccionar rol" at bounding box center [616, 301] width 445 height 46
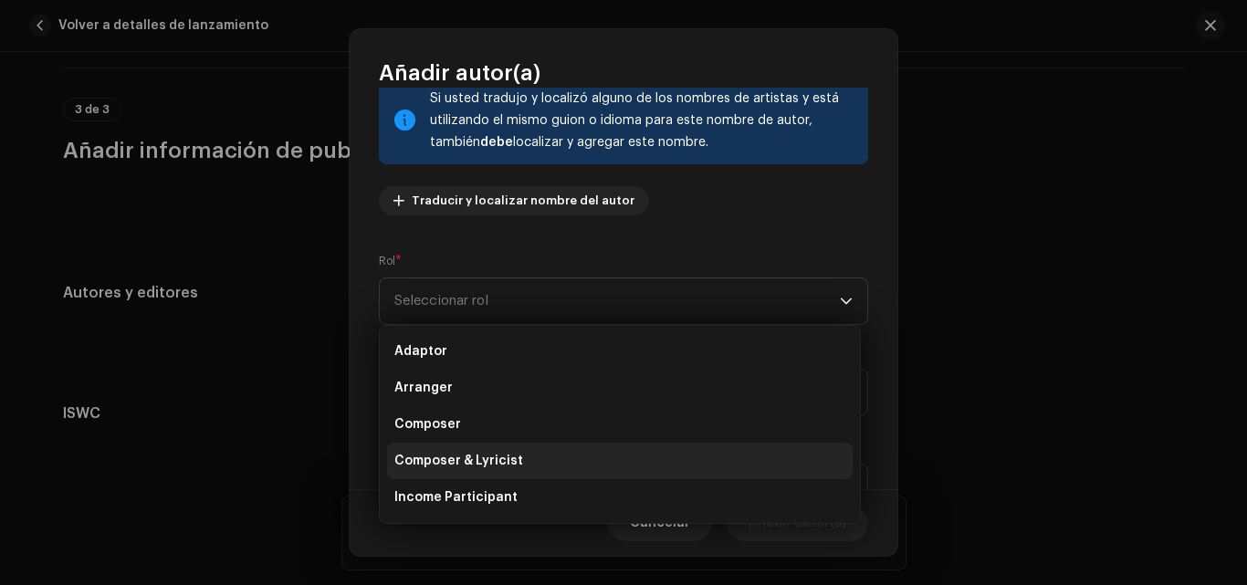
click at [532, 455] on li "Composer & Lyricist" at bounding box center [620, 461] width 466 height 37
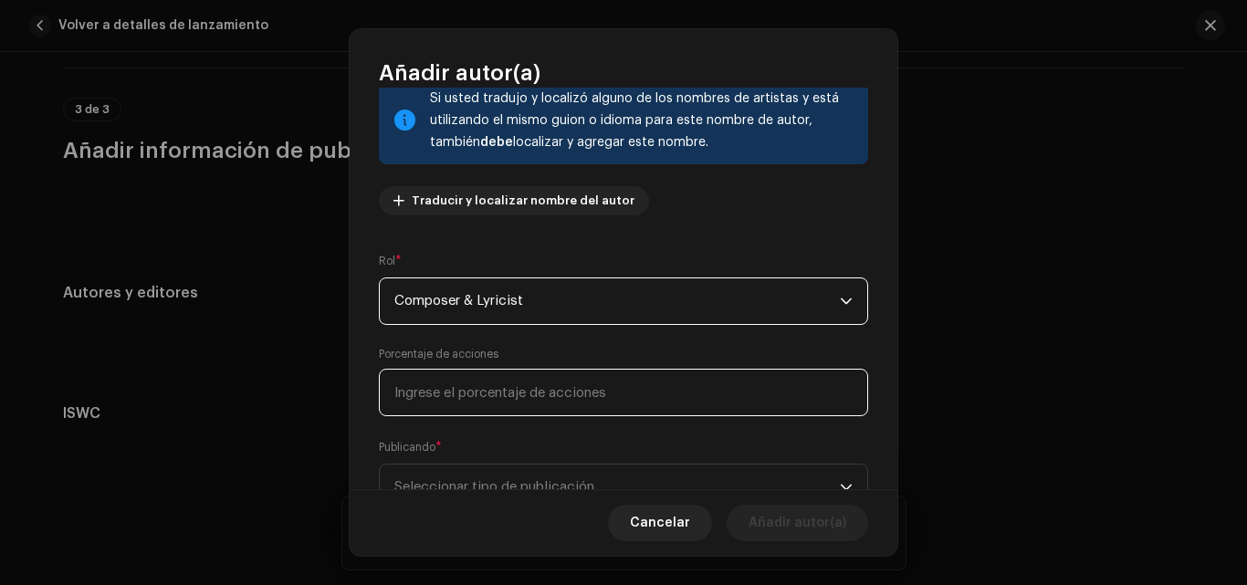
click at [762, 384] on input at bounding box center [623, 392] width 489 height 47
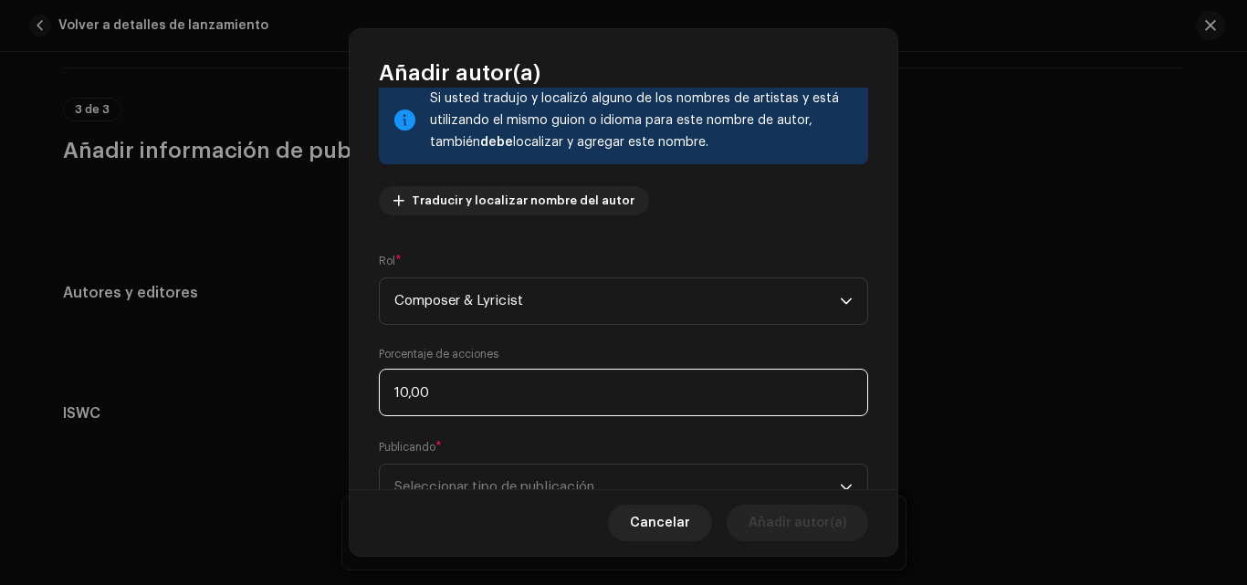
type input "100,00"
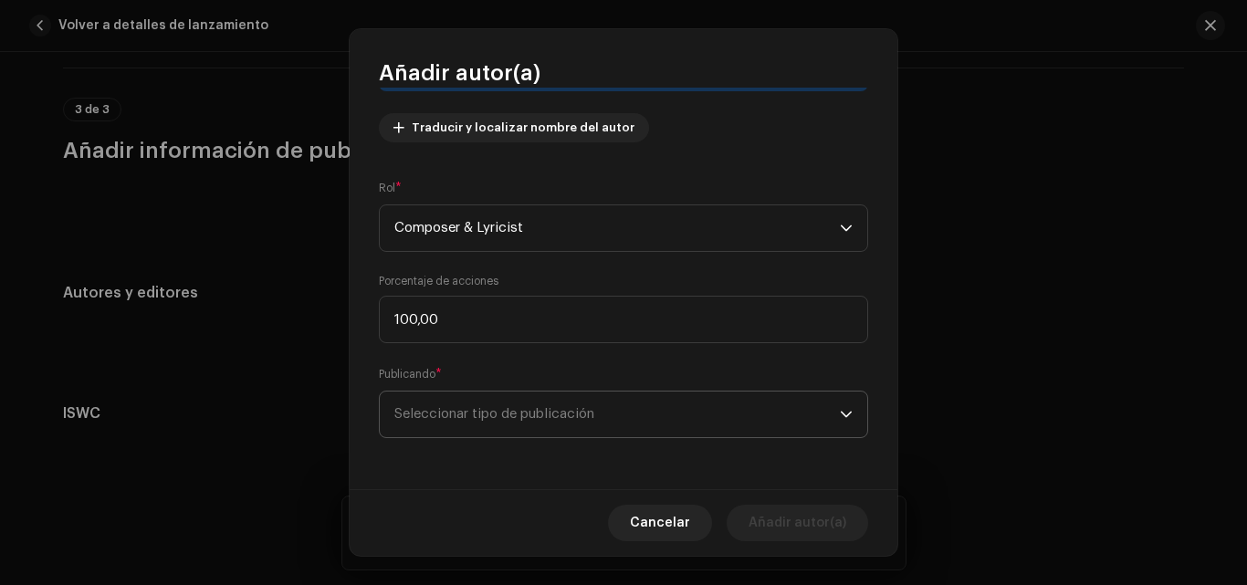
click at [754, 415] on span "Seleccionar tipo de publicación" at bounding box center [616, 415] width 445 height 46
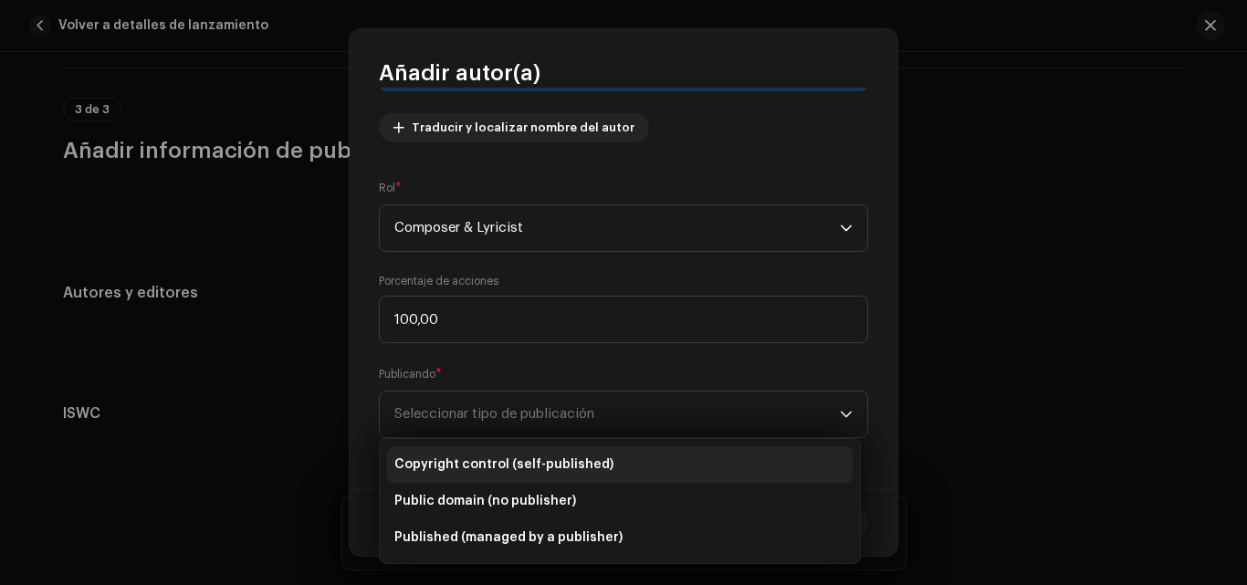
click at [654, 466] on li "Copyright control (self-published)" at bounding box center [620, 464] width 466 height 37
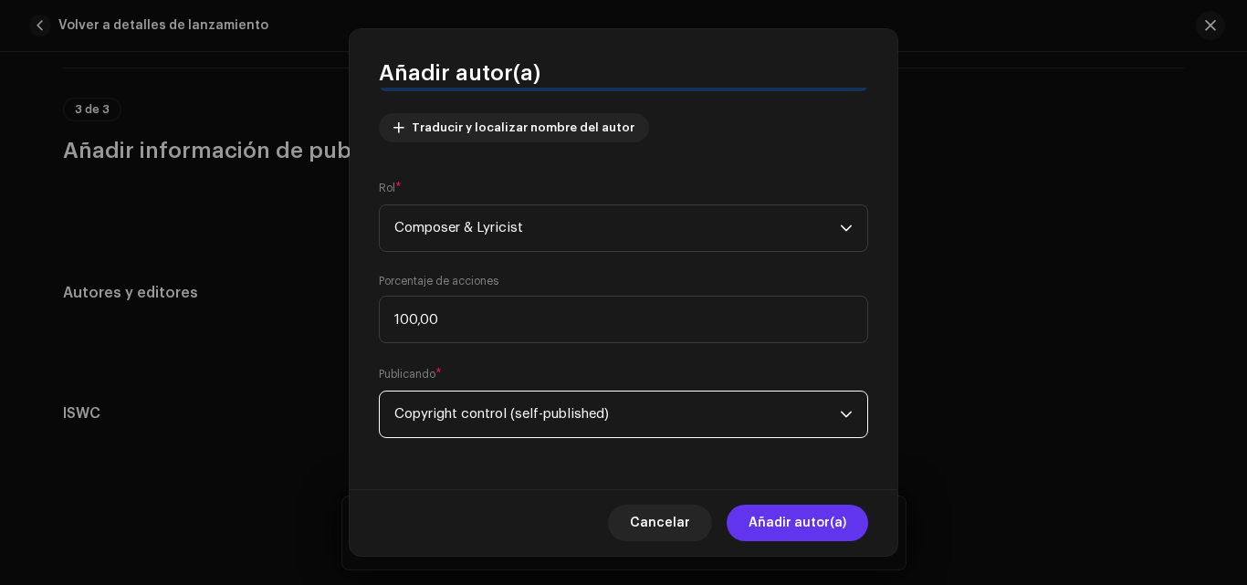
click at [776, 526] on span "Añadir autor(a)" at bounding box center [797, 523] width 98 height 37
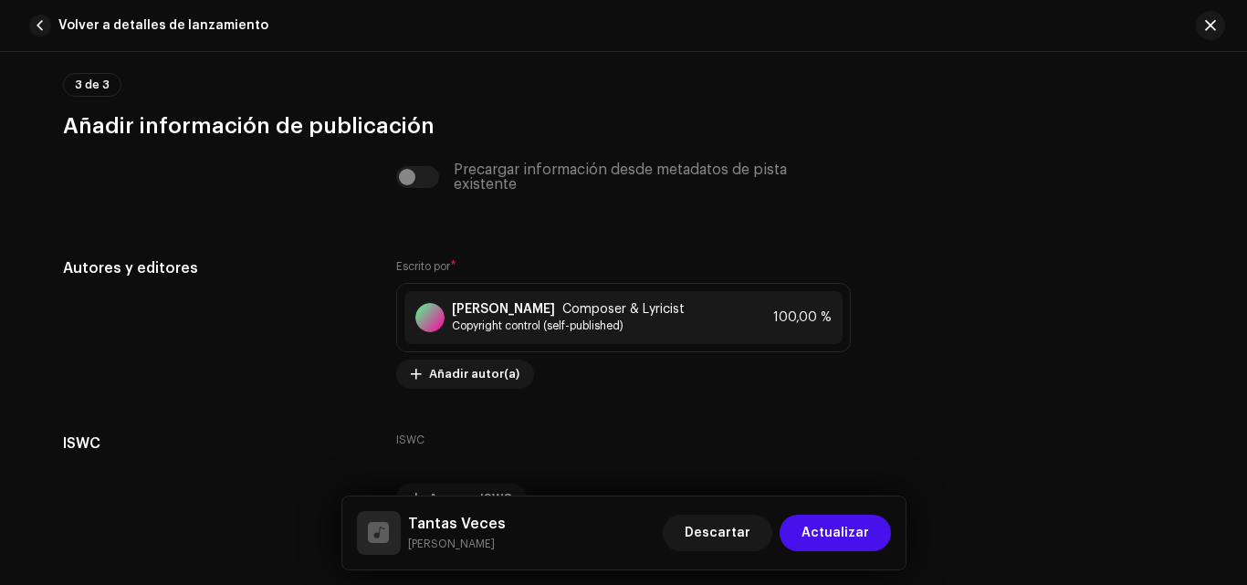
scroll to position [3552, 0]
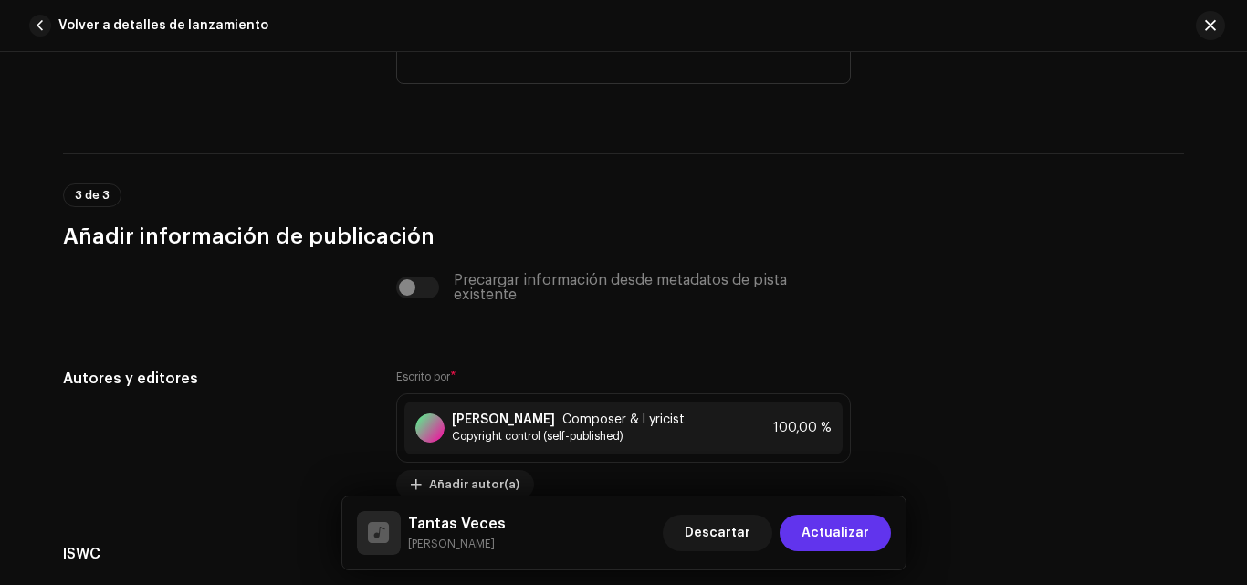
click at [833, 536] on span "Actualizar" at bounding box center [835, 533] width 68 height 37
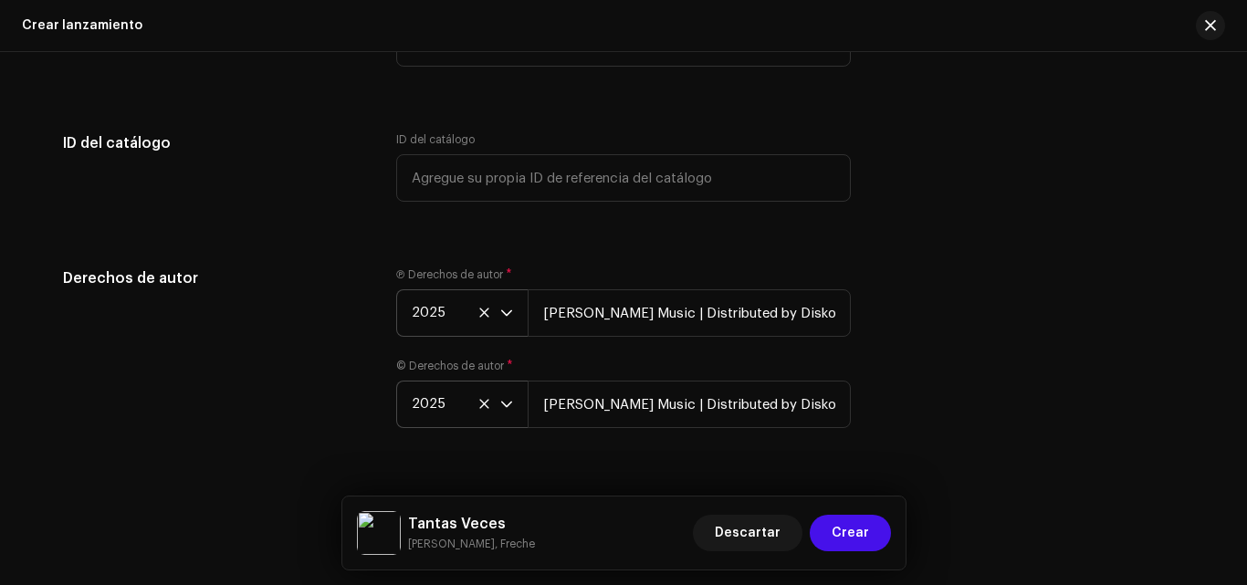
scroll to position [3347, 0]
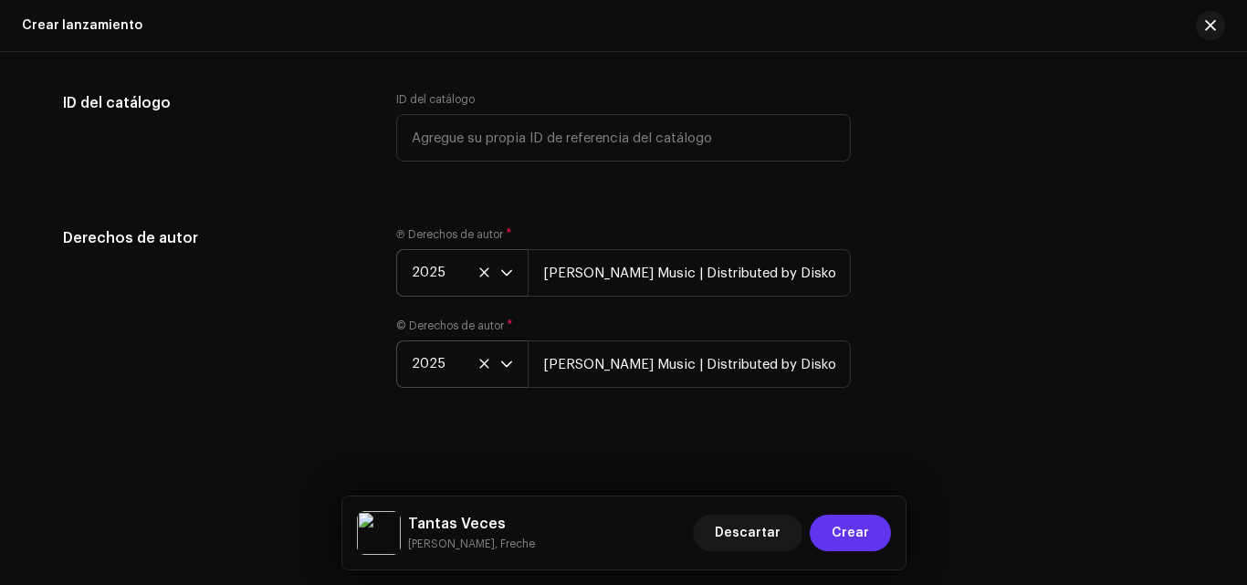
click at [837, 535] on span "Crear" at bounding box center [850, 533] width 37 height 37
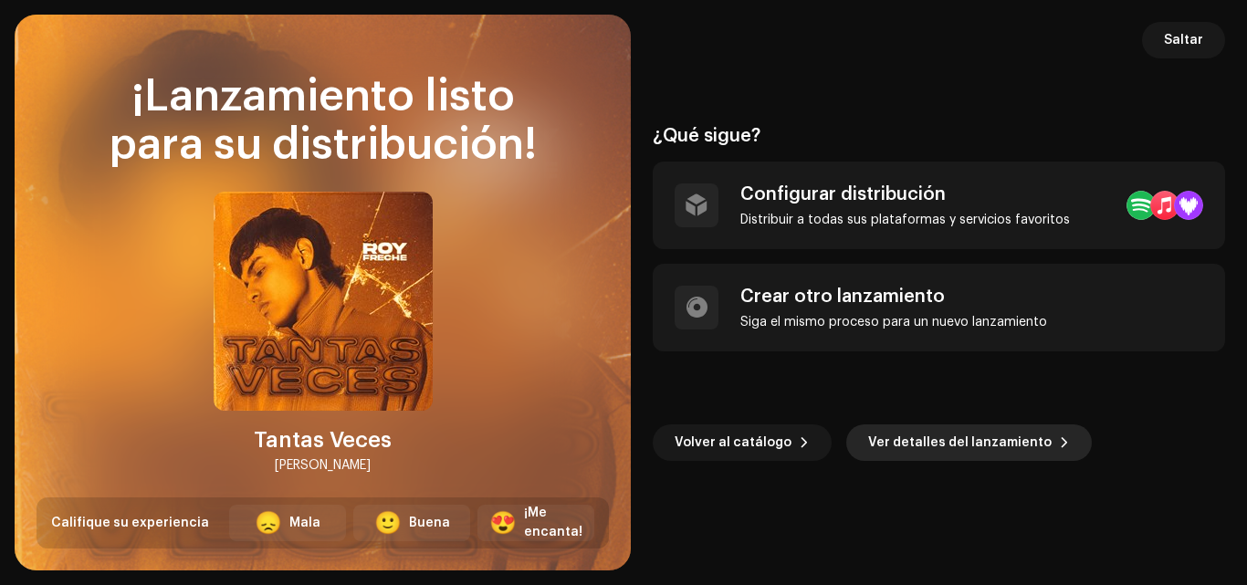
click at [924, 445] on span "Ver detalles del lanzamiento" at bounding box center [959, 442] width 183 height 37
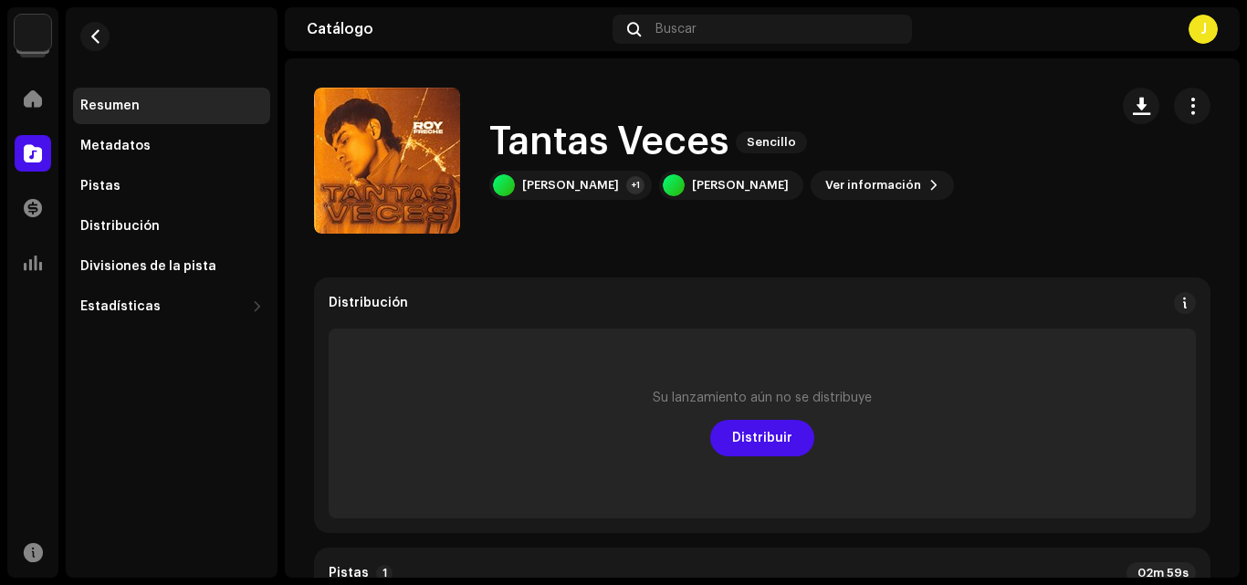
drag, startPoint x: 1241, startPoint y: 166, endPoint x: 1245, endPoint y: 217, distance: 51.2
click at [1245, 217] on div "Jonatan Inicio Catálogo Transacciones Estadísticas Recursos Resumen Metadatos P…" at bounding box center [623, 292] width 1247 height 585
click at [754, 448] on span "Distribuir" at bounding box center [762, 438] width 60 height 37
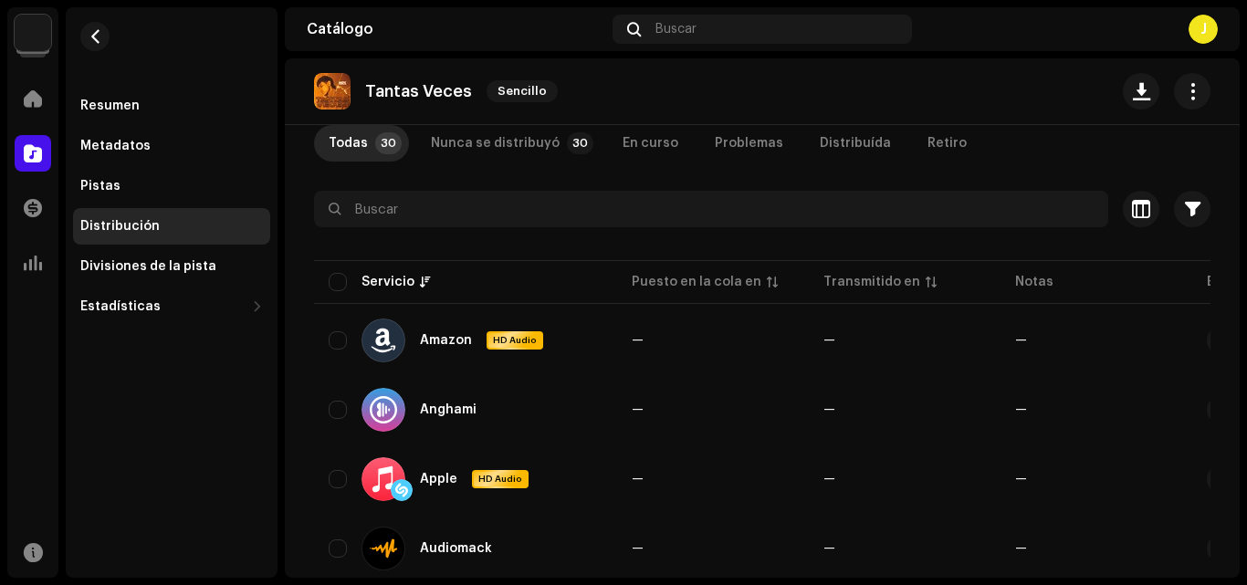
scroll to position [92, 0]
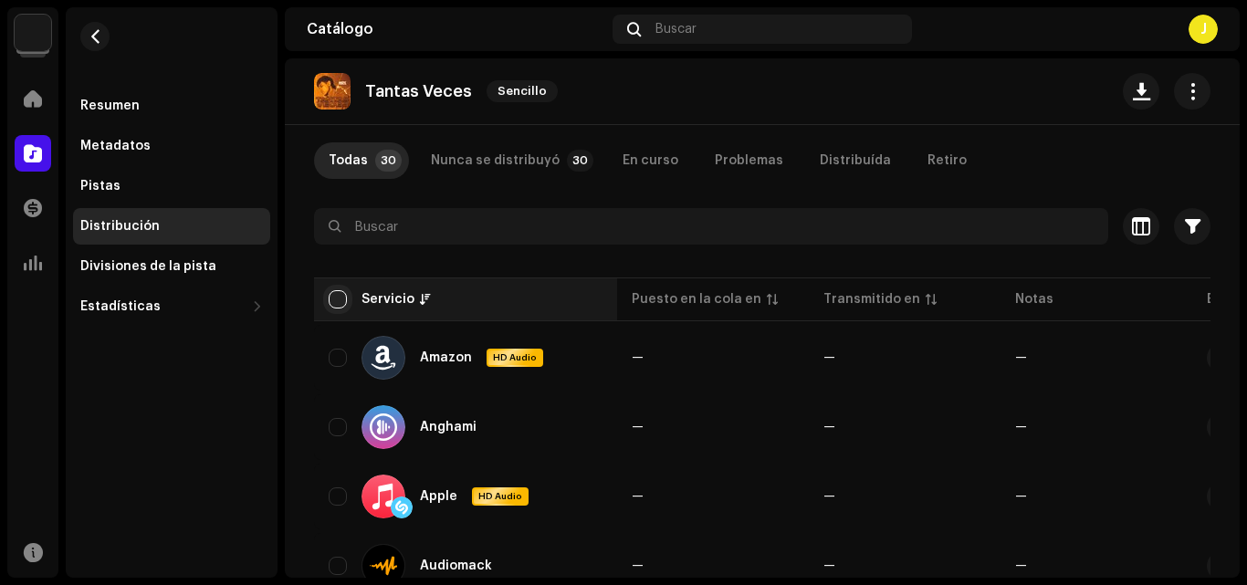
click at [336, 297] on input "checkbox" at bounding box center [338, 299] width 18 height 18
checkbox input "true"
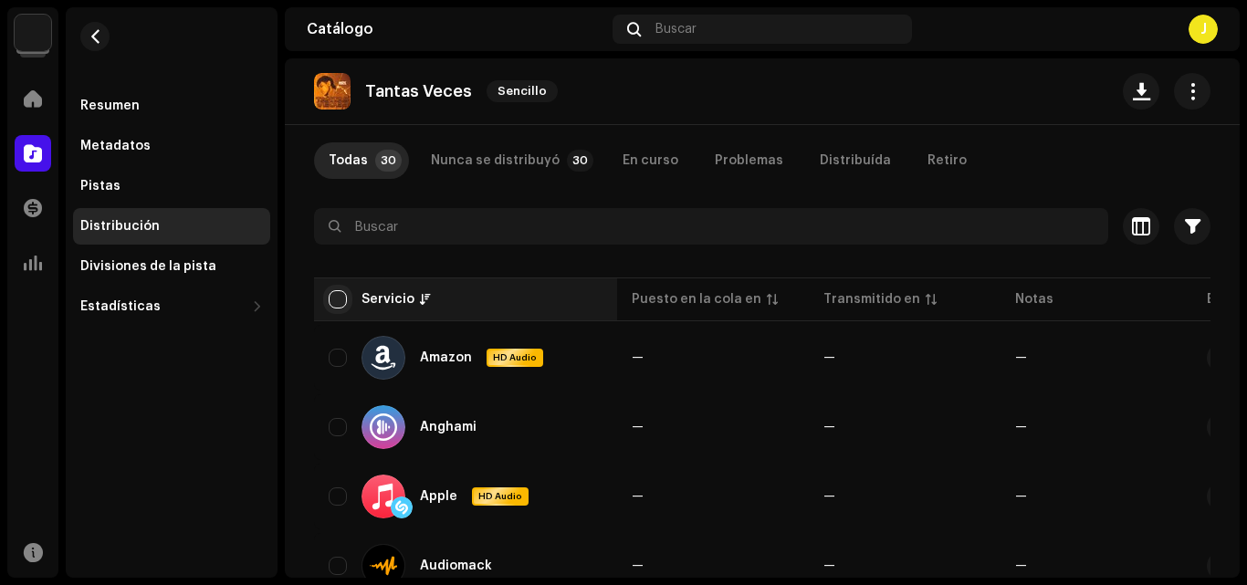
checkbox input "true"
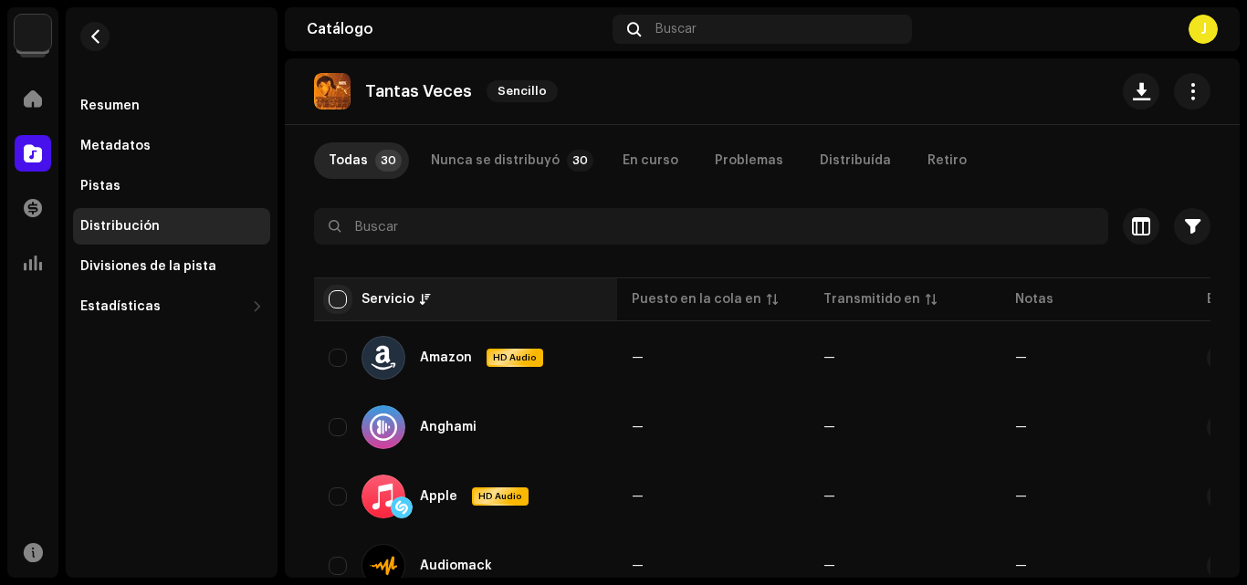
checkbox input "true"
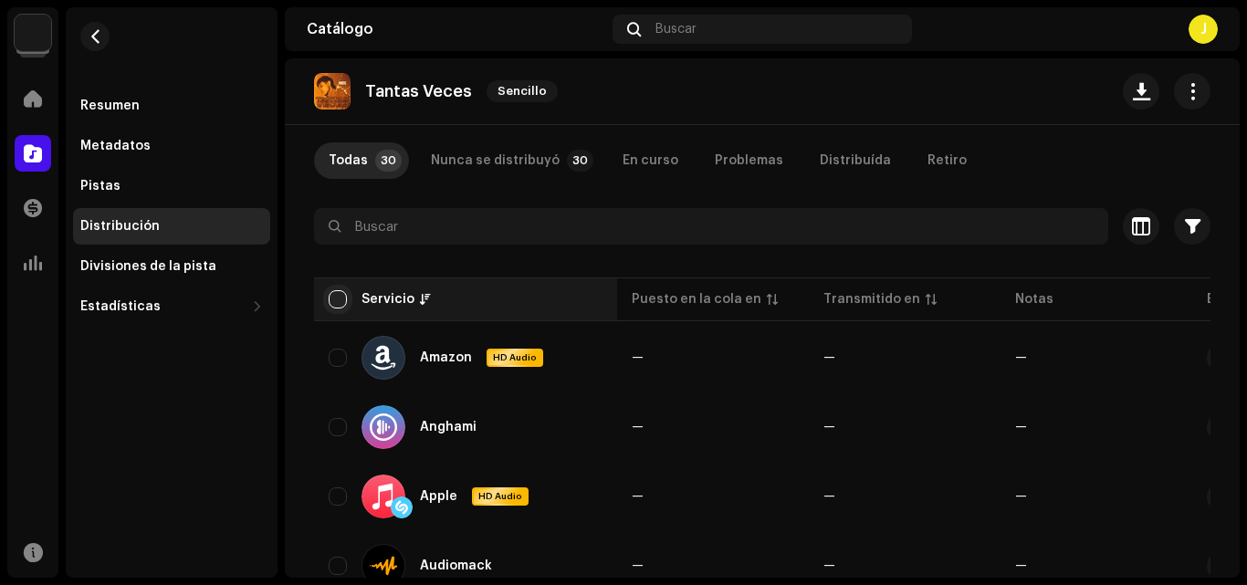
checkbox input "true"
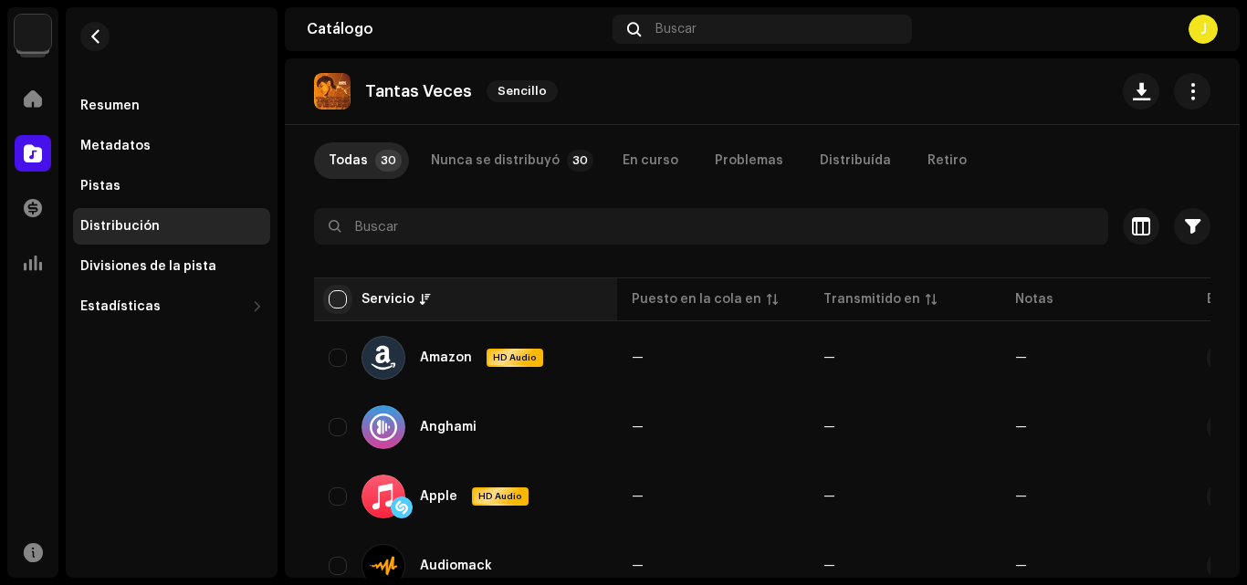
checkbox input "true"
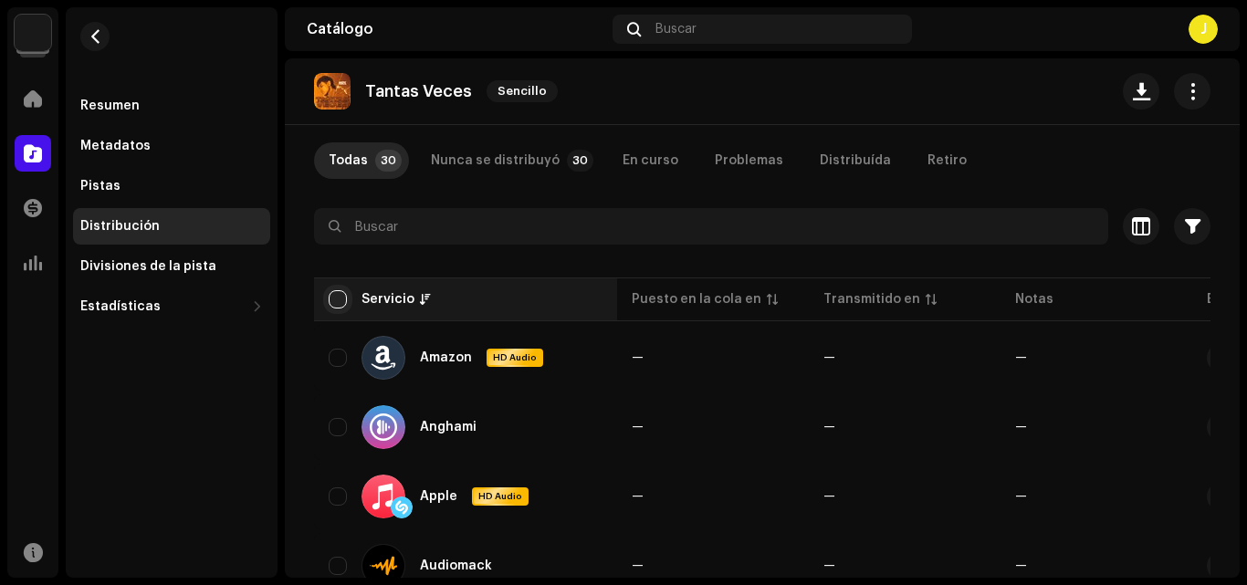
checkbox input "true"
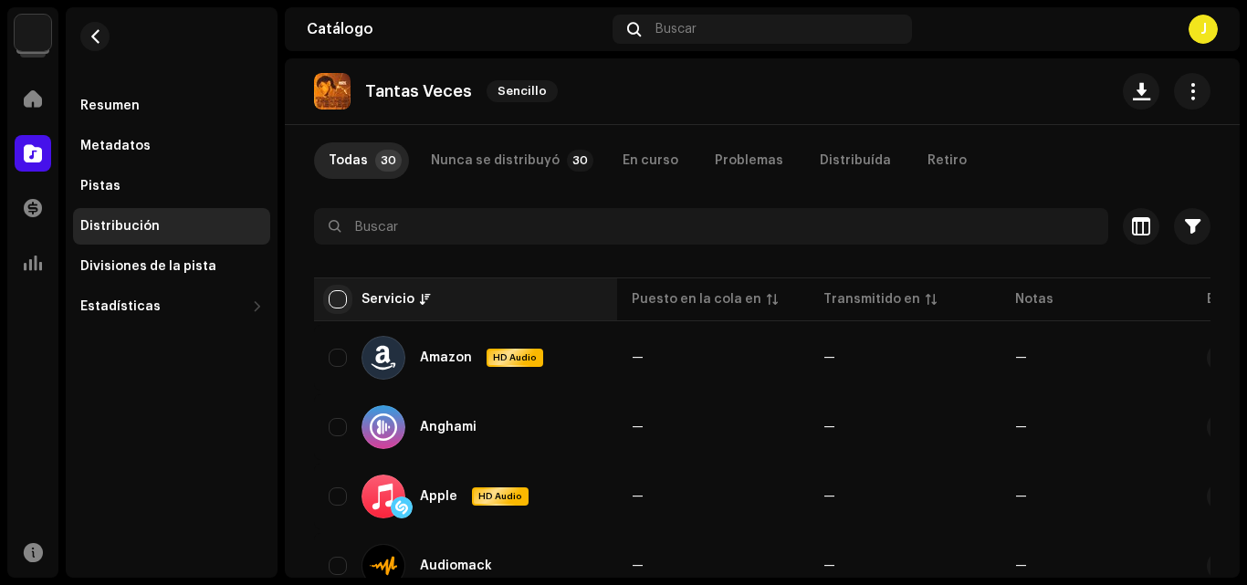
checkbox input "true"
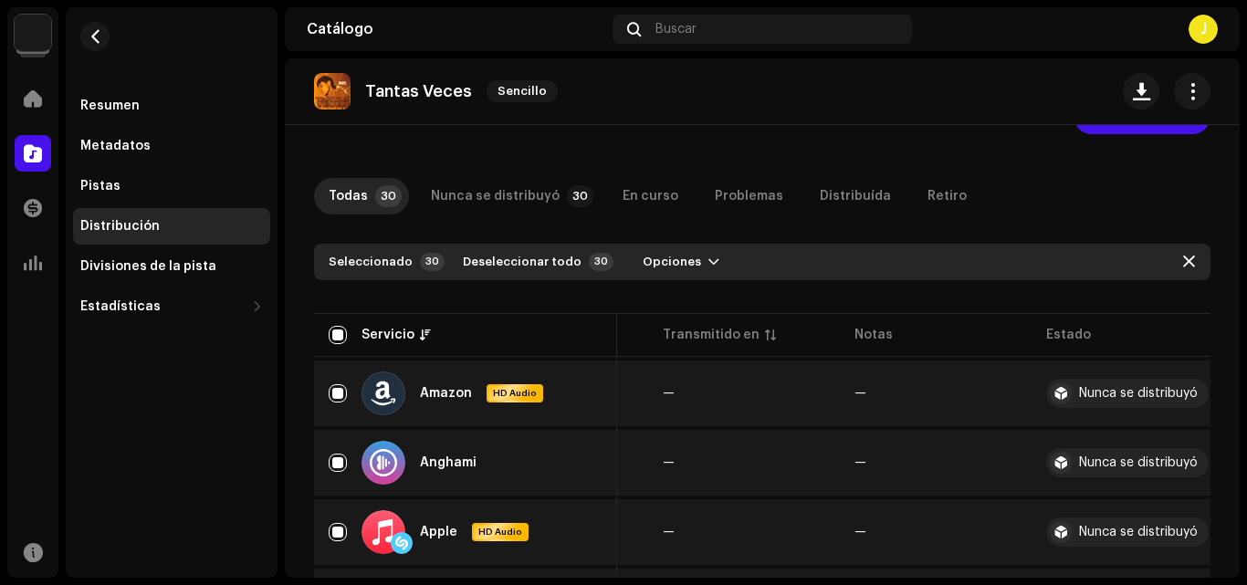
scroll to position [17, 0]
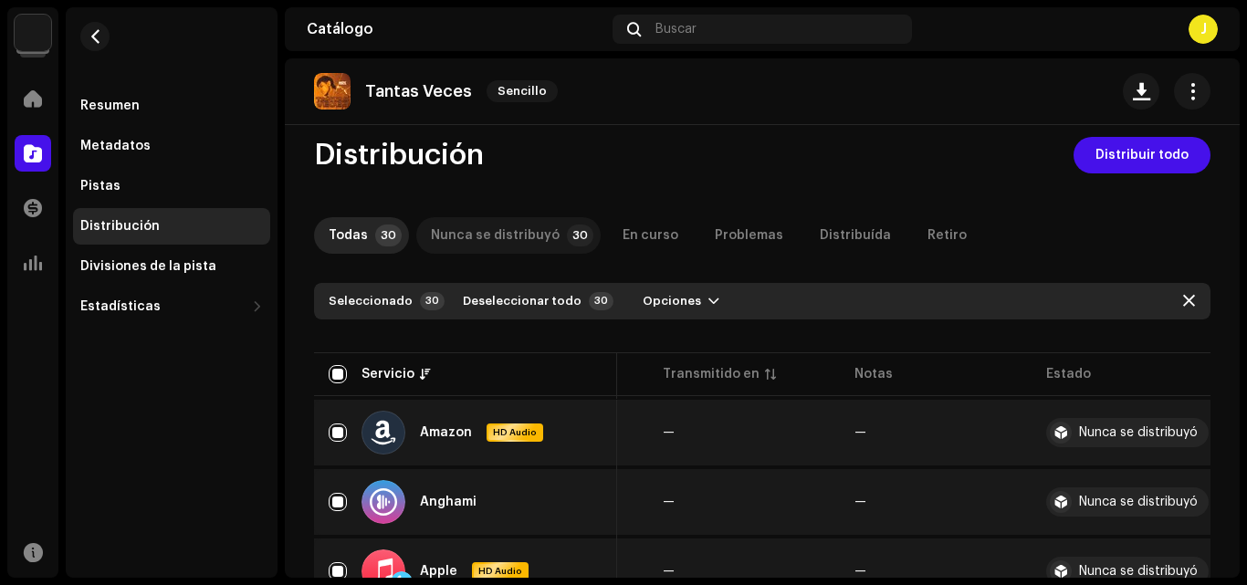
click at [510, 228] on div "Nunca se distribuyó" at bounding box center [495, 235] width 129 height 37
checkbox input "false"
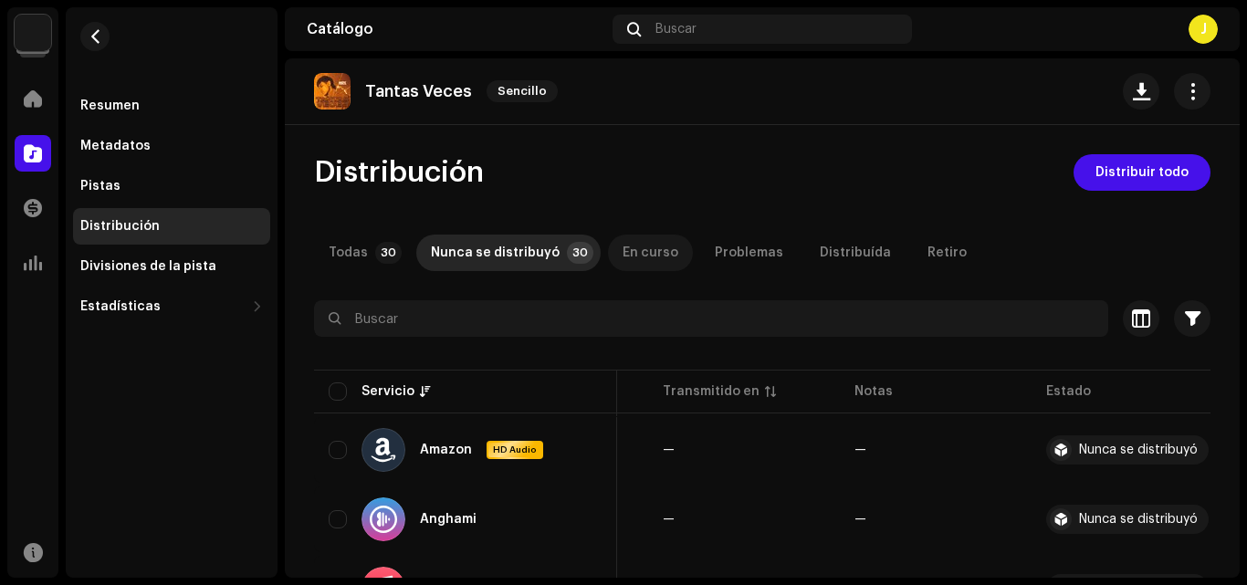
click at [642, 255] on div "En curso" at bounding box center [651, 253] width 56 height 37
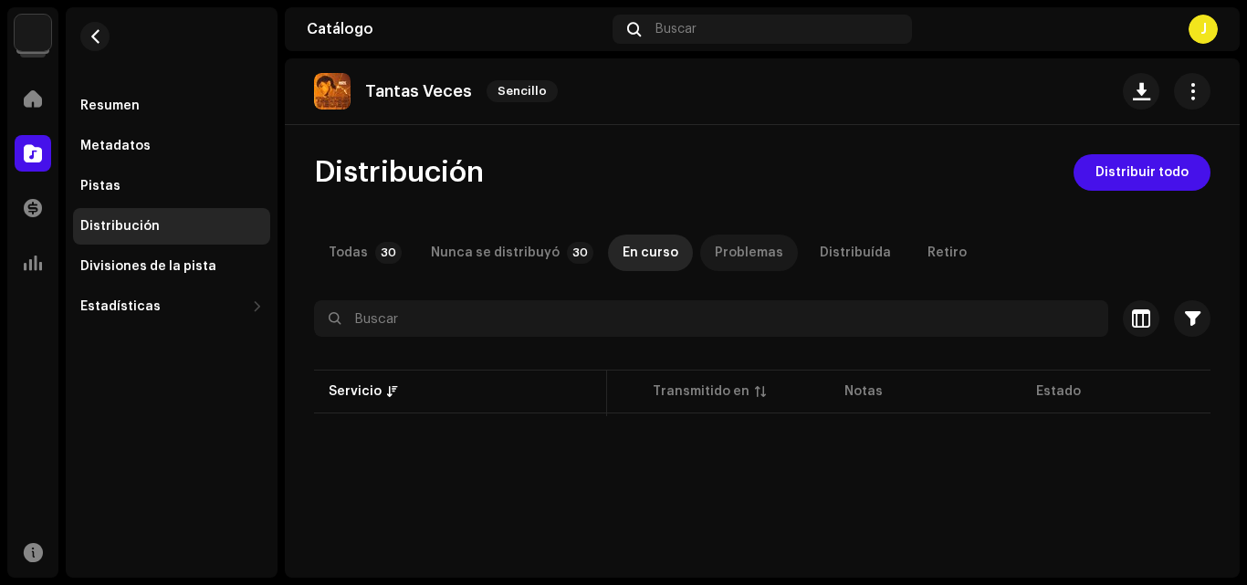
click at [720, 259] on div "Problemas" at bounding box center [749, 253] width 68 height 37
click at [820, 262] on div "Distribuída" at bounding box center [855, 253] width 71 height 37
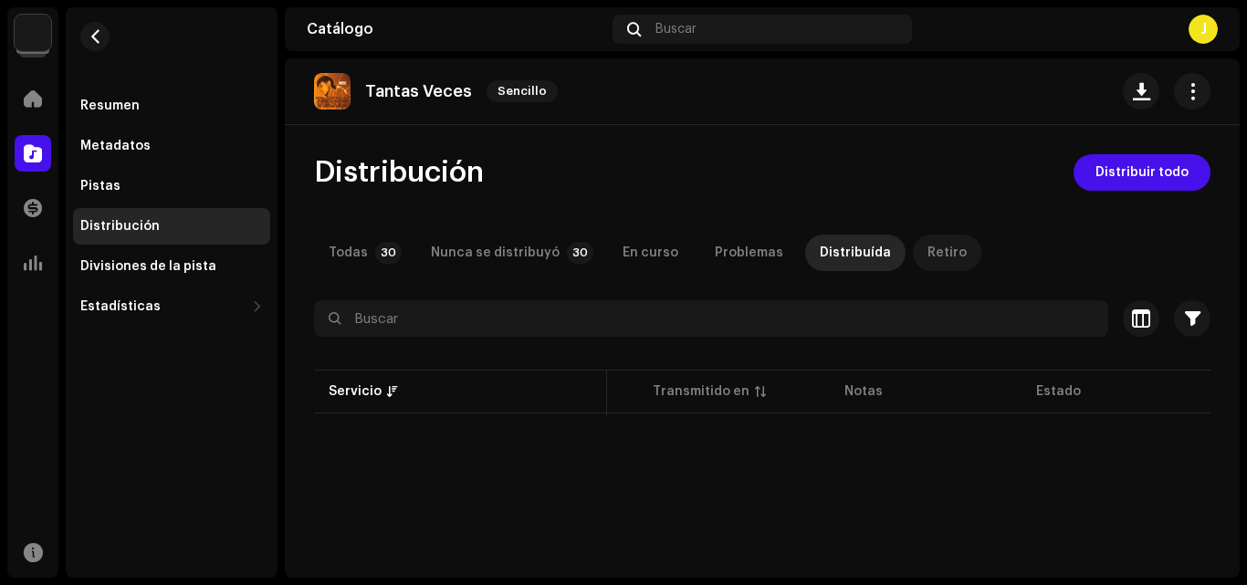
click at [927, 256] on div "Retiro" at bounding box center [946, 253] width 39 height 37
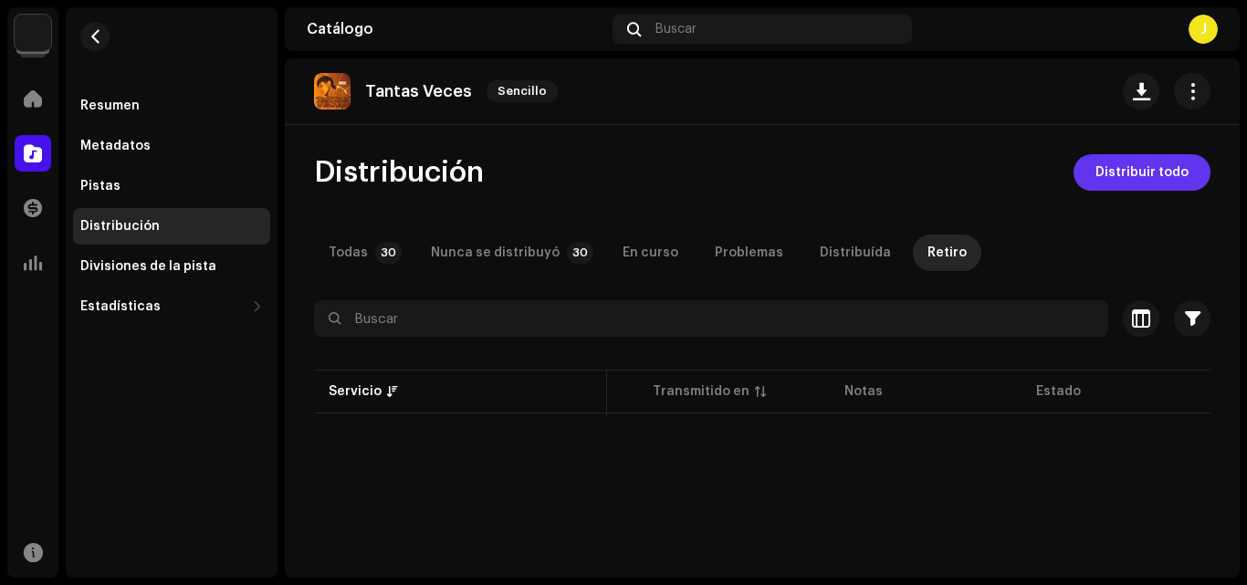
click at [1107, 174] on span "Distribuir todo" at bounding box center [1141, 172] width 93 height 37
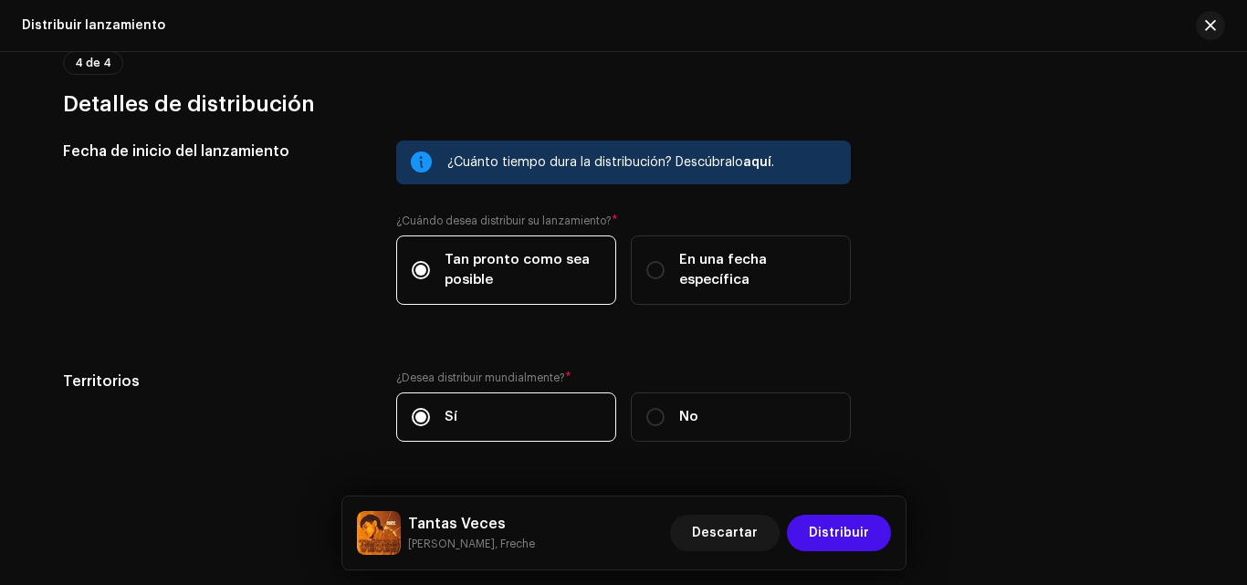
scroll to position [2941, 0]
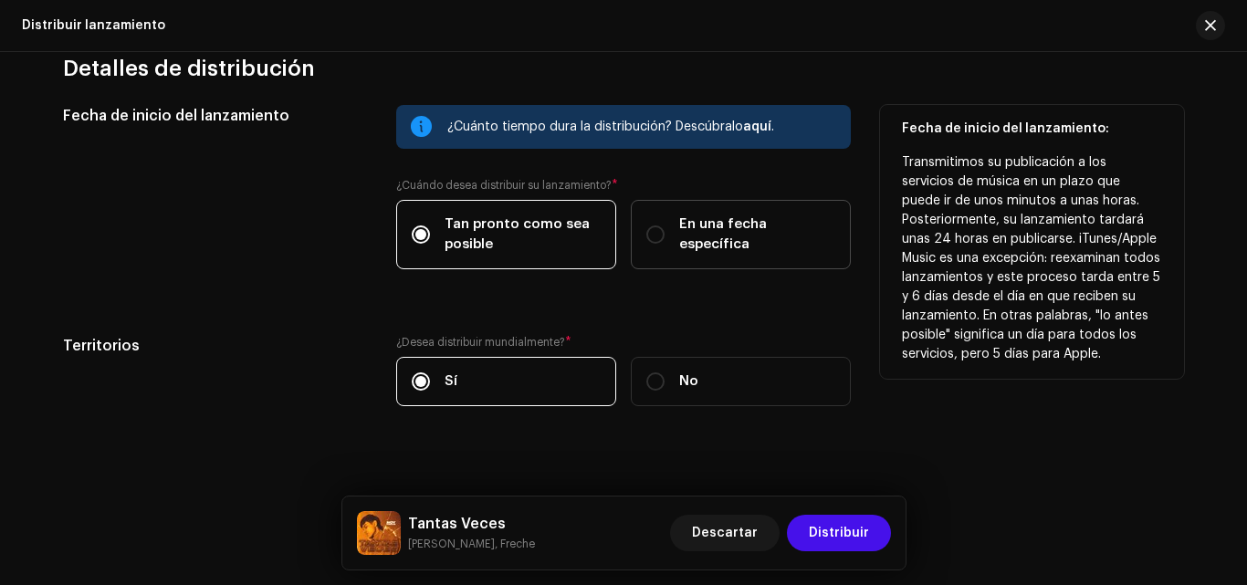
click at [737, 245] on label "En una fecha específica" at bounding box center [741, 234] width 220 height 69
click at [665, 244] on input "En una fecha específica" at bounding box center [655, 234] width 18 height 18
radio input "true"
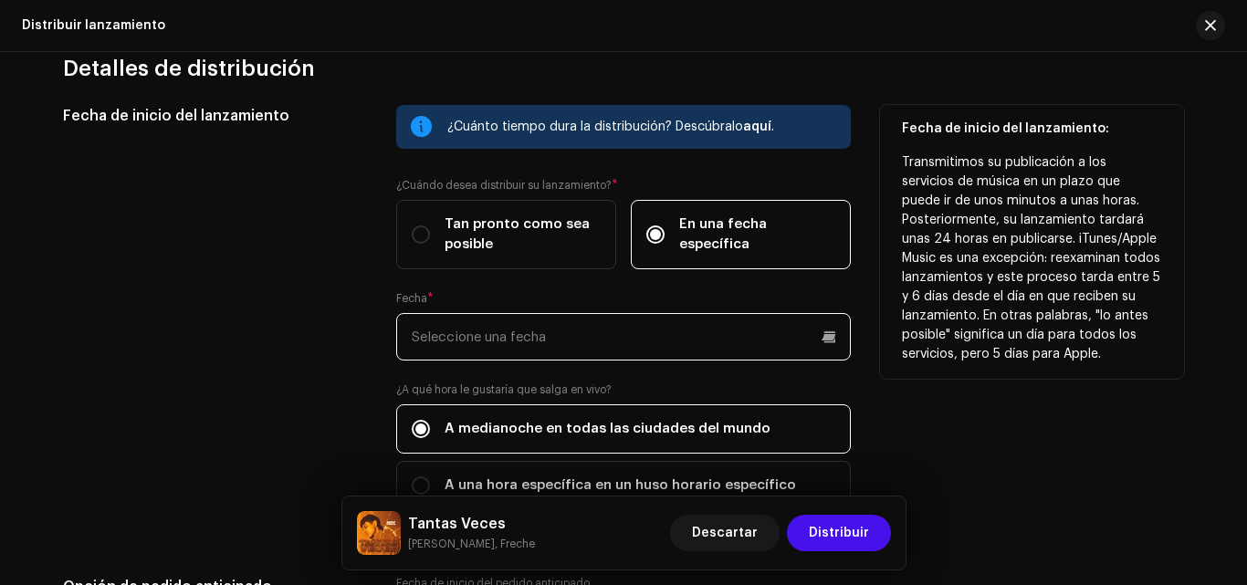
click at [824, 340] on input "text" at bounding box center [623, 336] width 455 height 47
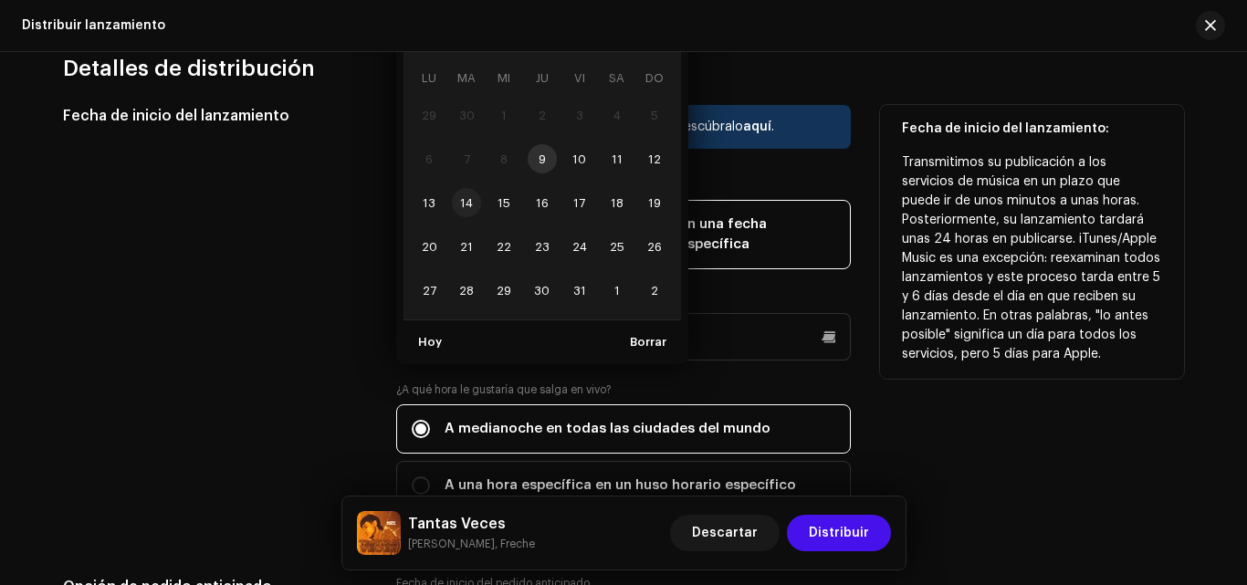
click at [469, 197] on span "14" at bounding box center [466, 202] width 29 height 29
type input "[DATE]"
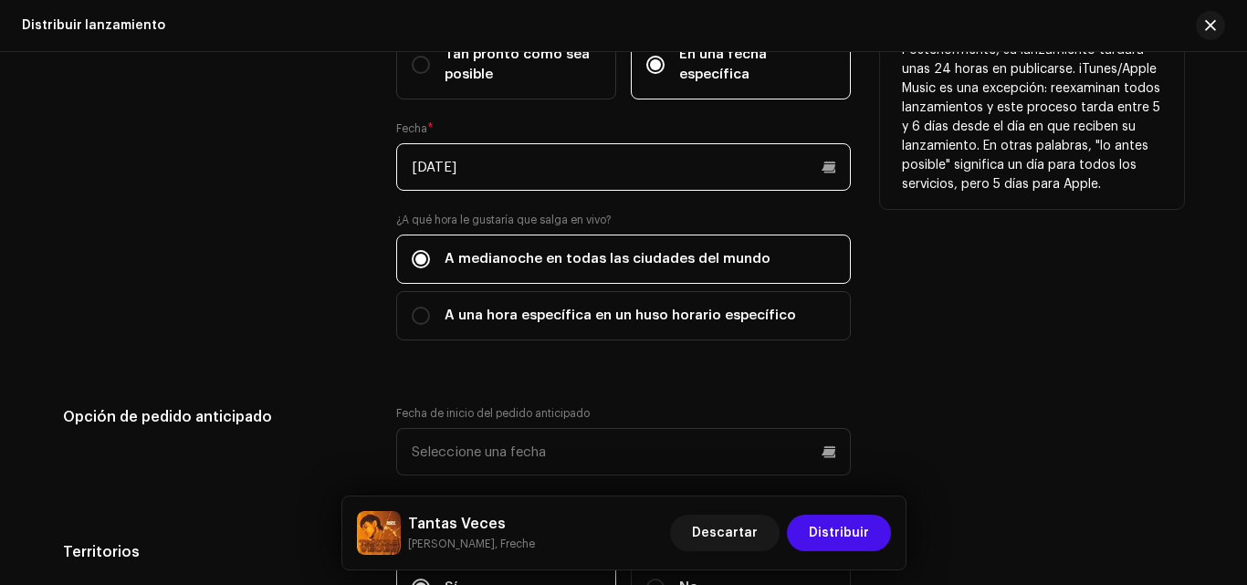
scroll to position [3144, 0]
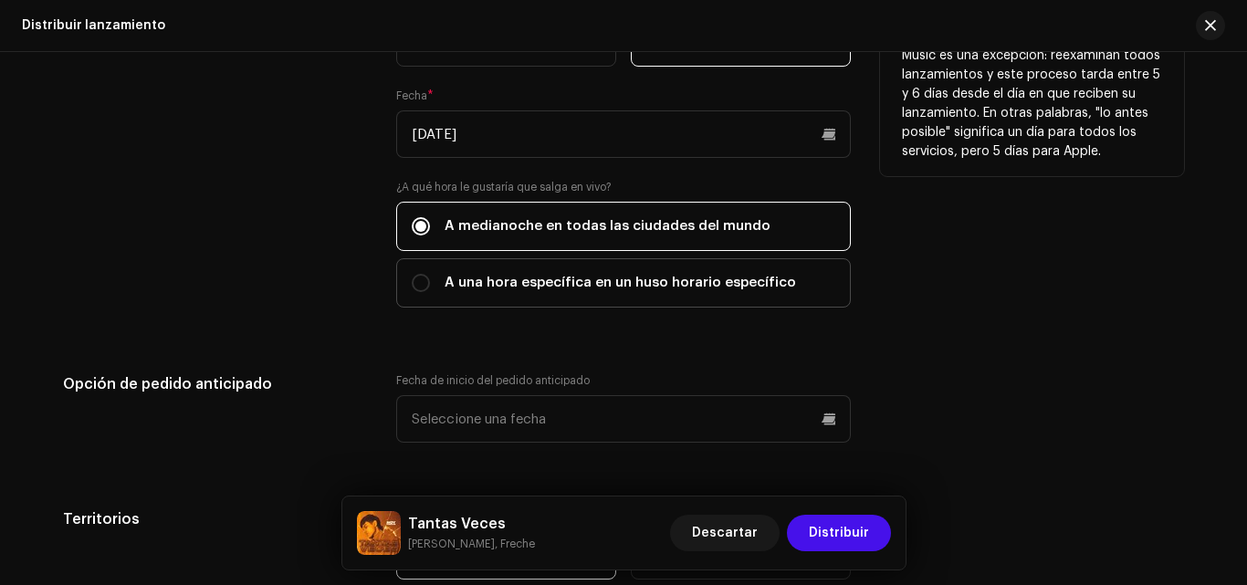
click at [785, 280] on label "A una hora específica en un huso horario específico" at bounding box center [623, 282] width 455 height 49
click at [430, 280] on input "A una hora específica en un huso horario específico" at bounding box center [421, 283] width 18 height 18
radio input "true"
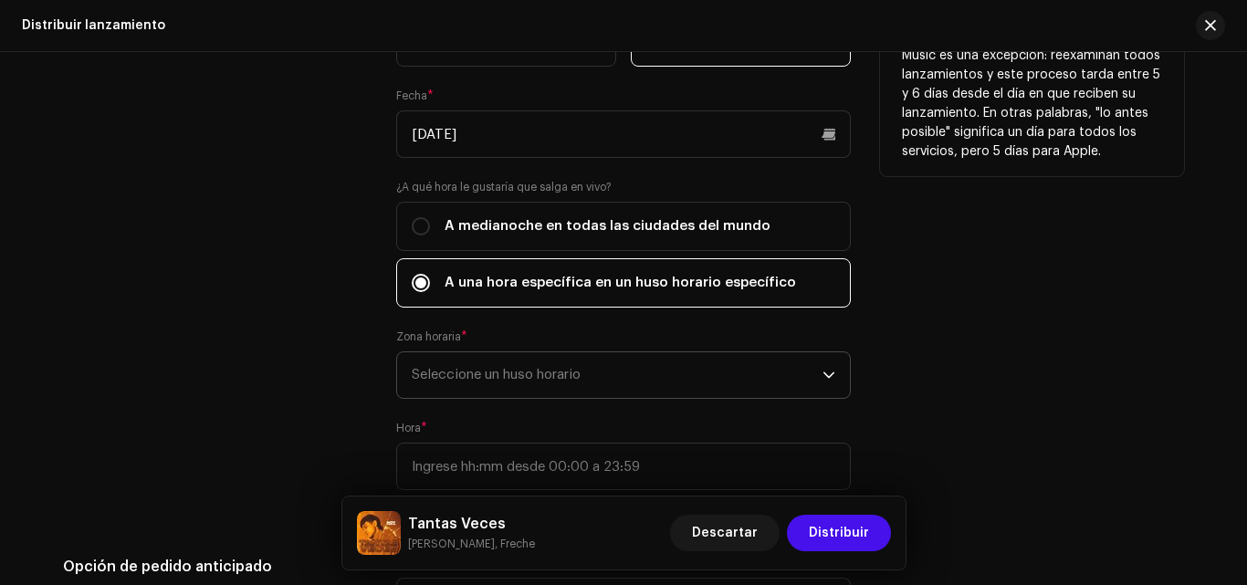
click at [747, 371] on span "Seleccione un huso horario" at bounding box center [617, 375] width 411 height 46
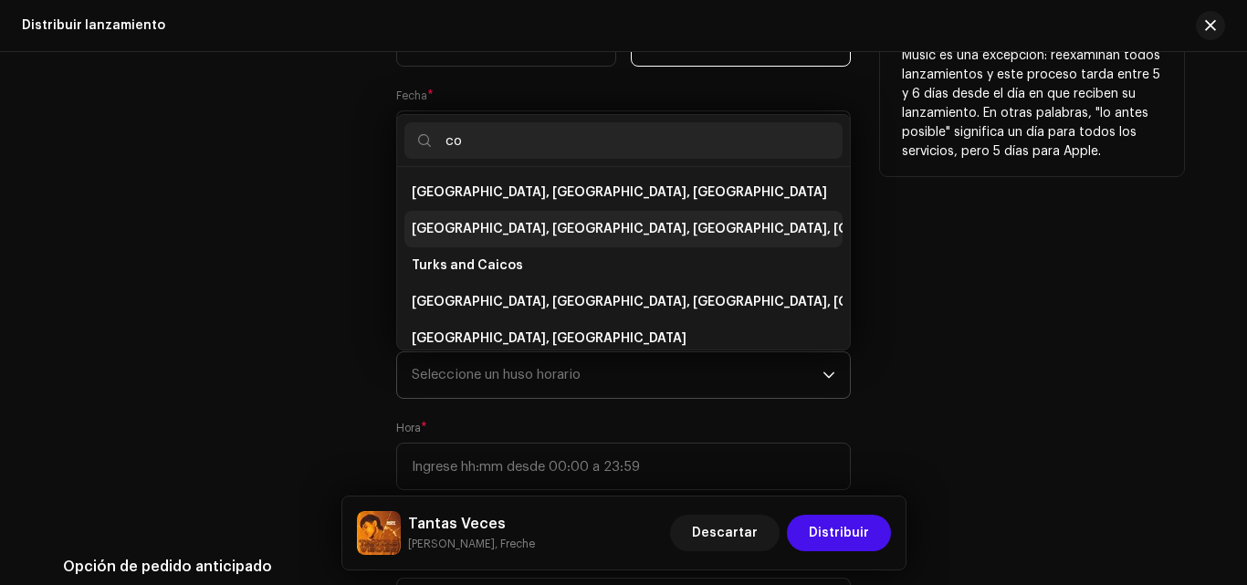
type input "co"
click at [635, 227] on li "[GEOGRAPHIC_DATA], [GEOGRAPHIC_DATA], [GEOGRAPHIC_DATA], [GEOGRAPHIC_DATA][PERS…" at bounding box center [623, 229] width 438 height 37
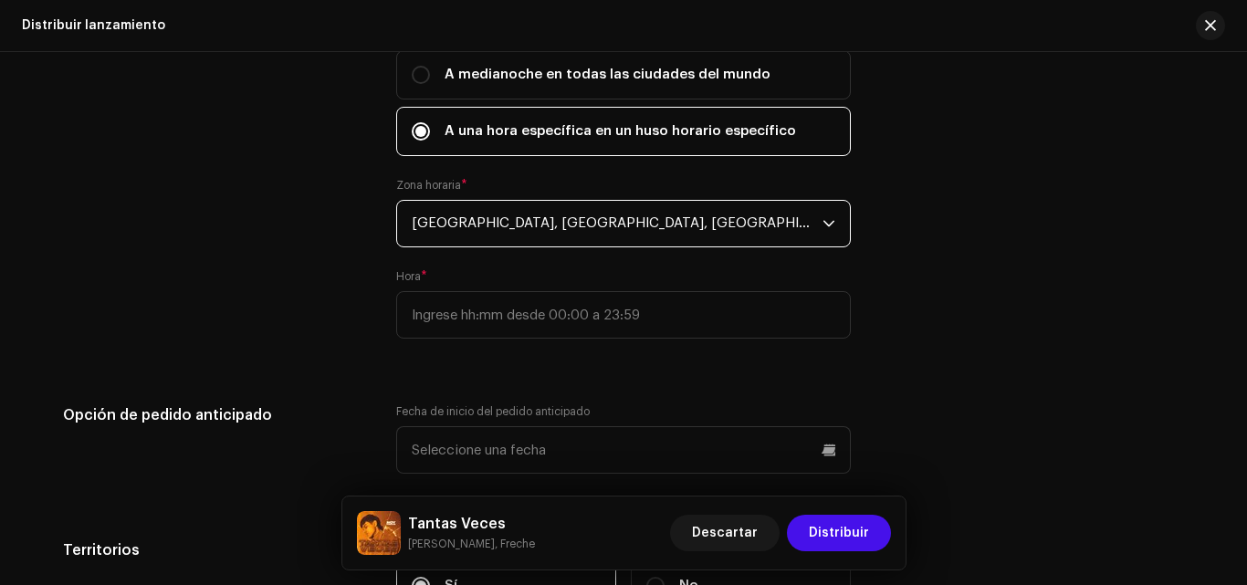
scroll to position [3303, 0]
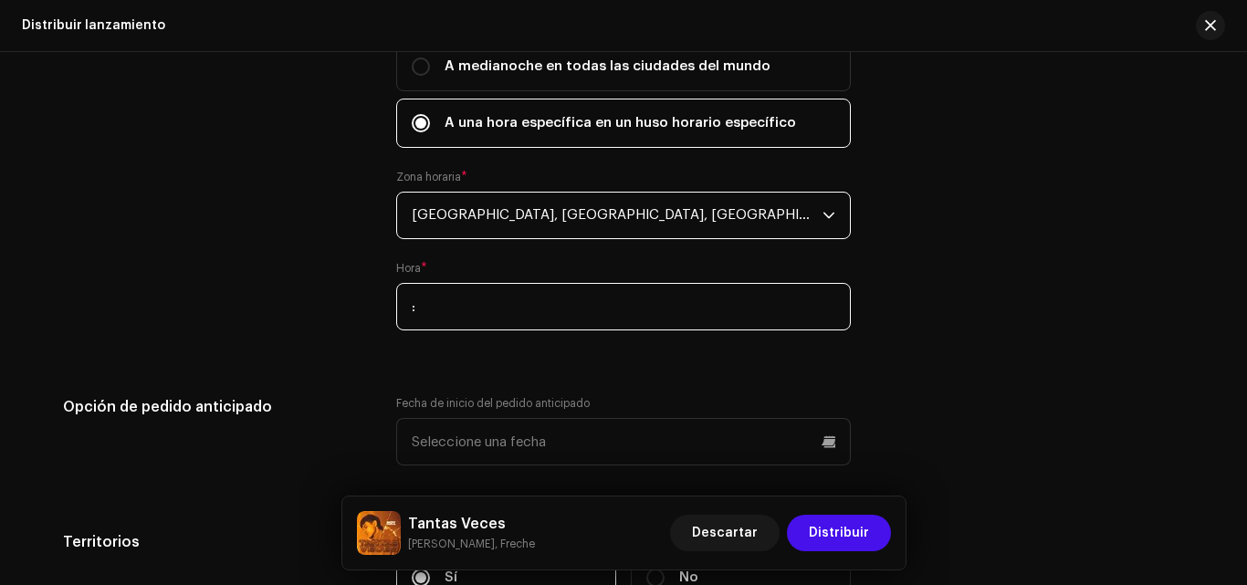
click at [754, 304] on input ":" at bounding box center [623, 306] width 455 height 47
type input "17:00"
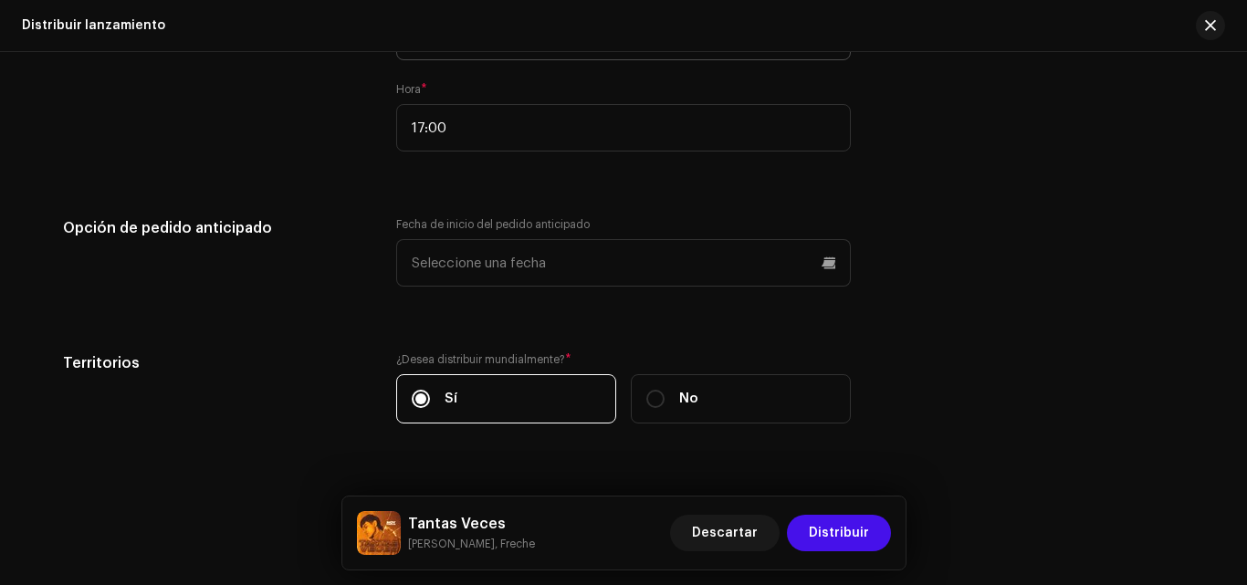
scroll to position [3518, 0]
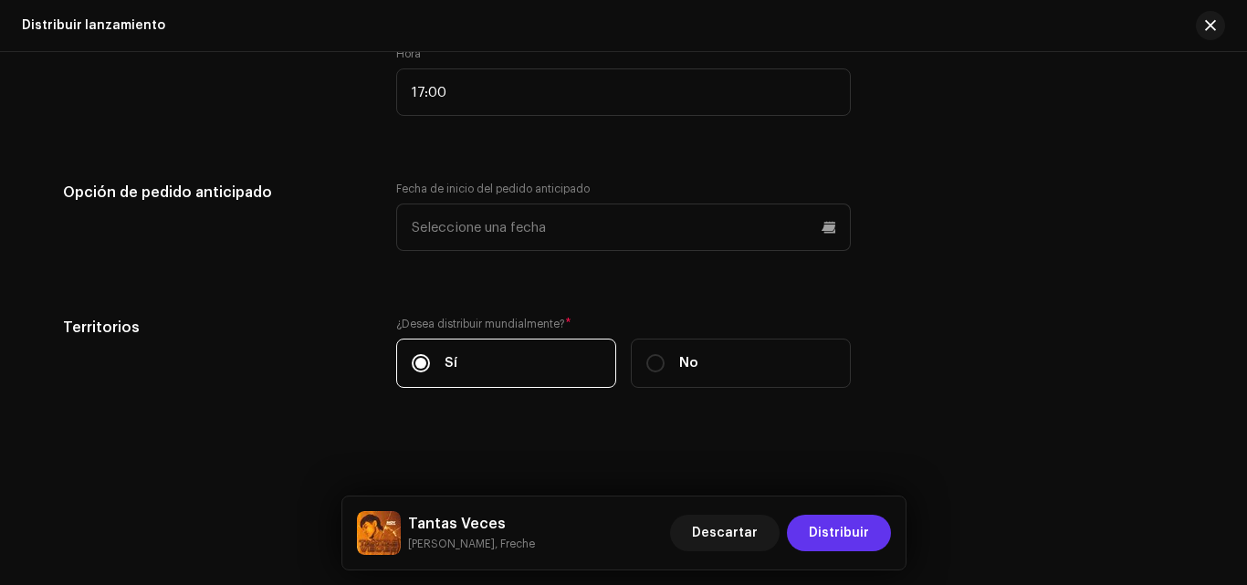
click at [866, 523] on span "Distribuir" at bounding box center [839, 533] width 60 height 37
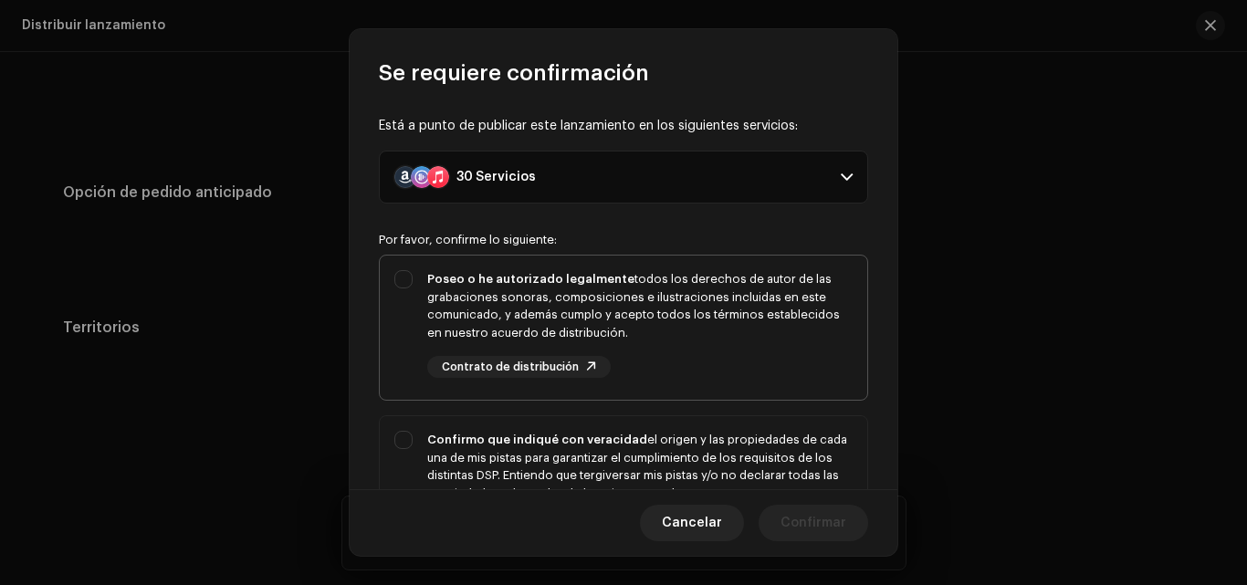
click at [407, 274] on div "Poseo o he autorizado legalmente todos los derechos de autor de las grabaciones…" at bounding box center [623, 324] width 487 height 137
checkbox input "true"
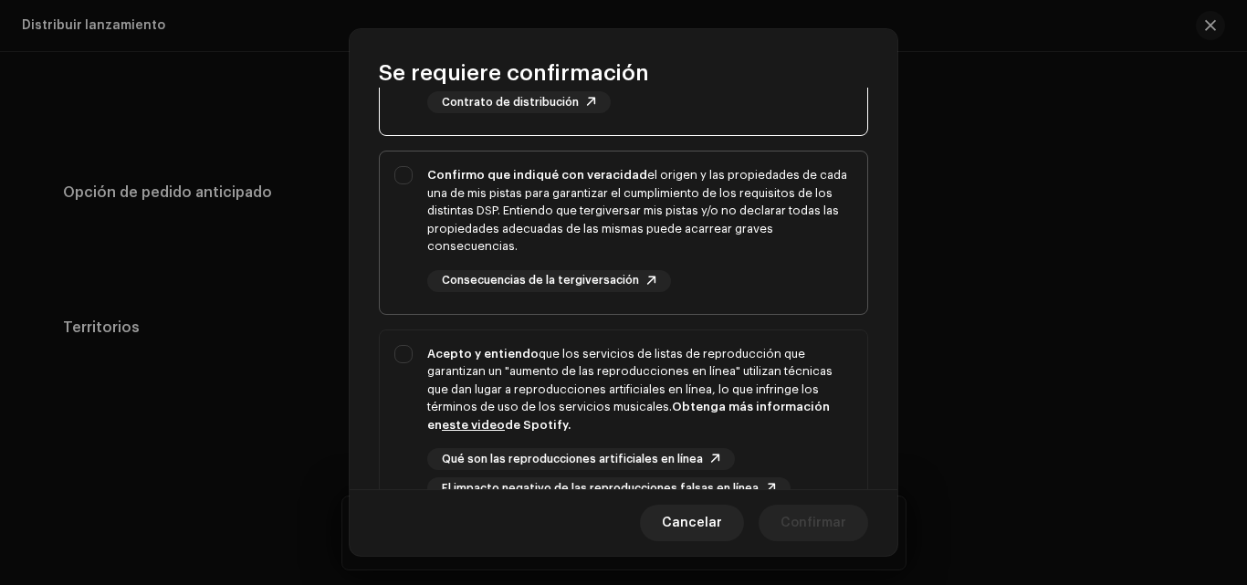
scroll to position [268, 0]
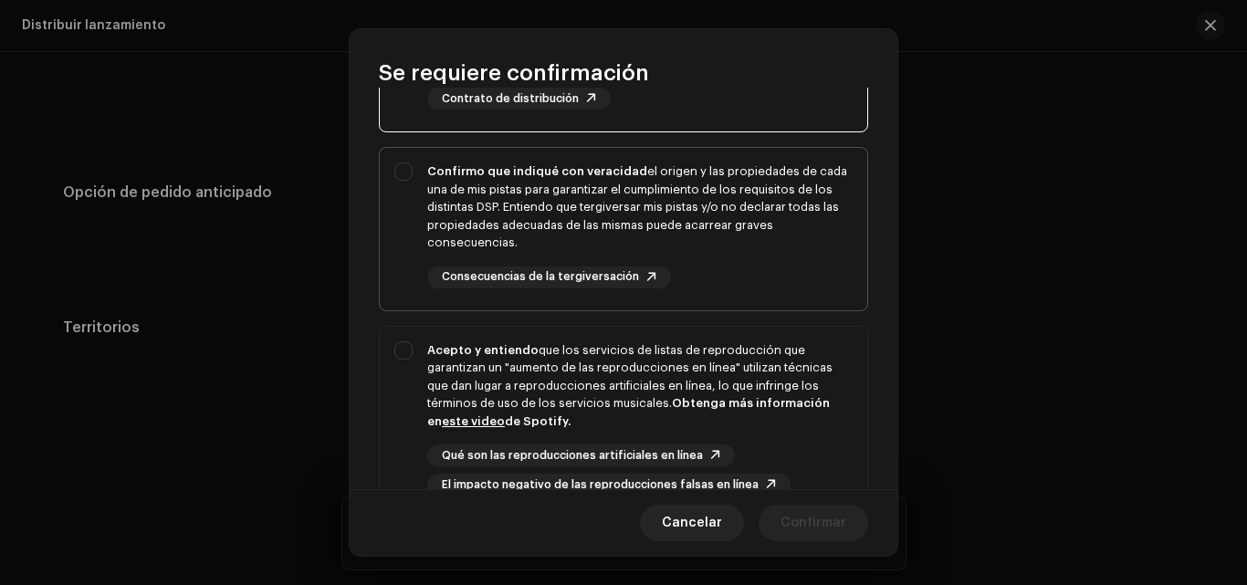
click at [399, 172] on div "Confirmo que indiqué con veracidad el origen y las propiedades de cada una de m…" at bounding box center [623, 225] width 487 height 155
checkbox input "true"
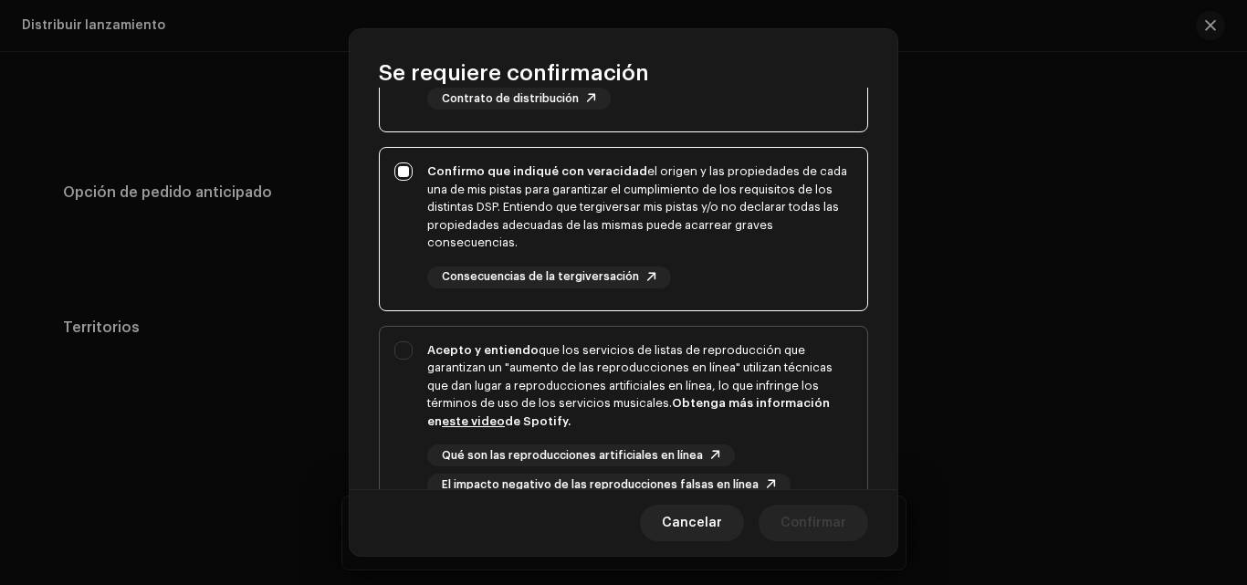
click at [401, 351] on div "Acepto y entiendo que los servicios de listas de reproducción que garantizan un…" at bounding box center [623, 419] width 487 height 184
checkbox input "true"
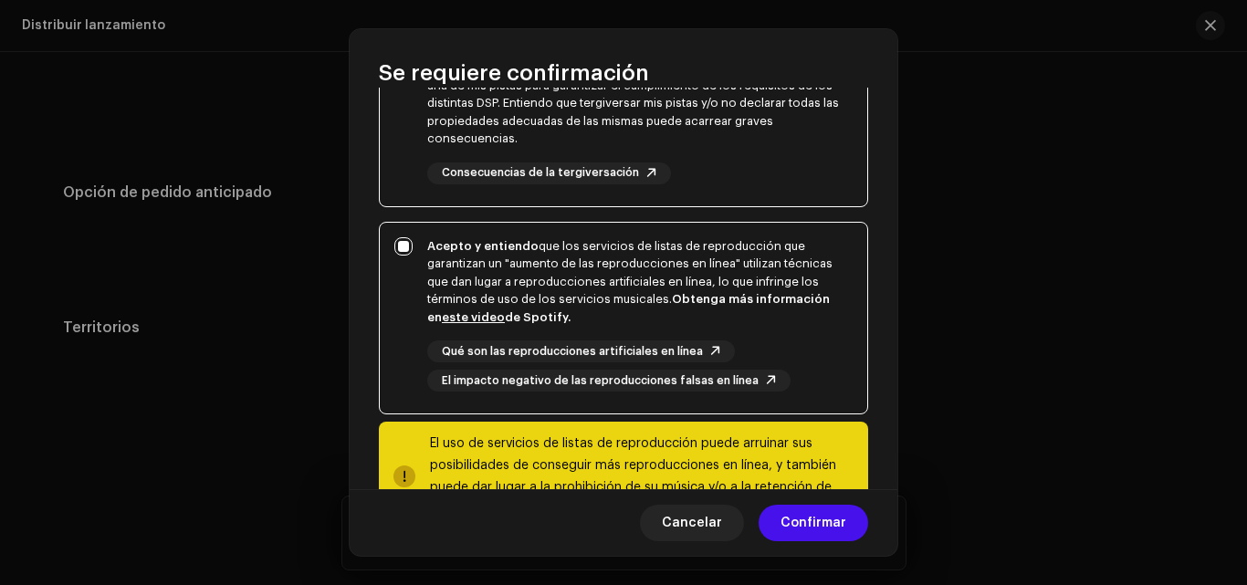
scroll to position [444, 0]
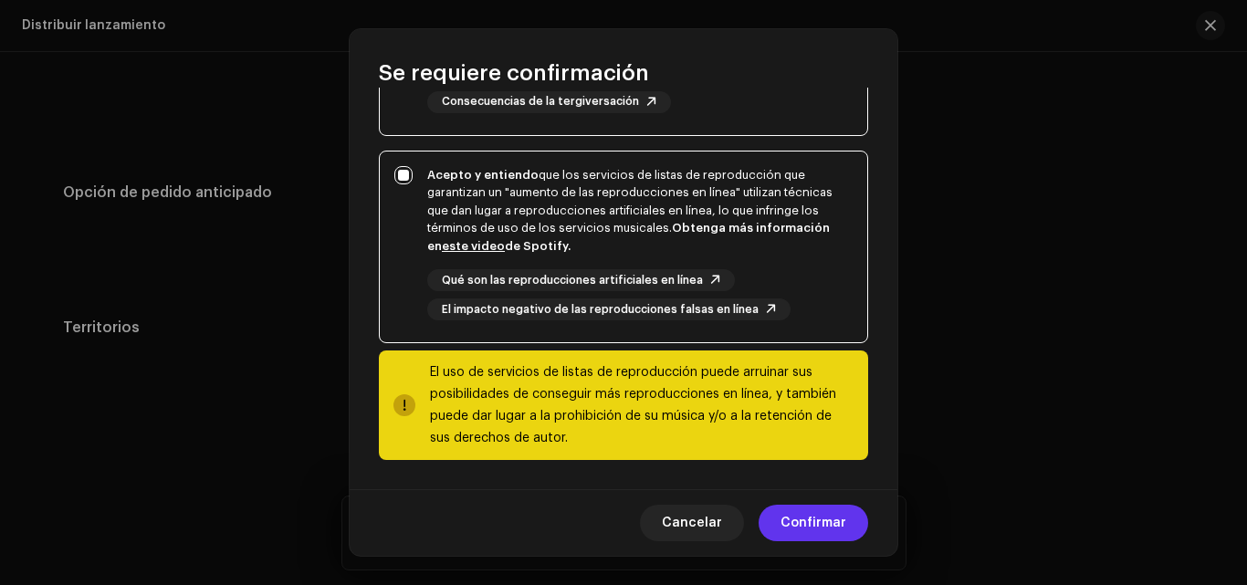
click at [821, 524] on span "Confirmar" at bounding box center [813, 523] width 66 height 37
